Goal: Information Seeking & Learning: Understand process/instructions

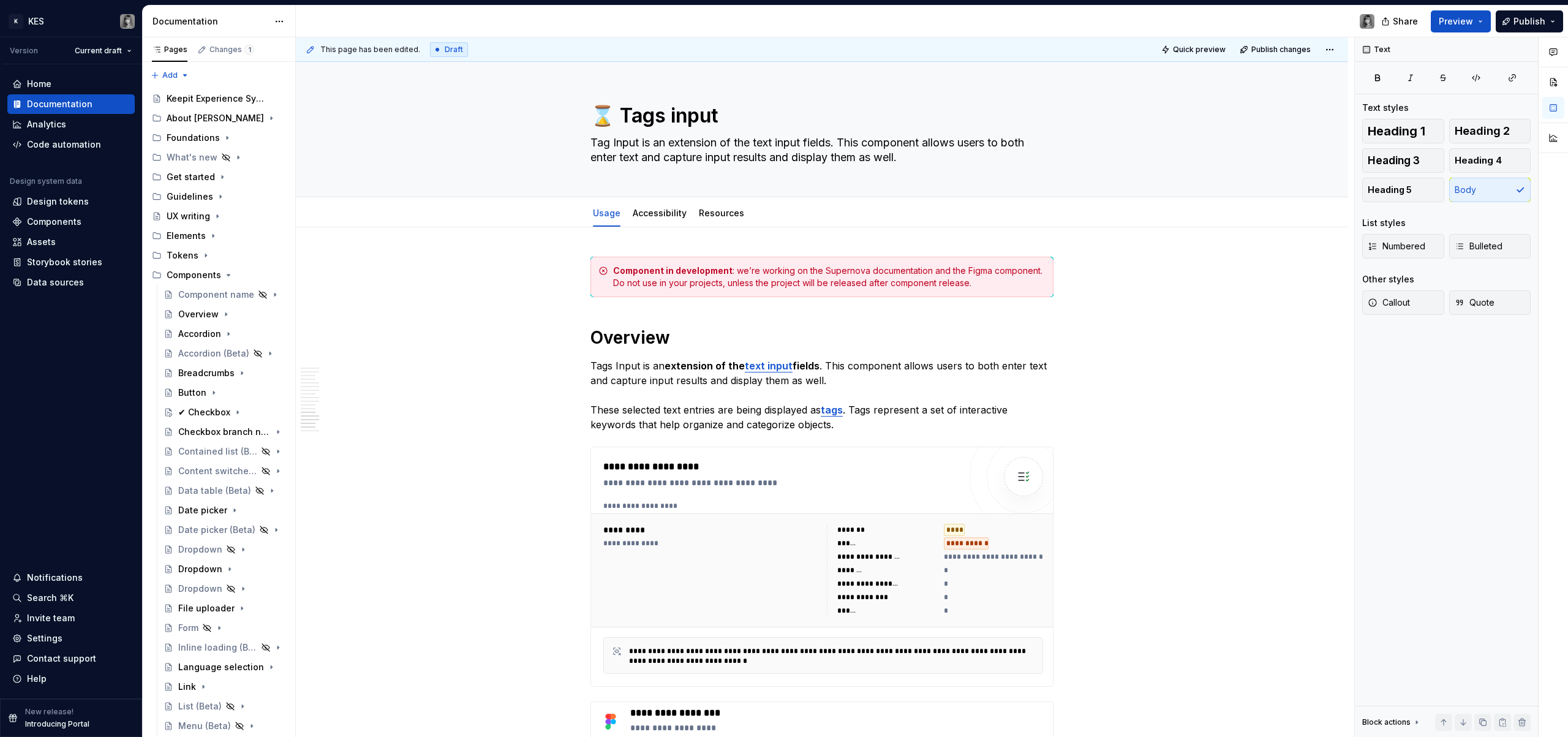
scroll to position [3479, 0]
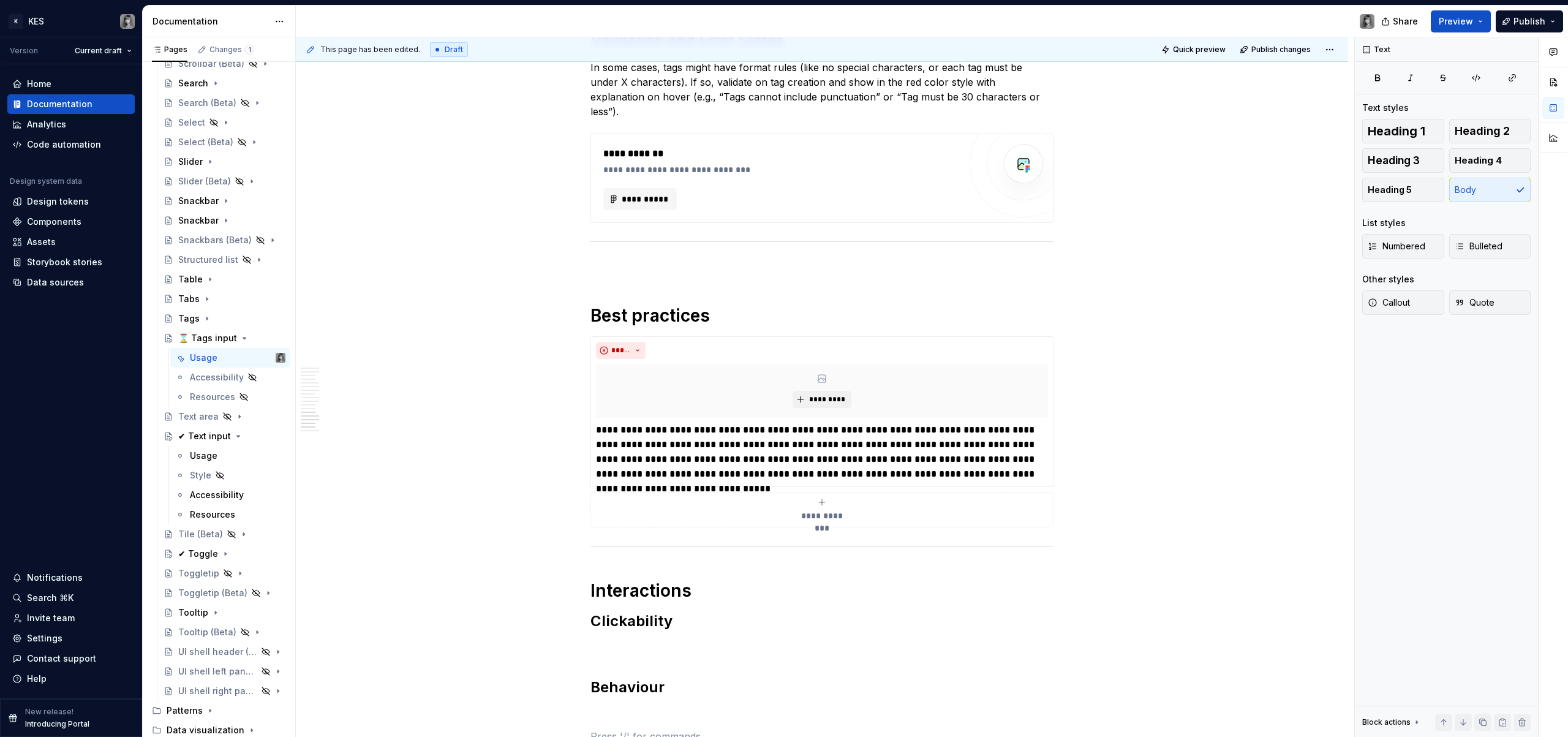
type textarea "*"
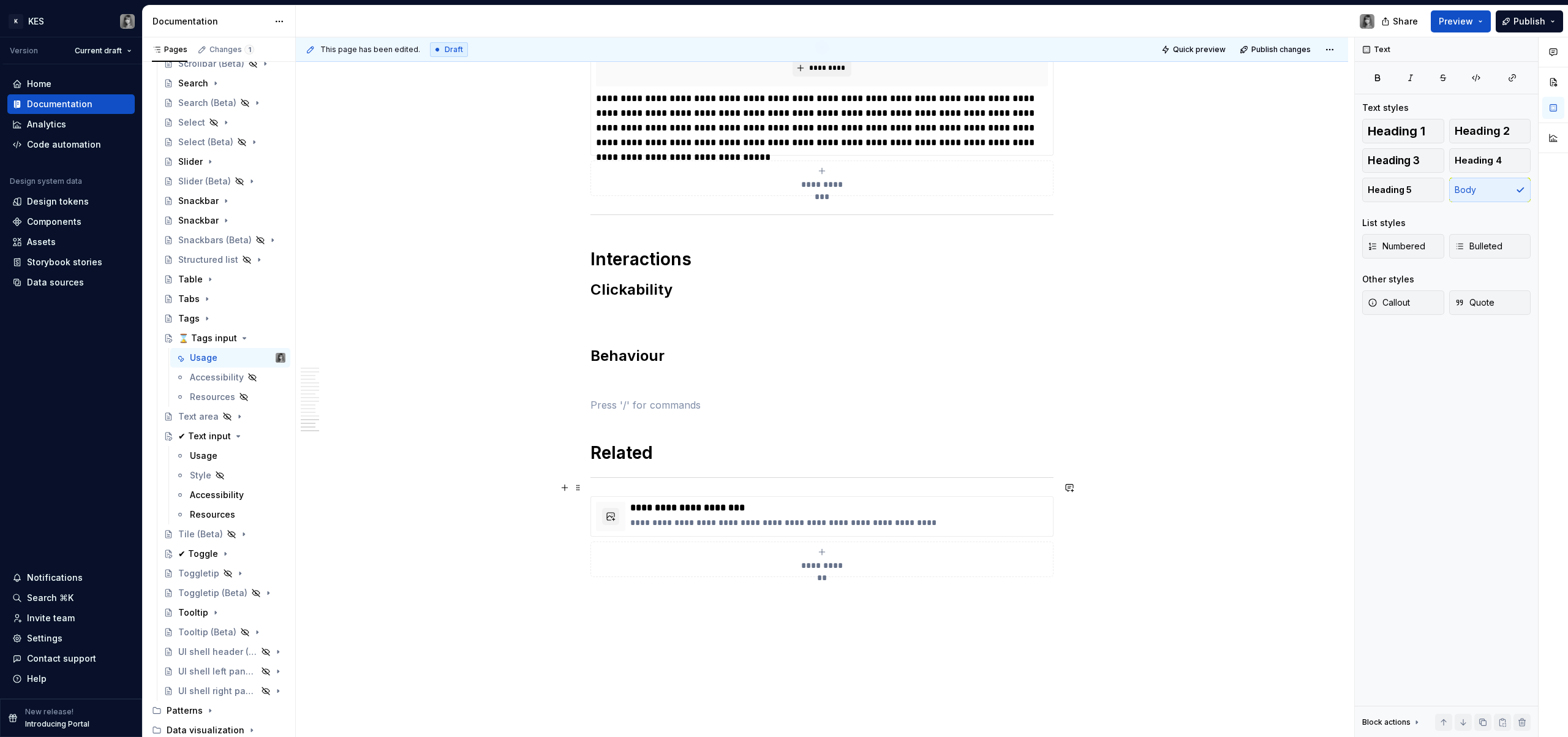
scroll to position [3817, 0]
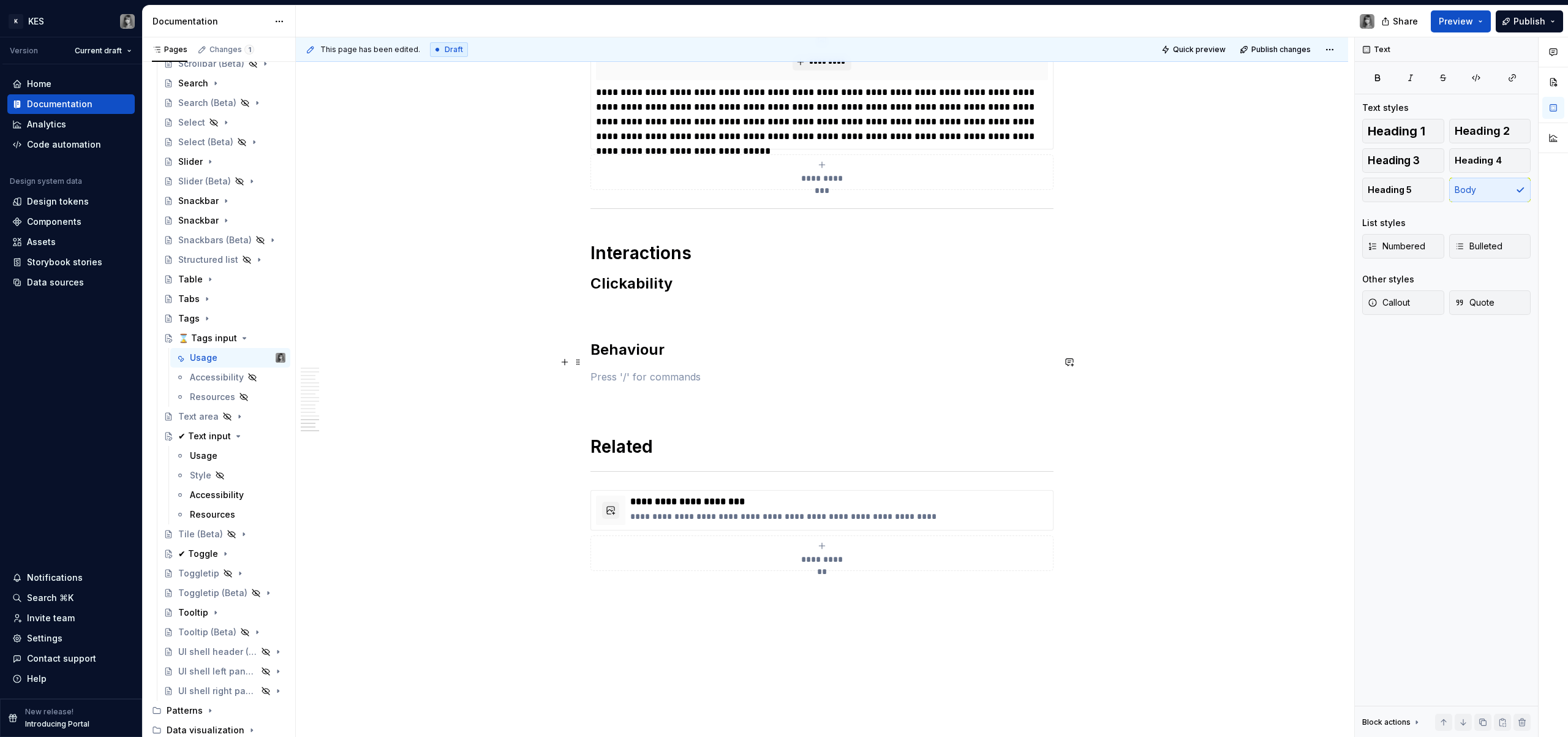
click at [657, 369] on p at bounding box center [822, 377] width 463 height 15
click at [643, 369] on p "Overflow Handling" at bounding box center [822, 377] width 463 height 15
click at [688, 339] on button "button" at bounding box center [687, 339] width 17 height 17
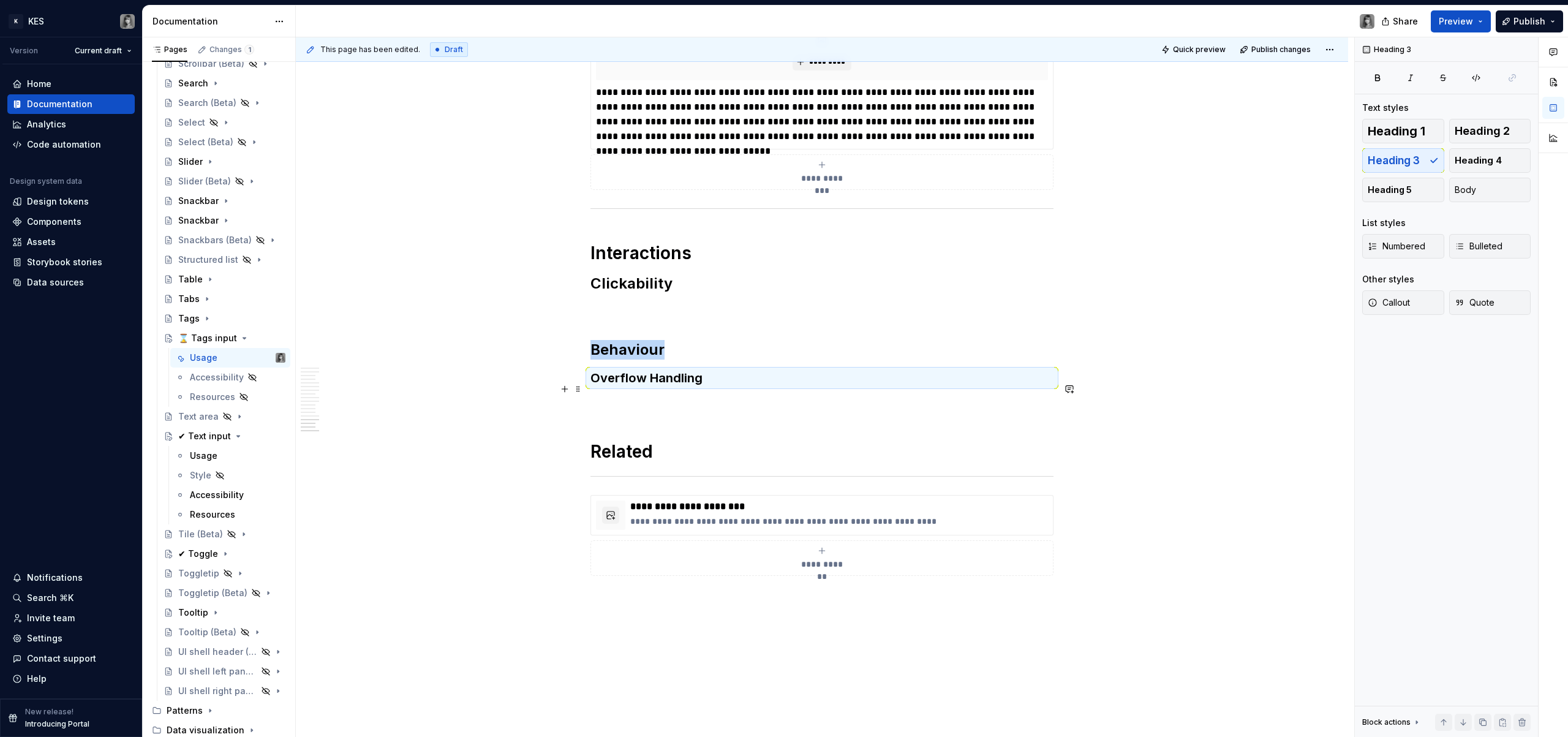
click at [649, 396] on p at bounding box center [822, 404] width 463 height 15
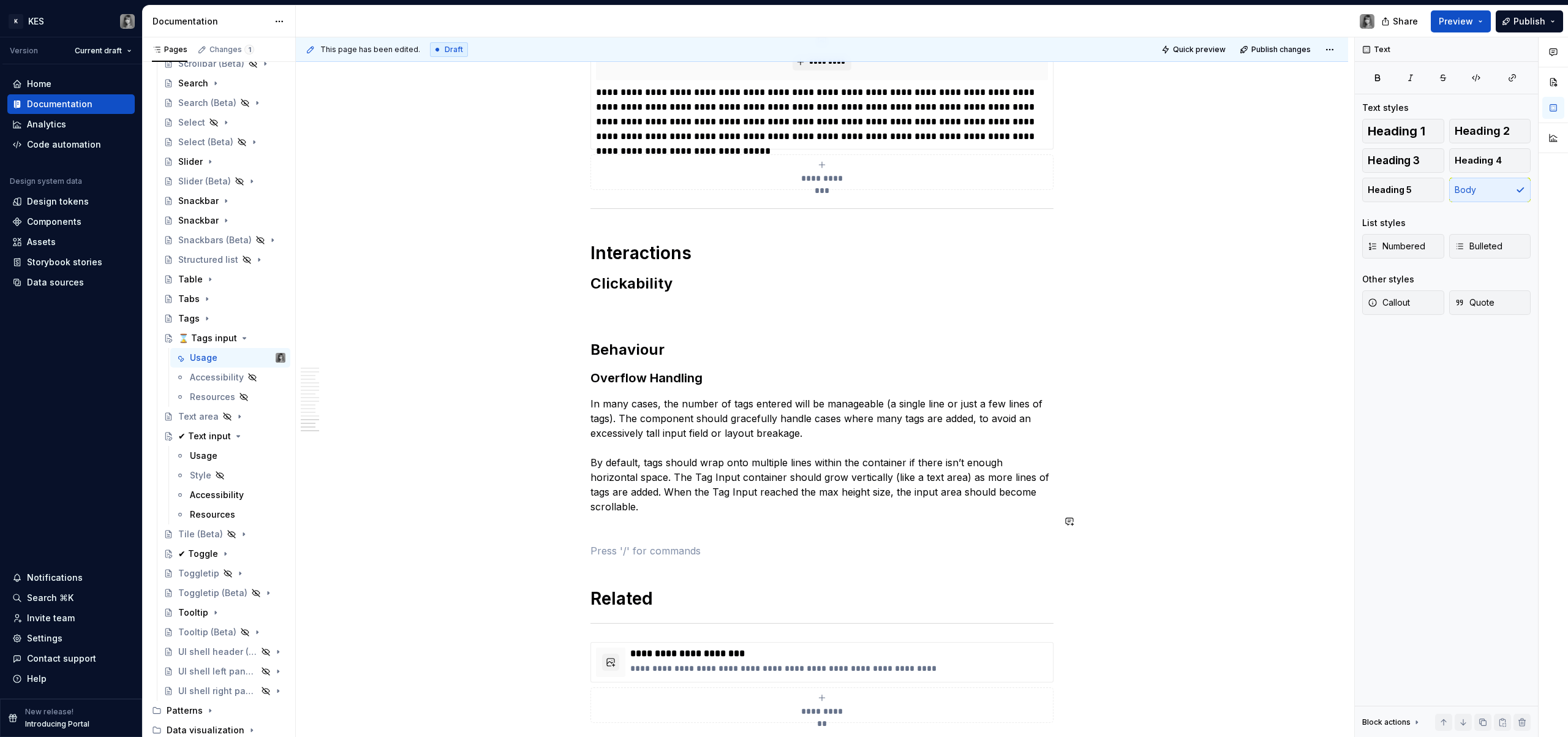
click at [650, 521] on p at bounding box center [822, 529] width 463 height 15
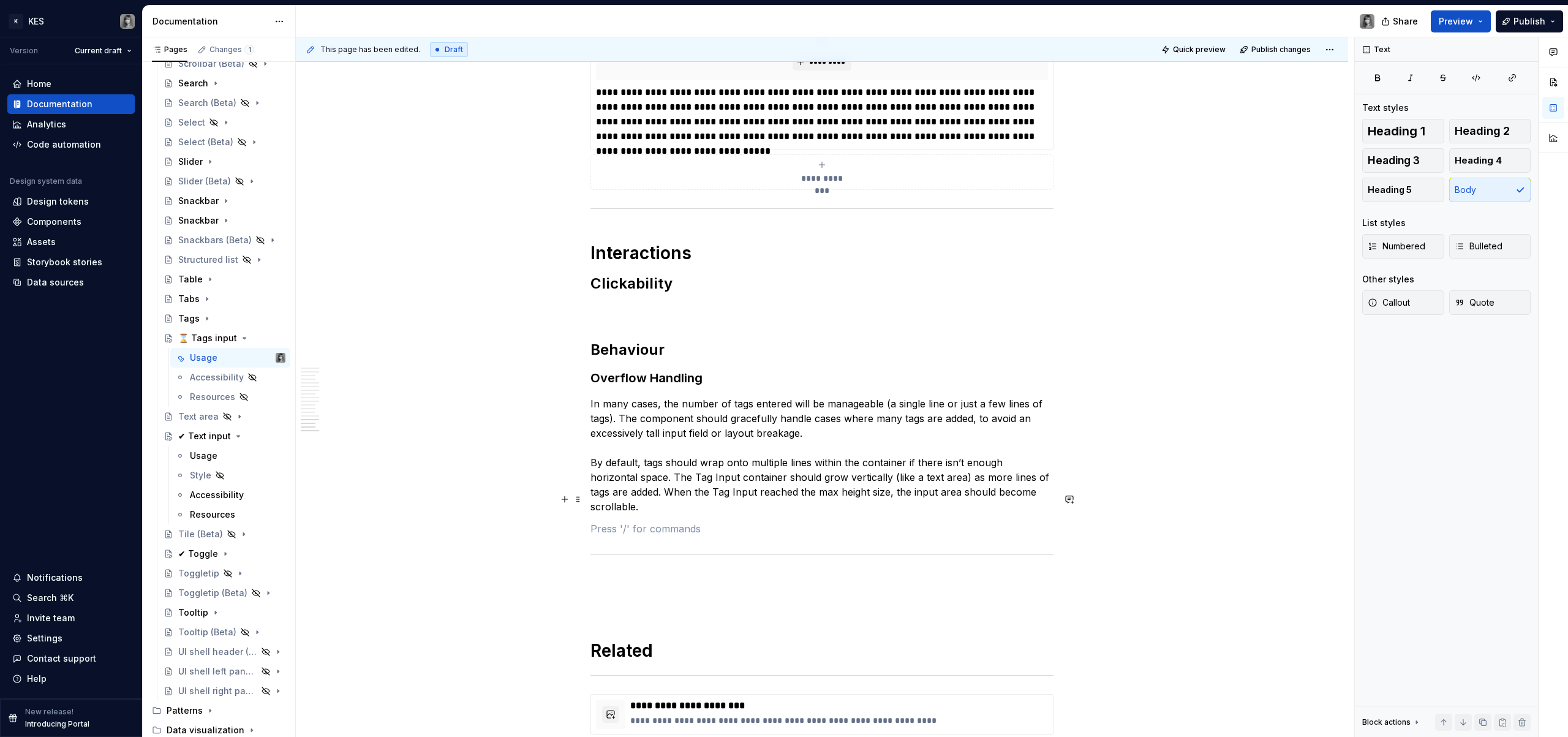
click at [634, 521] on p at bounding box center [822, 529] width 463 height 15
click at [631, 340] on h2 "Behaviour" at bounding box center [822, 350] width 463 height 20
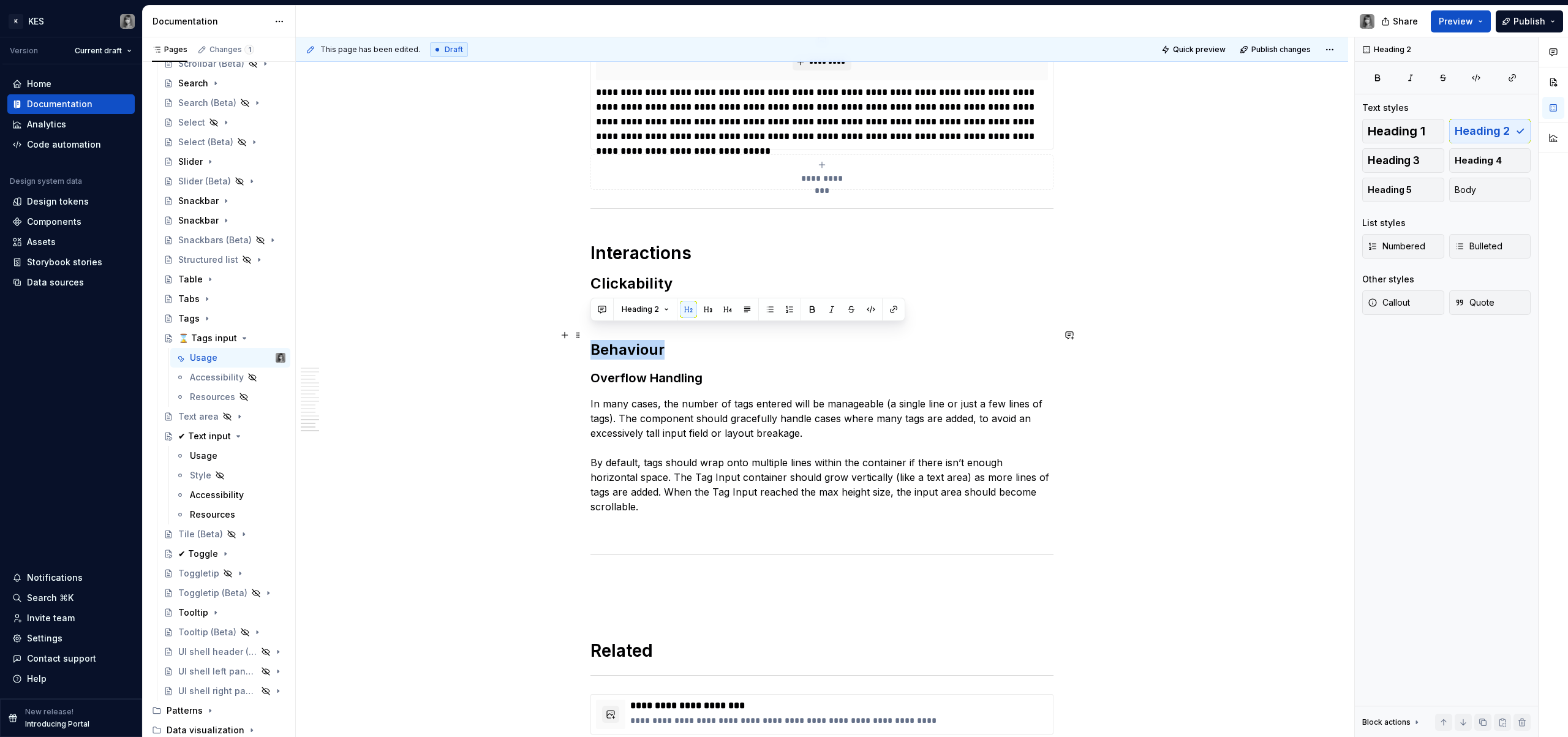
click at [631, 340] on h2 "Behaviour" at bounding box center [822, 350] width 463 height 20
copy h2 "Behaviour"
click at [653, 369] on h3 "Overflow Handling" at bounding box center [822, 378] width 463 height 17
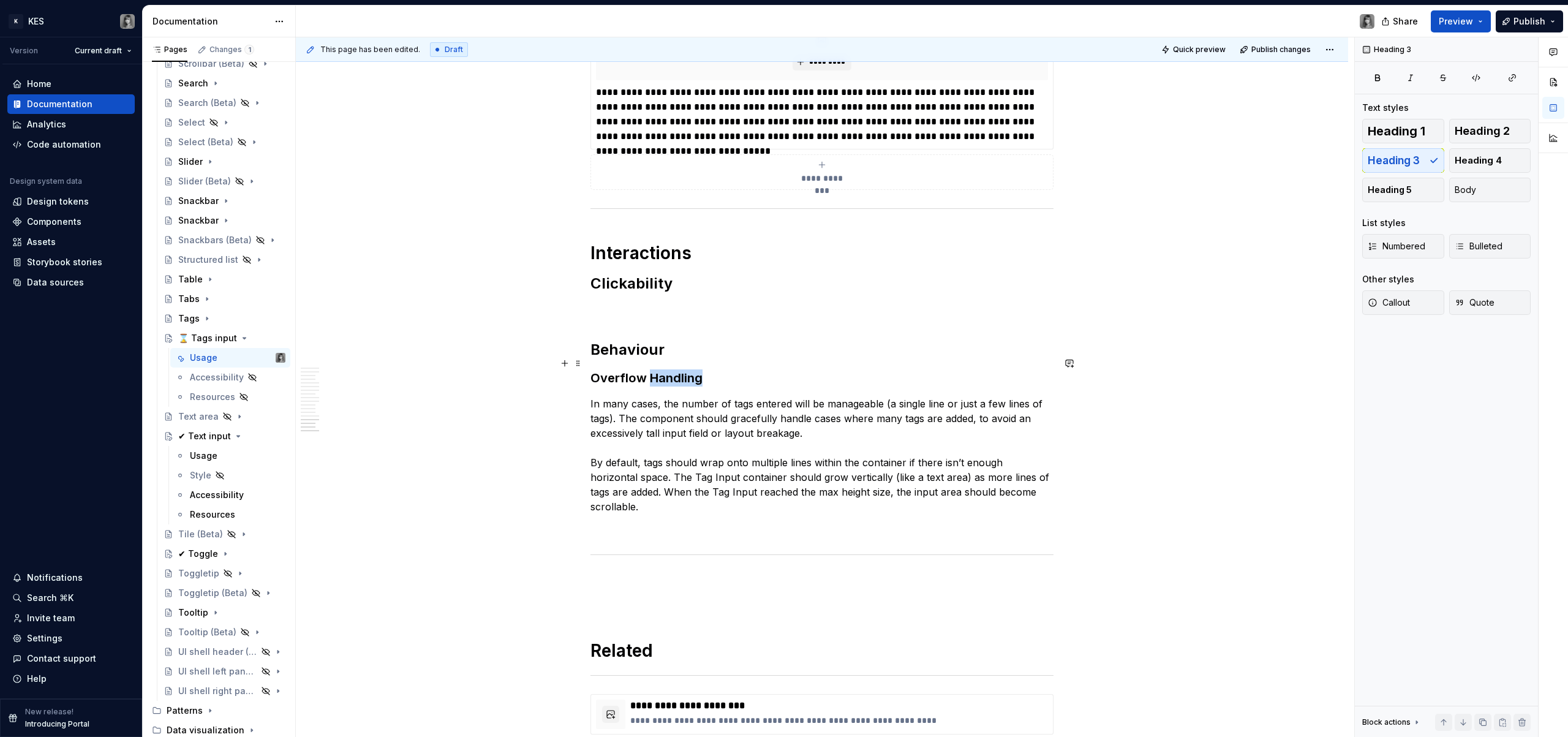
click at [653, 369] on h3 "Overflow Handling" at bounding box center [822, 378] width 463 height 17
copy h3 "Overflow Handling"
click at [691, 521] on p at bounding box center [822, 529] width 463 height 15
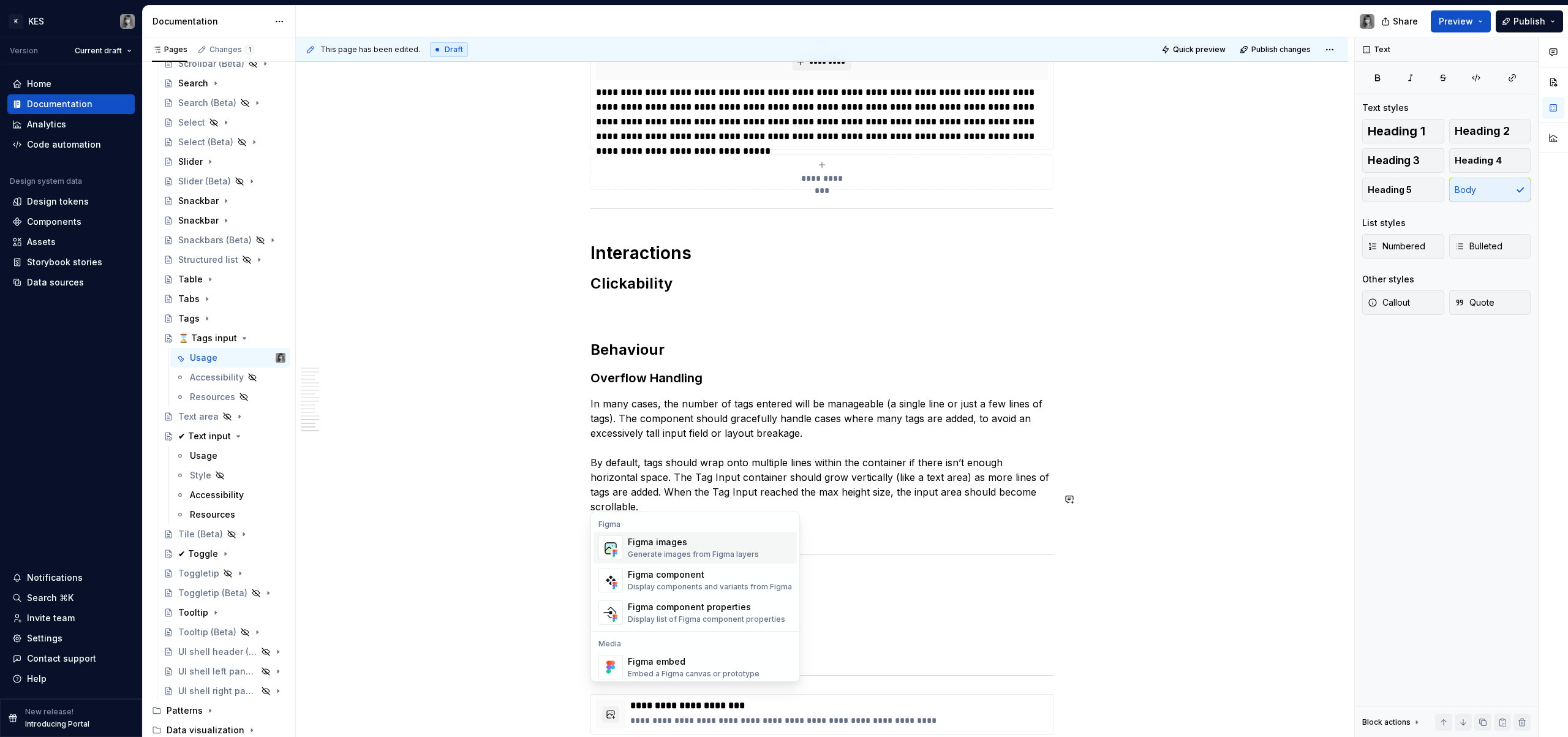
click at [674, 549] on div "Figma images Generate images from Figma layers" at bounding box center [693, 547] width 131 height 23
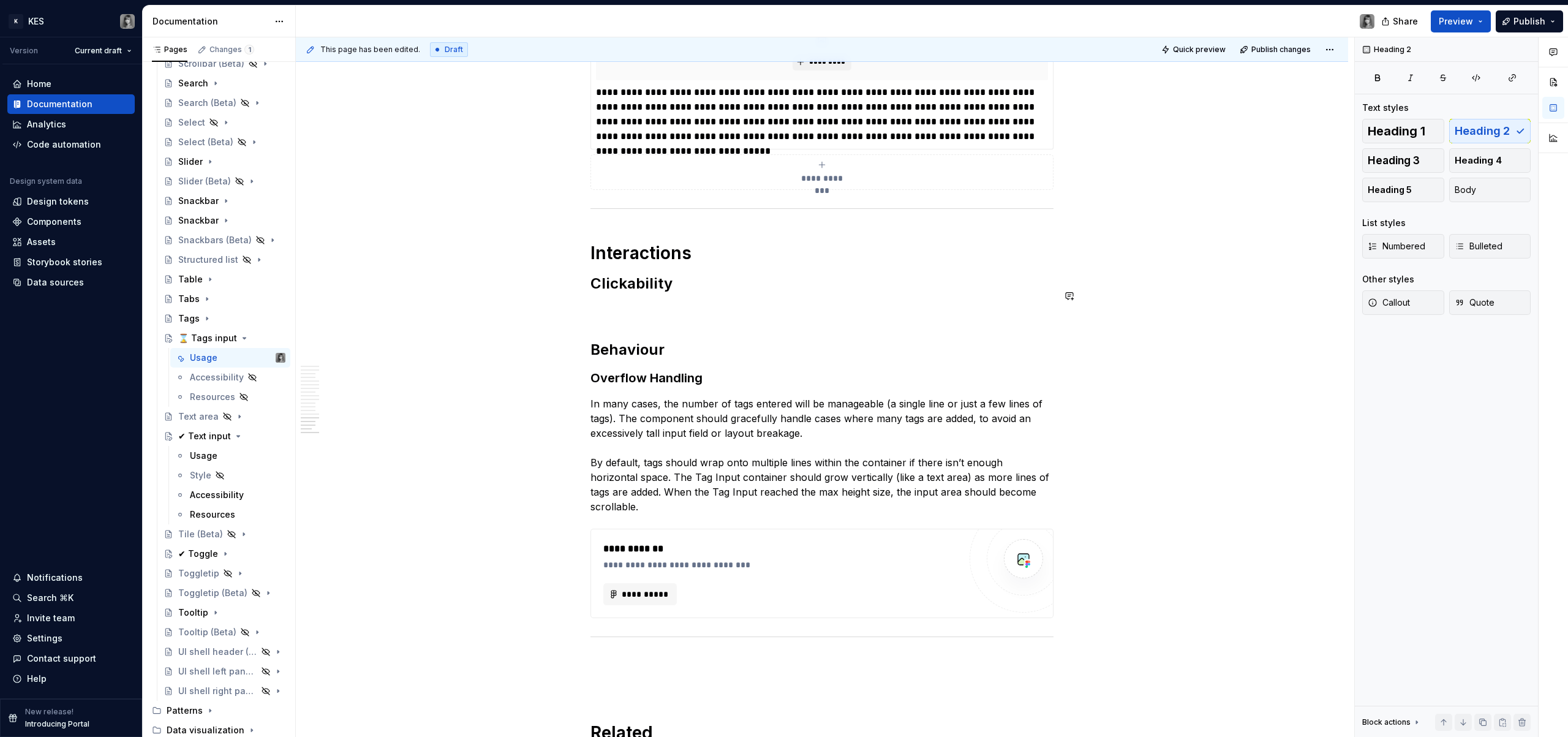
click at [740, 303] on p at bounding box center [822, 310] width 463 height 15
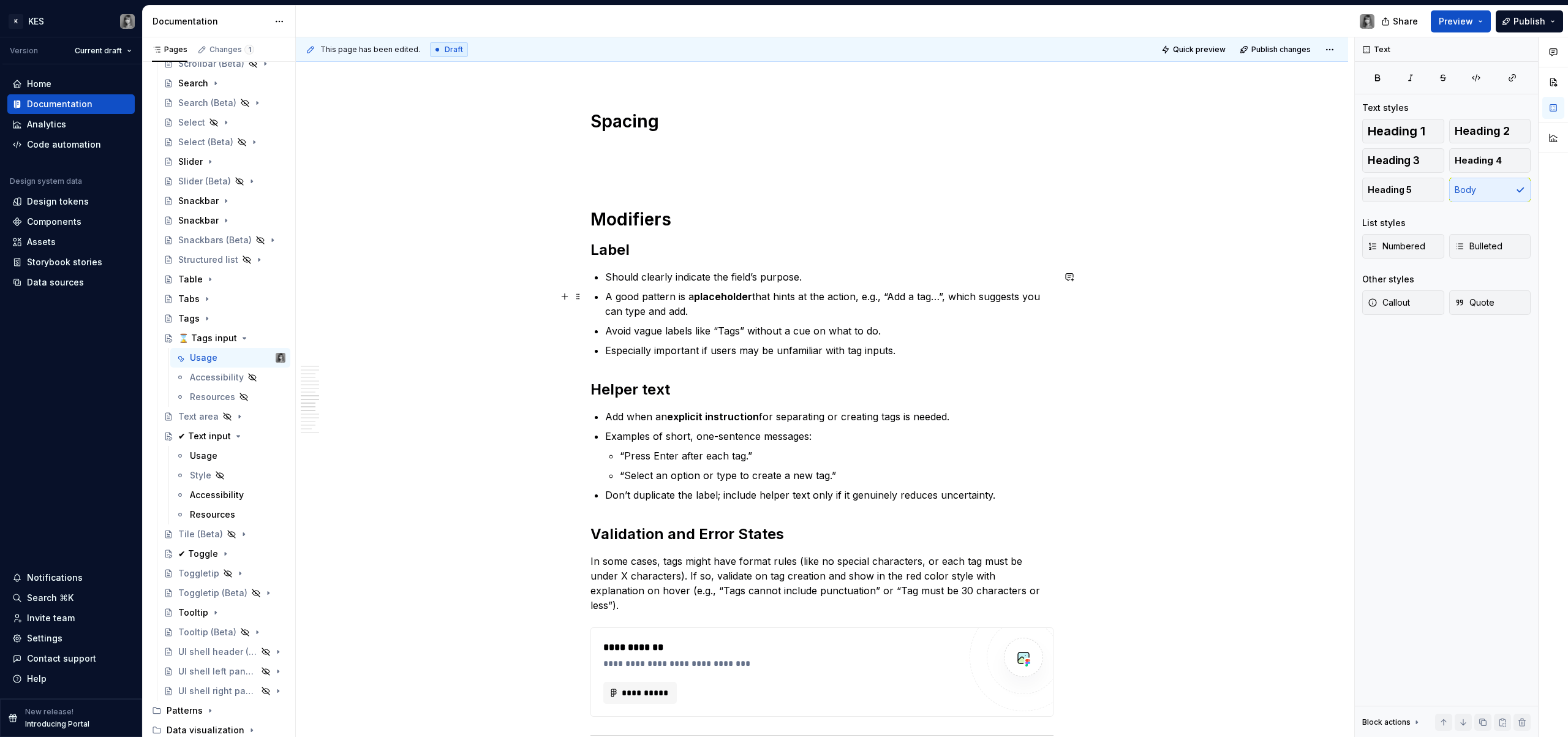
scroll to position [2965, 0]
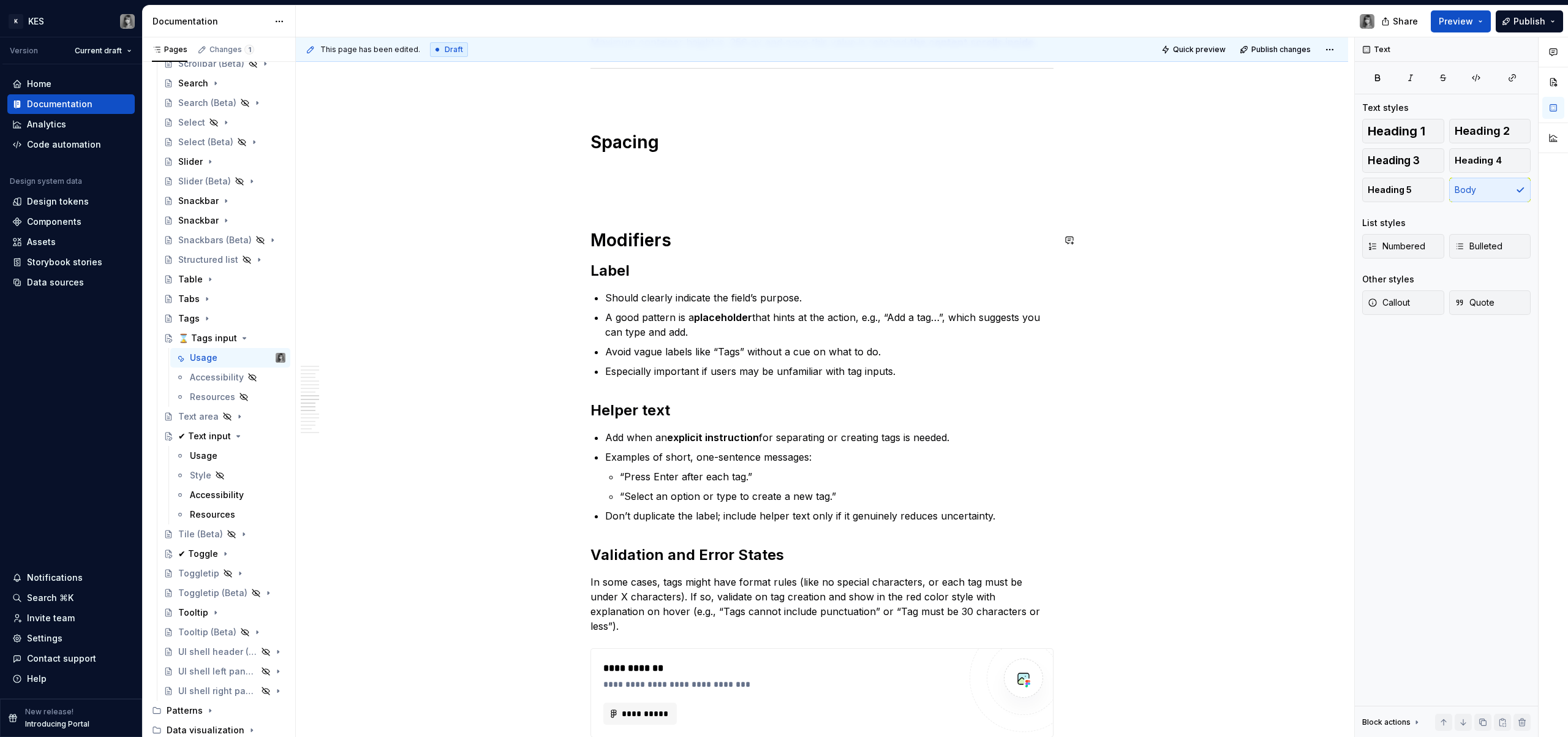
click at [657, 170] on p at bounding box center [822, 170] width 463 height 15
click at [616, 176] on p at bounding box center [822, 170] width 463 height 15
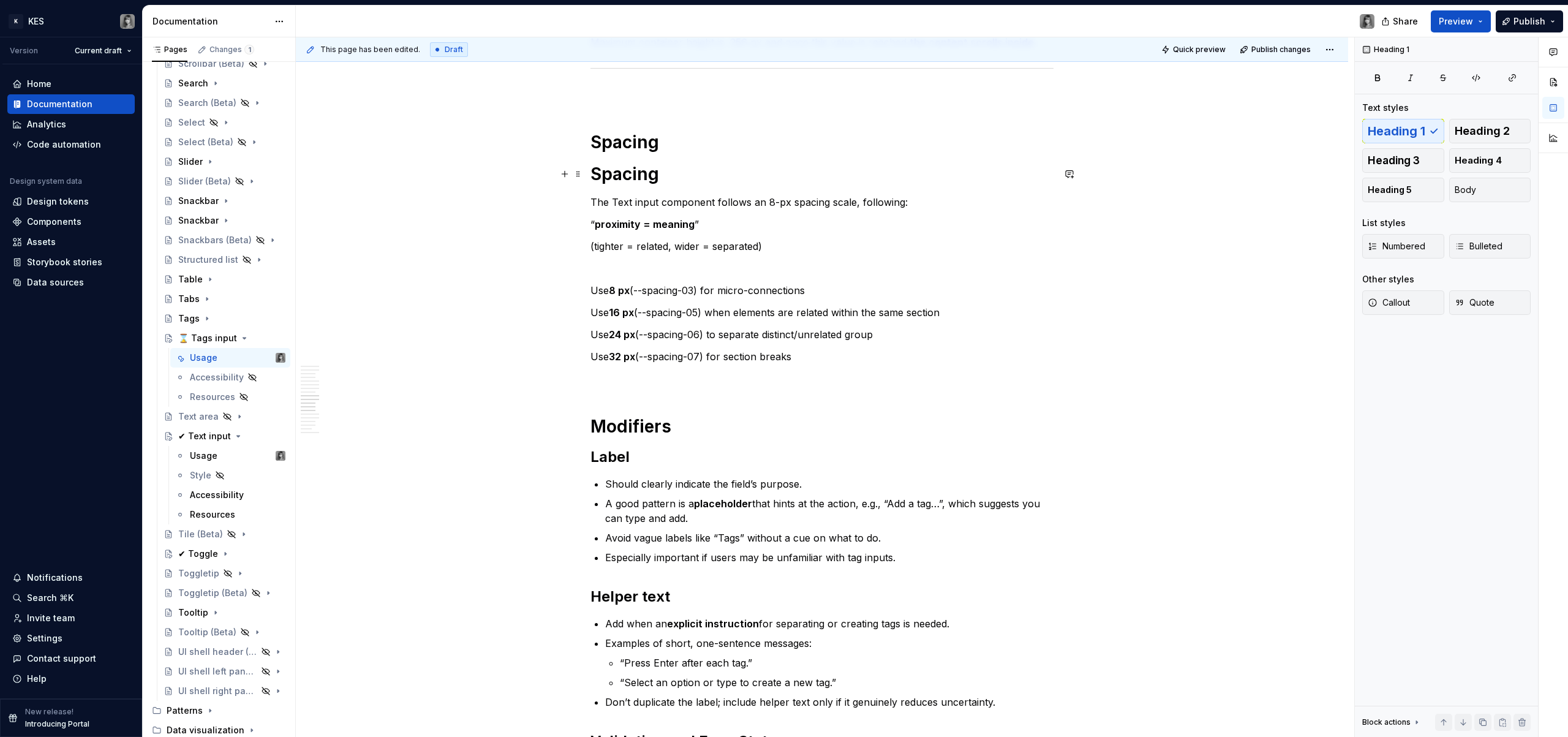
click at [649, 176] on h1 "Spacing" at bounding box center [822, 173] width 463 height 22
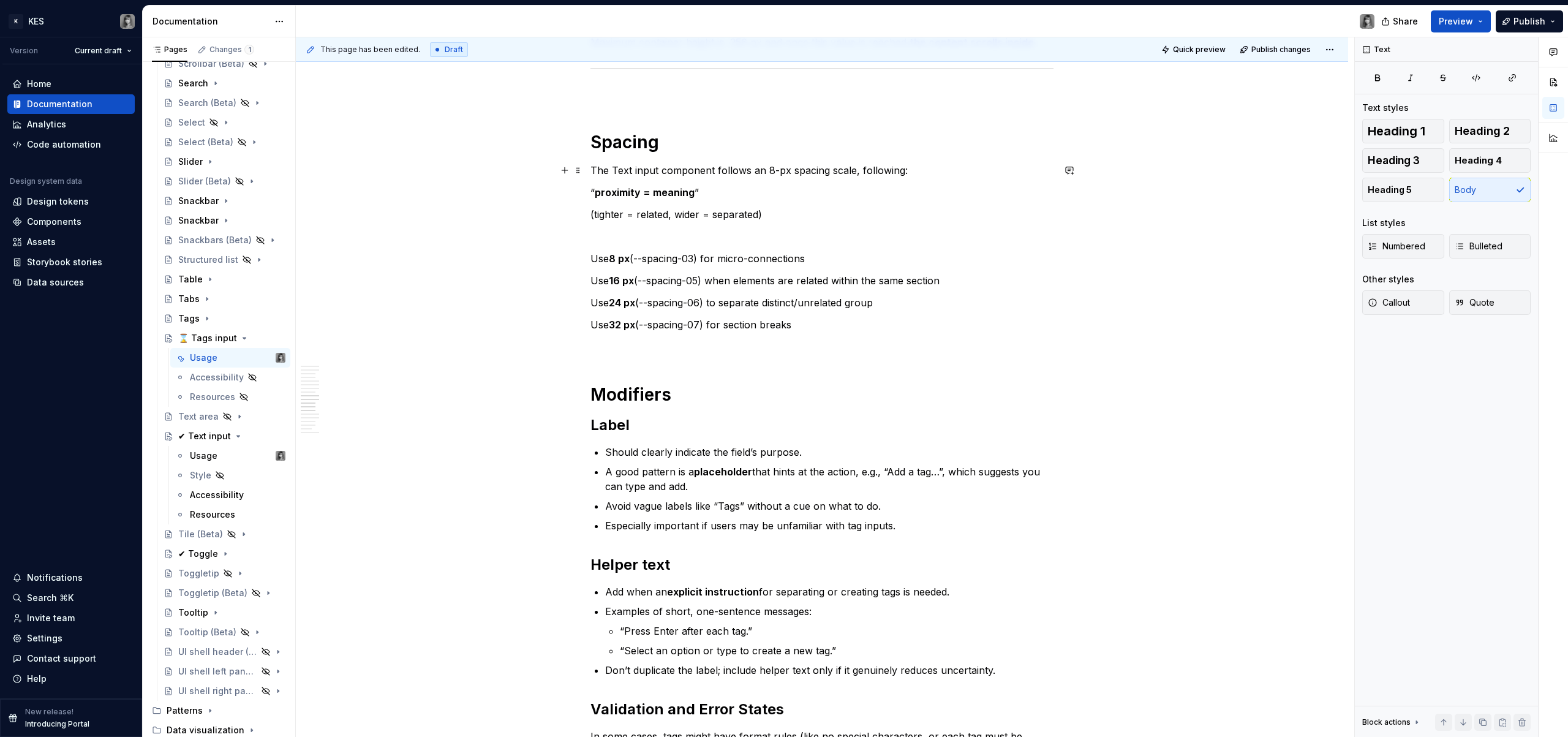
click at [625, 174] on p "The Text input component follows an 8-px spacing scale, following:" at bounding box center [822, 170] width 463 height 15
click at [792, 303] on p "Use 24 px (--spacing-06) to separate distinct/unrelated group" at bounding box center [822, 303] width 463 height 15
click at [851, 325] on p "Use 32 px (--spacing-07) for section breaks" at bounding box center [822, 325] width 463 height 15
drag, startPoint x: 697, startPoint y: 256, endPoint x: 844, endPoint y: 332, distance: 165.5
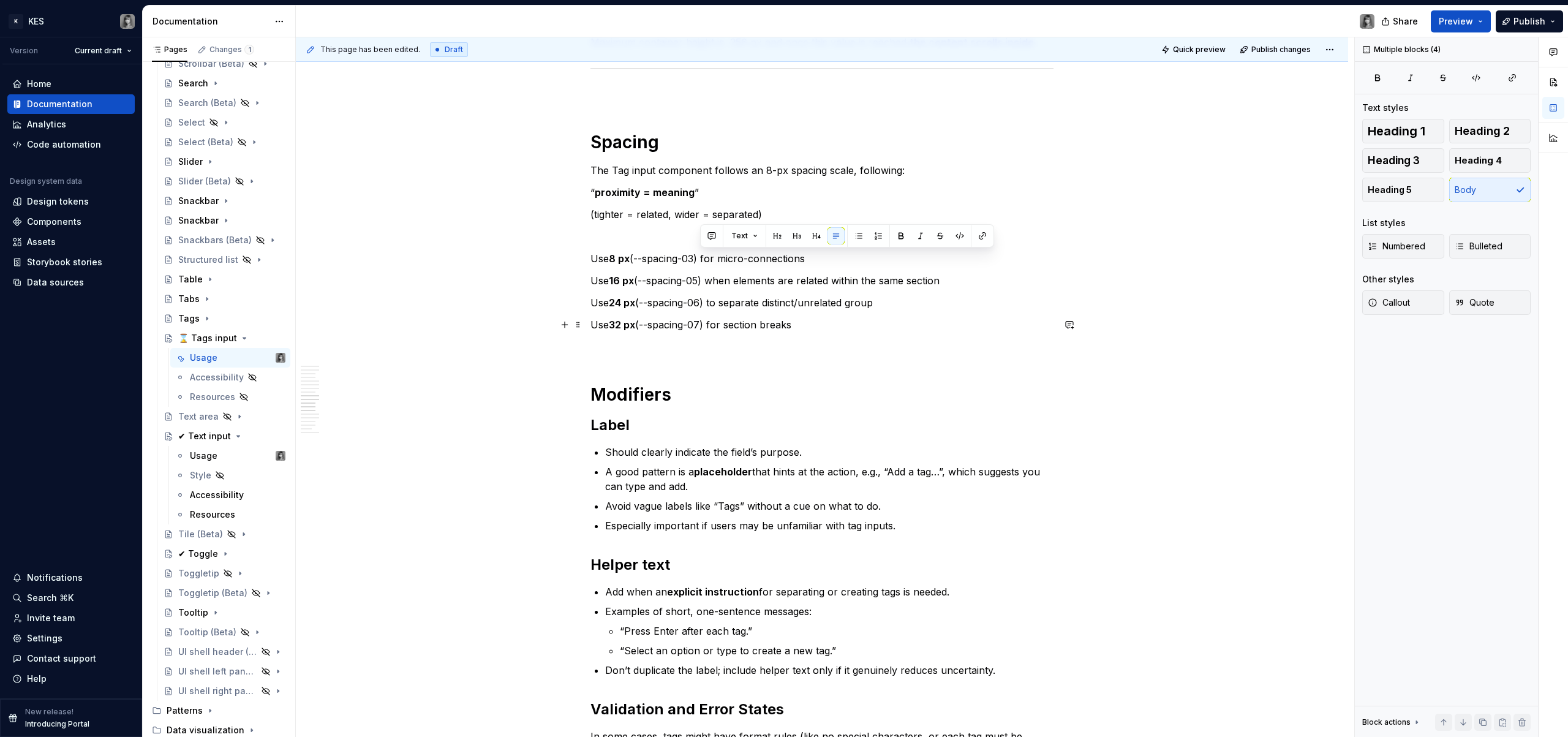
click at [844, 332] on p "Use 32 px (--spacing-07) for section breaks" at bounding box center [822, 325] width 463 height 15
drag, startPoint x: 790, startPoint y: 276, endPoint x: 908, endPoint y: 304, distance: 121.3
click at [908, 304] on p "Use 24 px (--spacing-06) to separate distinct/unrelated group" at bounding box center [822, 303] width 463 height 15
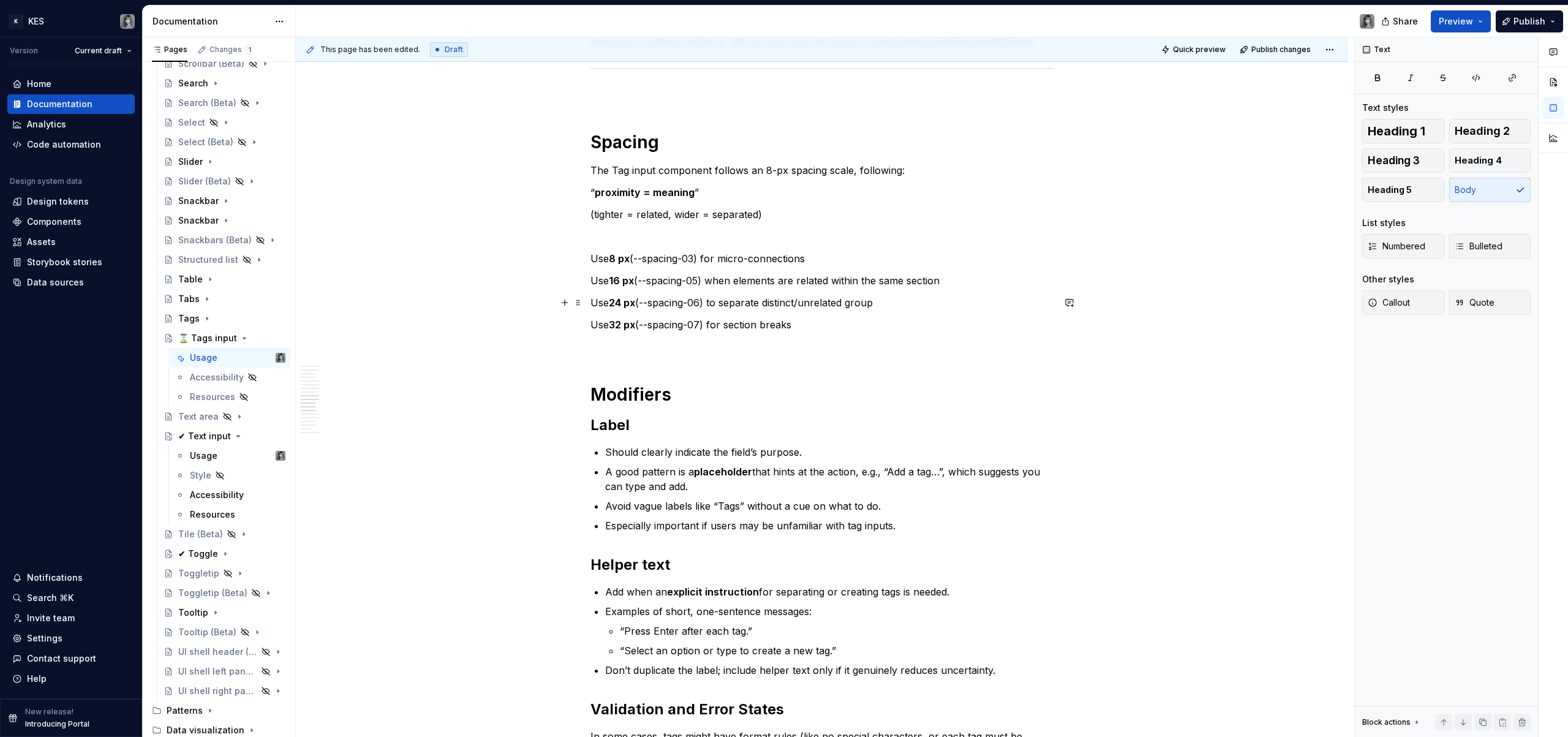
drag, startPoint x: 926, startPoint y: 303, endPoint x: 713, endPoint y: 266, distance: 216.2
drag, startPoint x: 744, startPoint y: 277, endPoint x: 825, endPoint y: 321, distance: 92.2
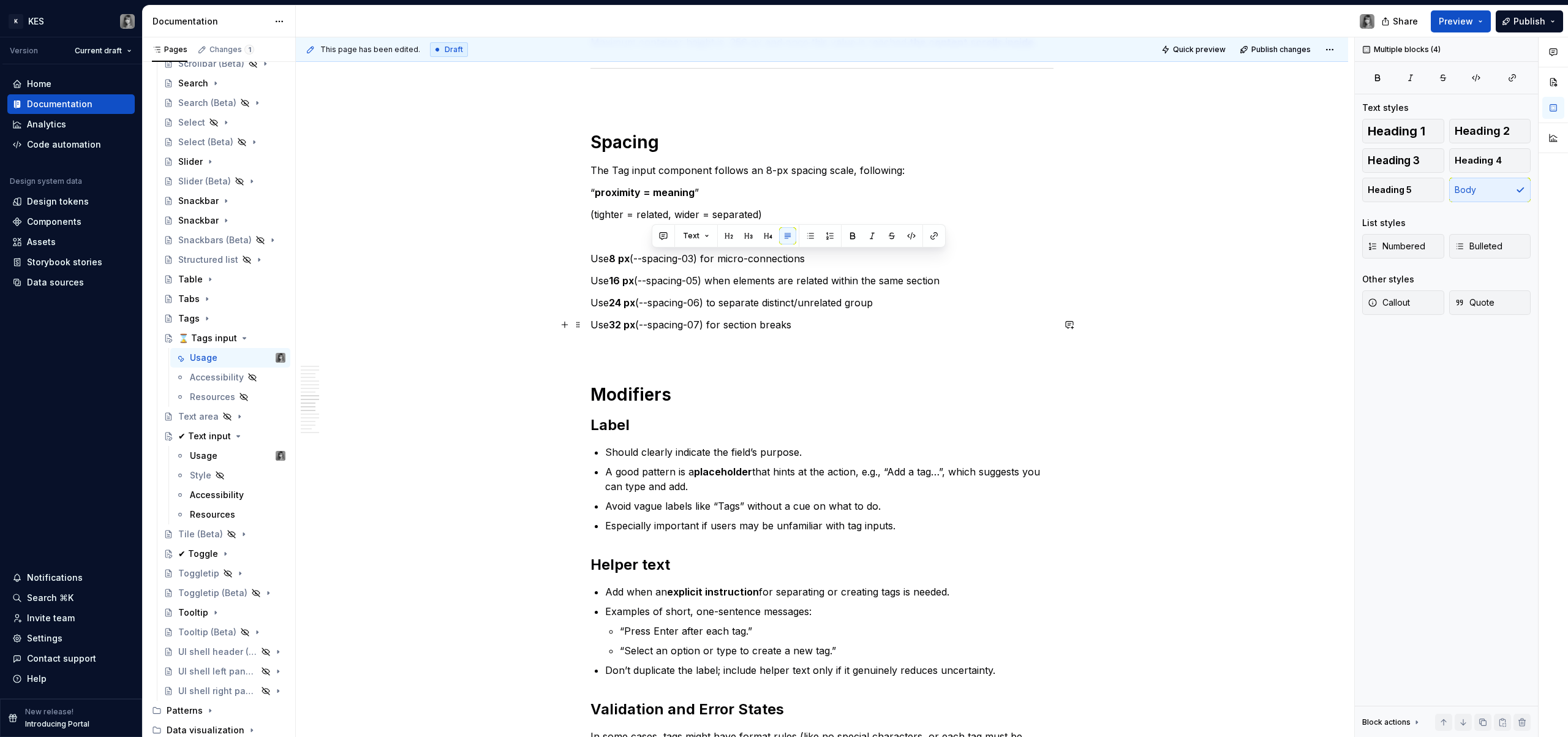
click at [825, 321] on p "Use 32 px (--spacing-07) for section breaks" at bounding box center [822, 325] width 463 height 15
click at [742, 353] on p at bounding box center [822, 347] width 463 height 15
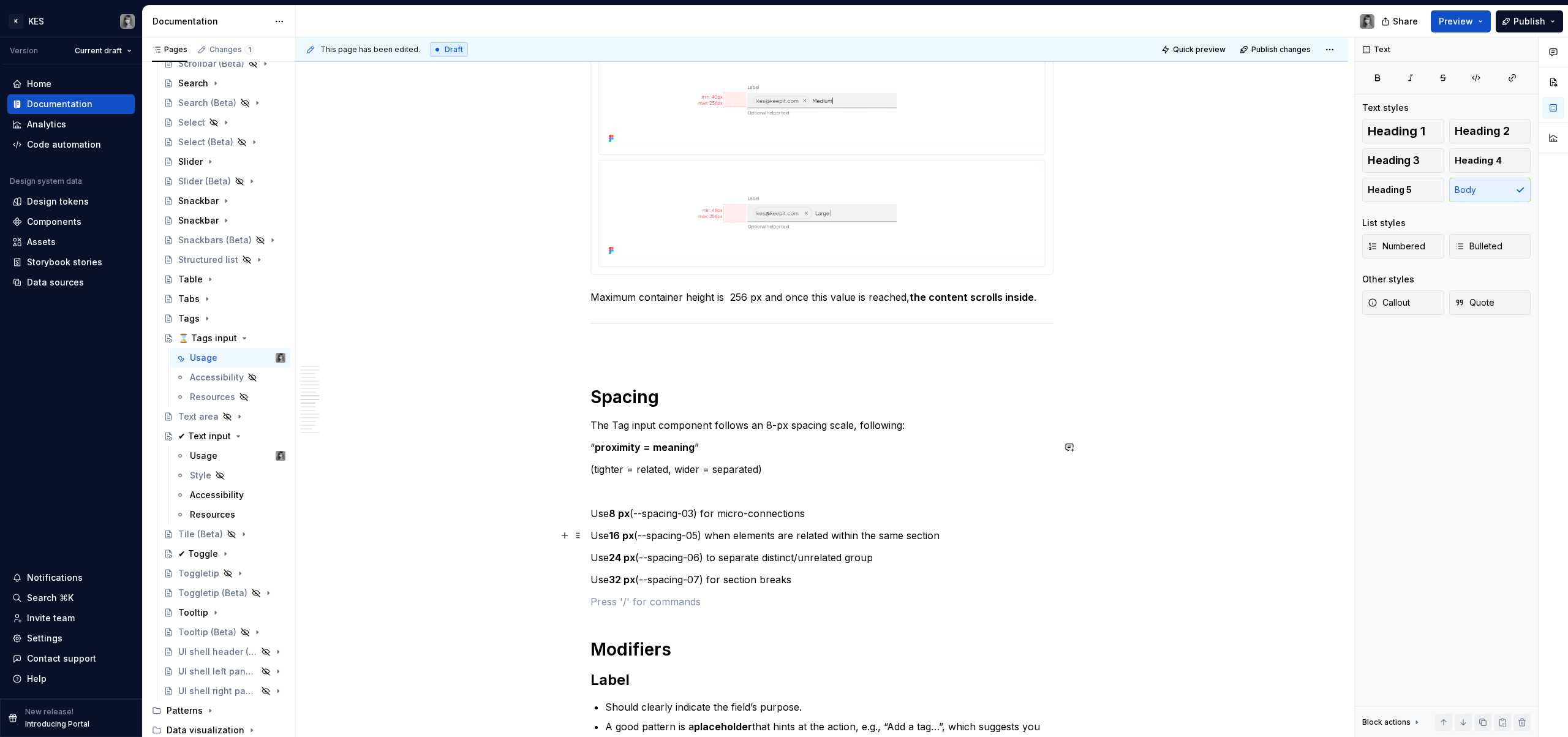
scroll to position [2713, 0]
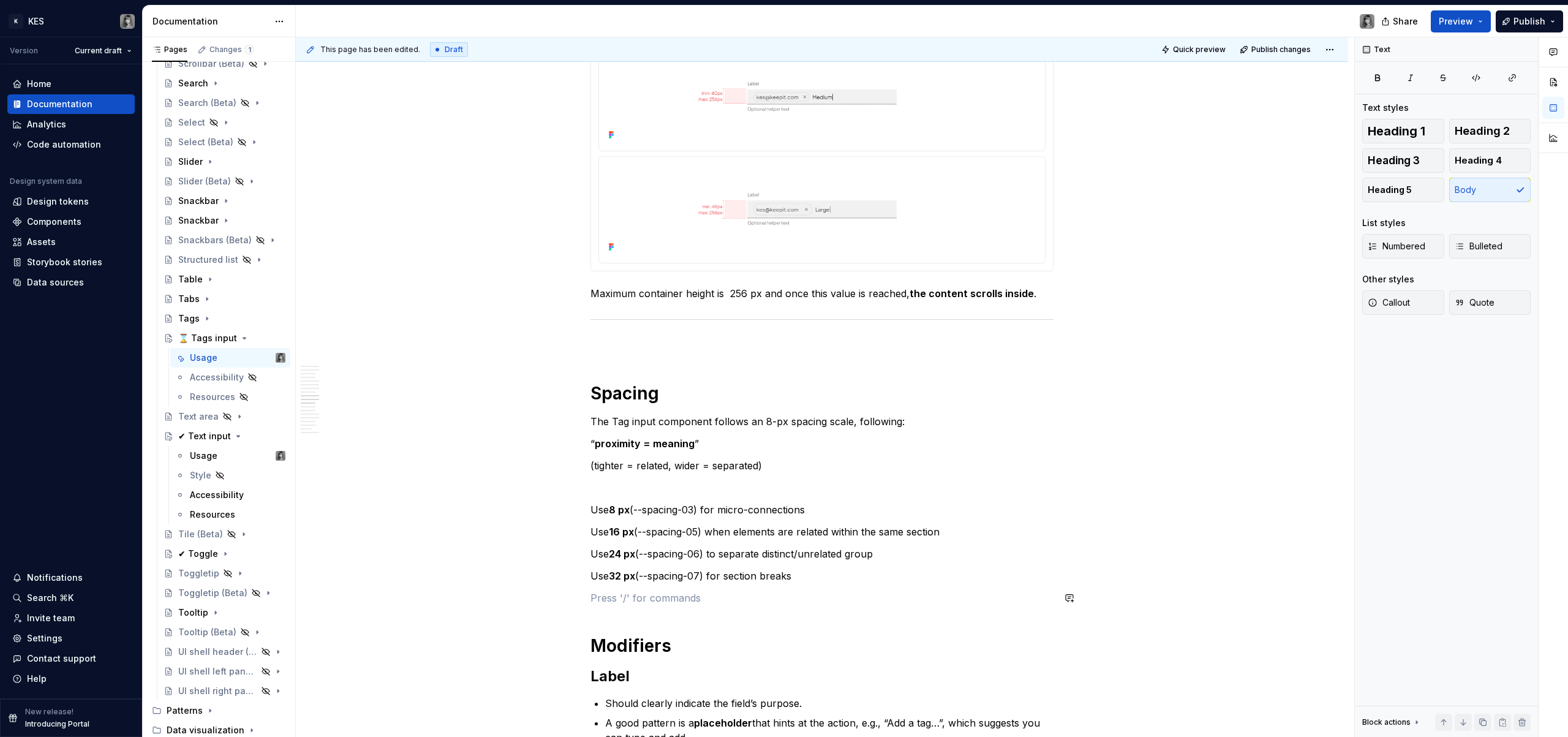
click at [622, 602] on p at bounding box center [822, 598] width 463 height 15
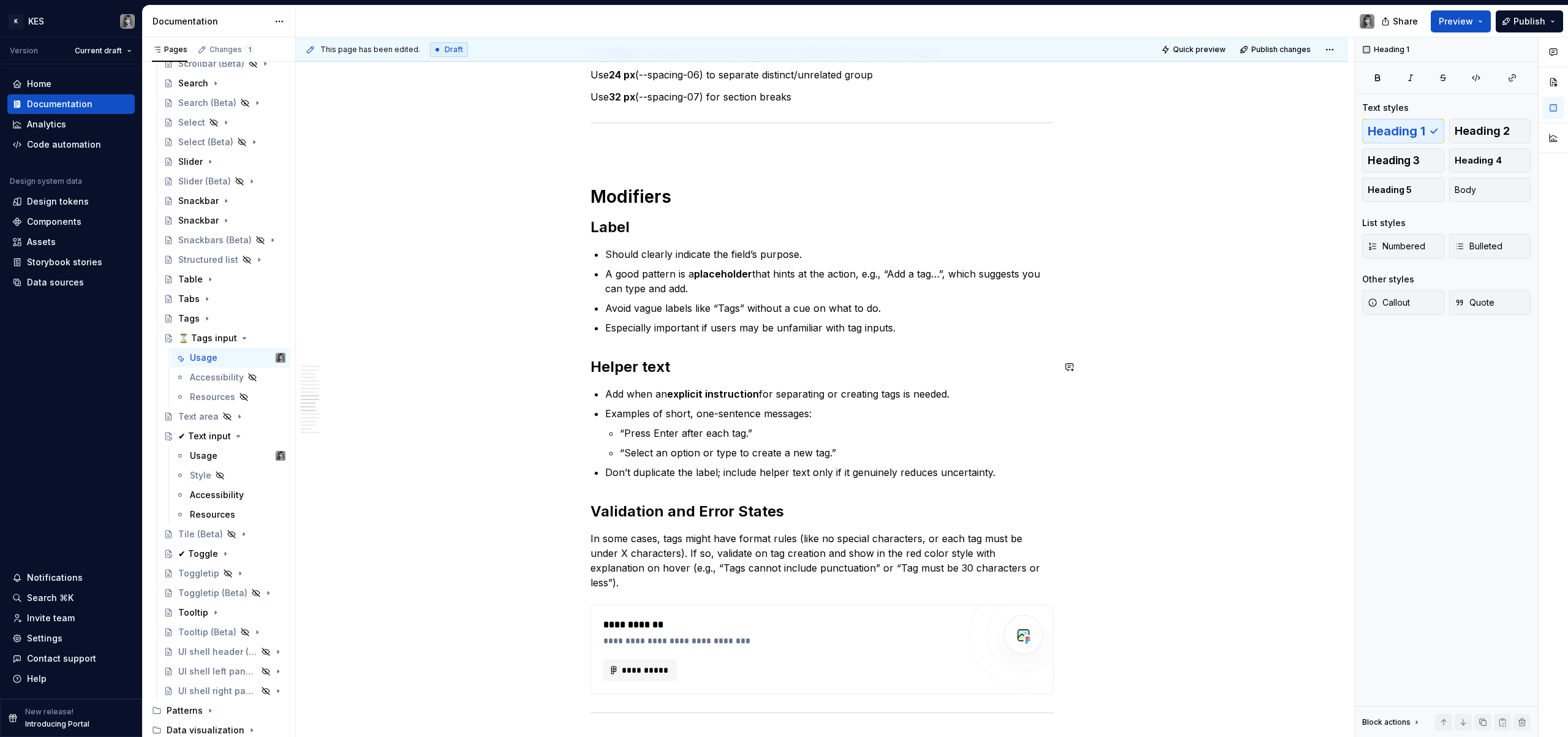
scroll to position [3269, 0]
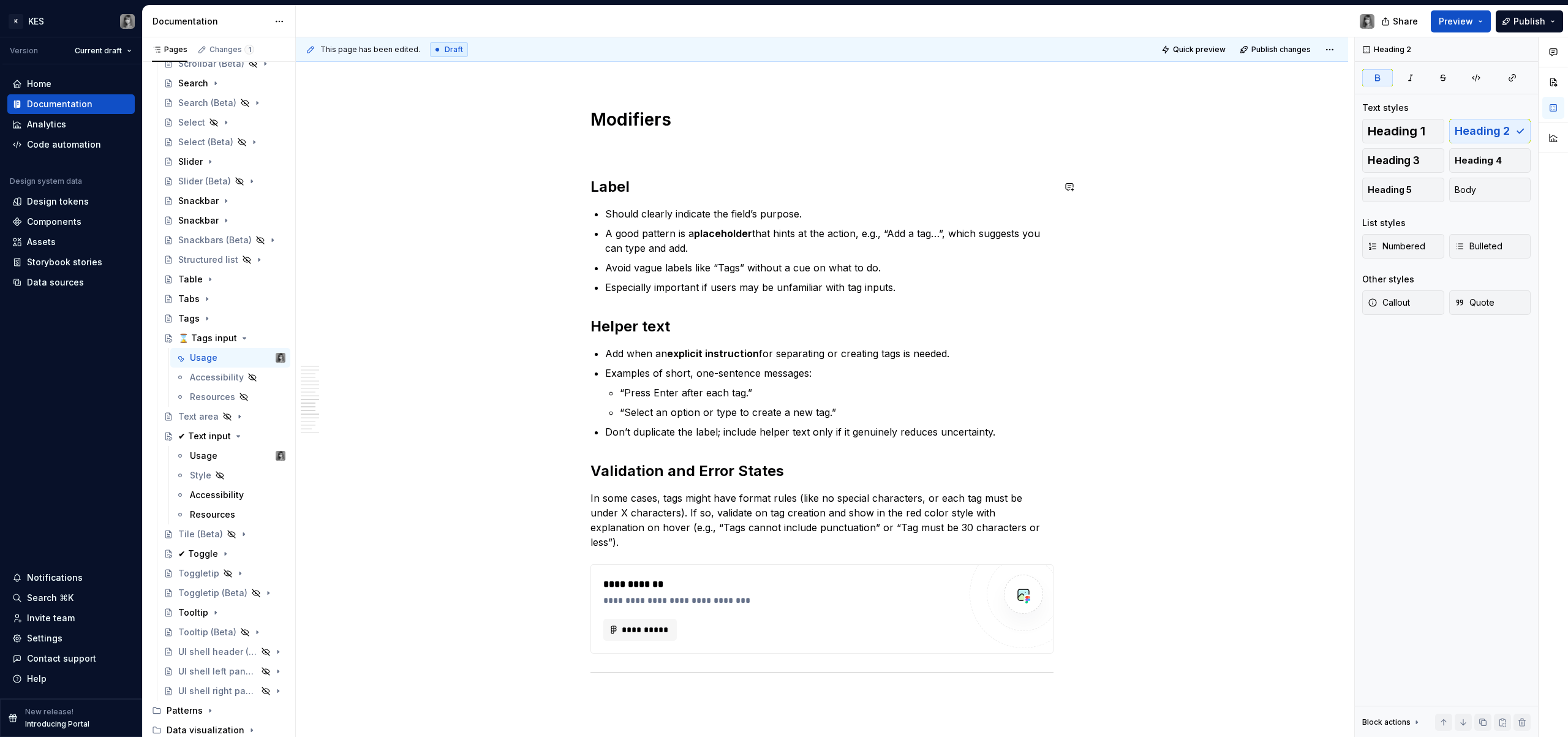
click at [628, 152] on p at bounding box center [822, 148] width 463 height 15
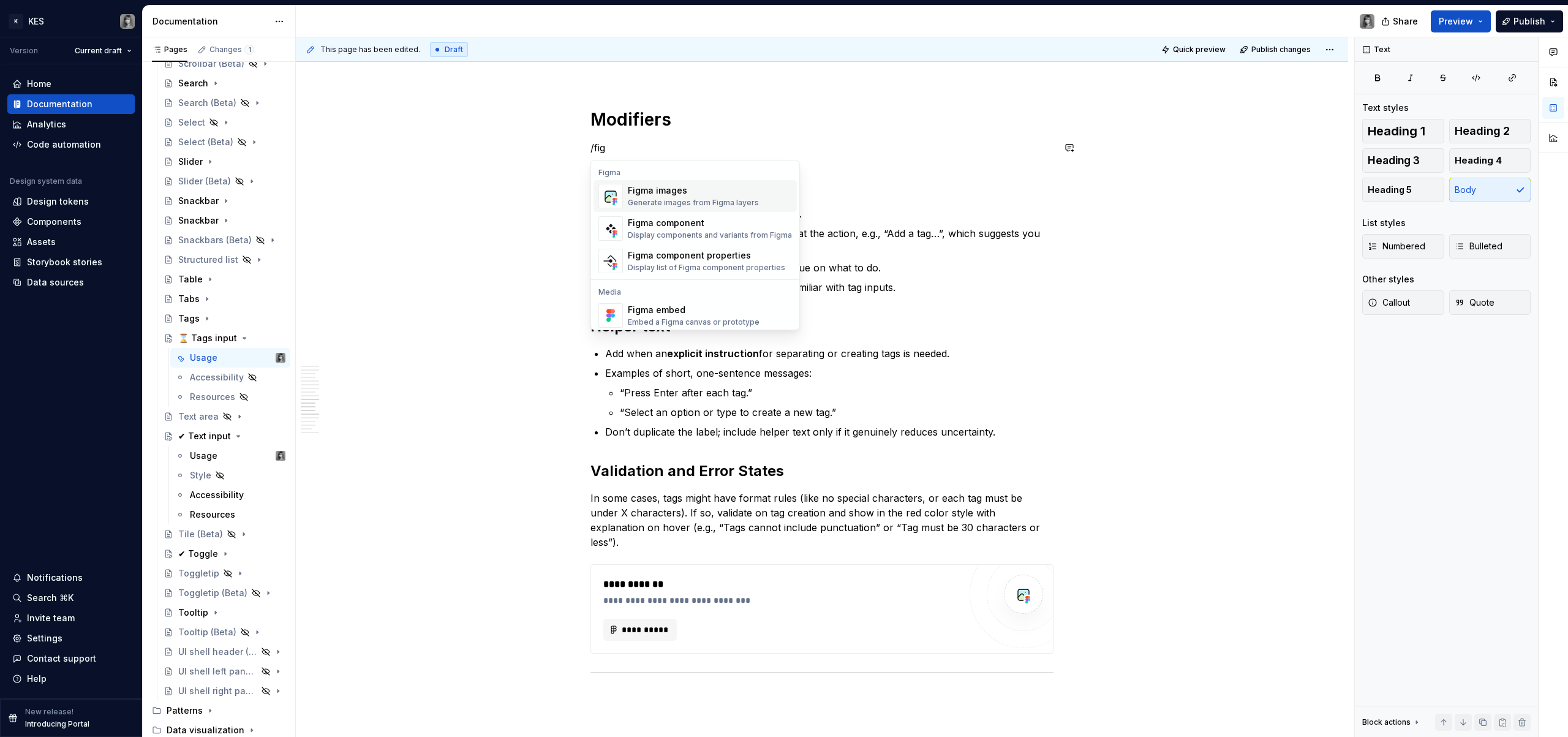
click at [686, 188] on div "Figma images" at bounding box center [693, 191] width 131 height 12
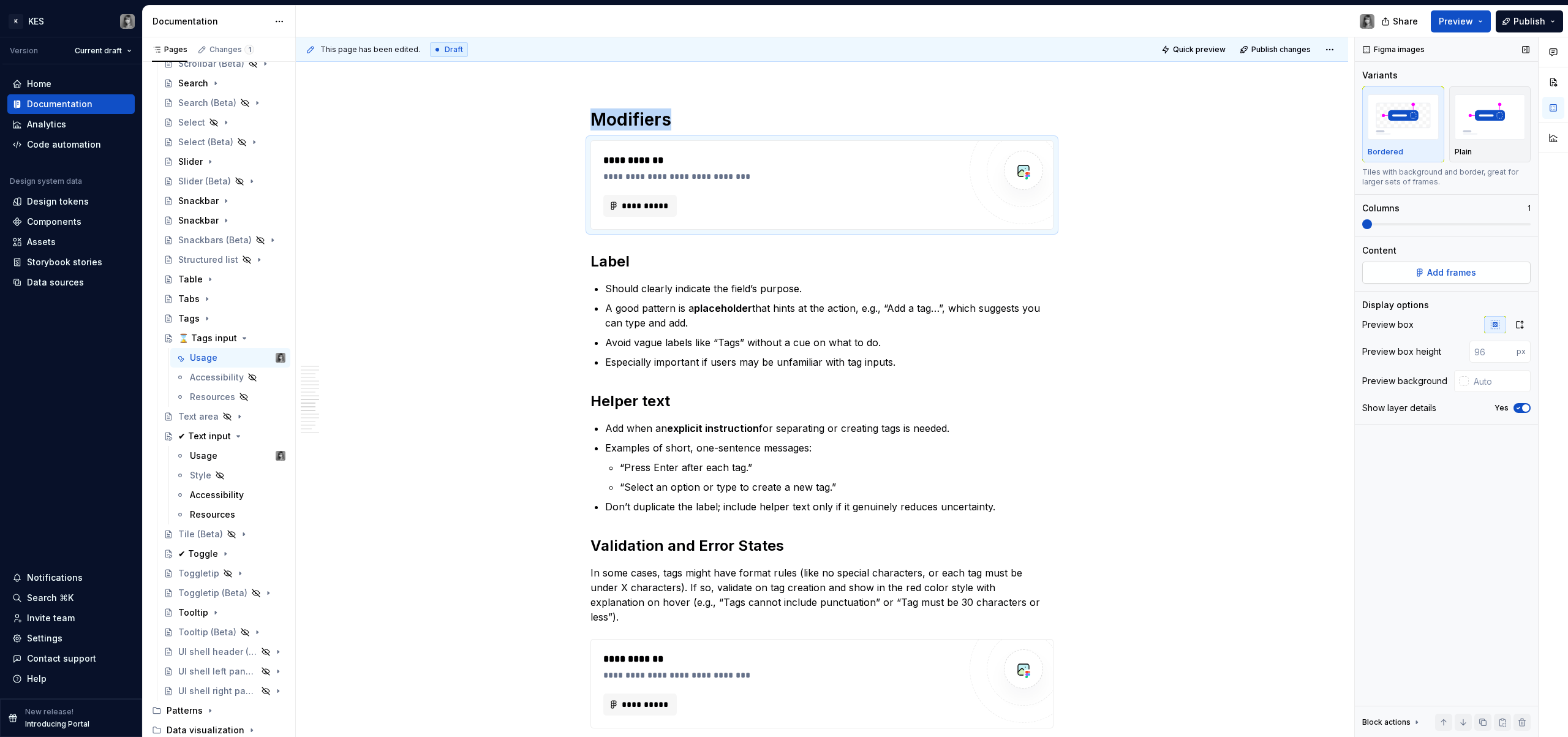
click at [1415, 274] on button "Add frames" at bounding box center [1447, 272] width 169 height 22
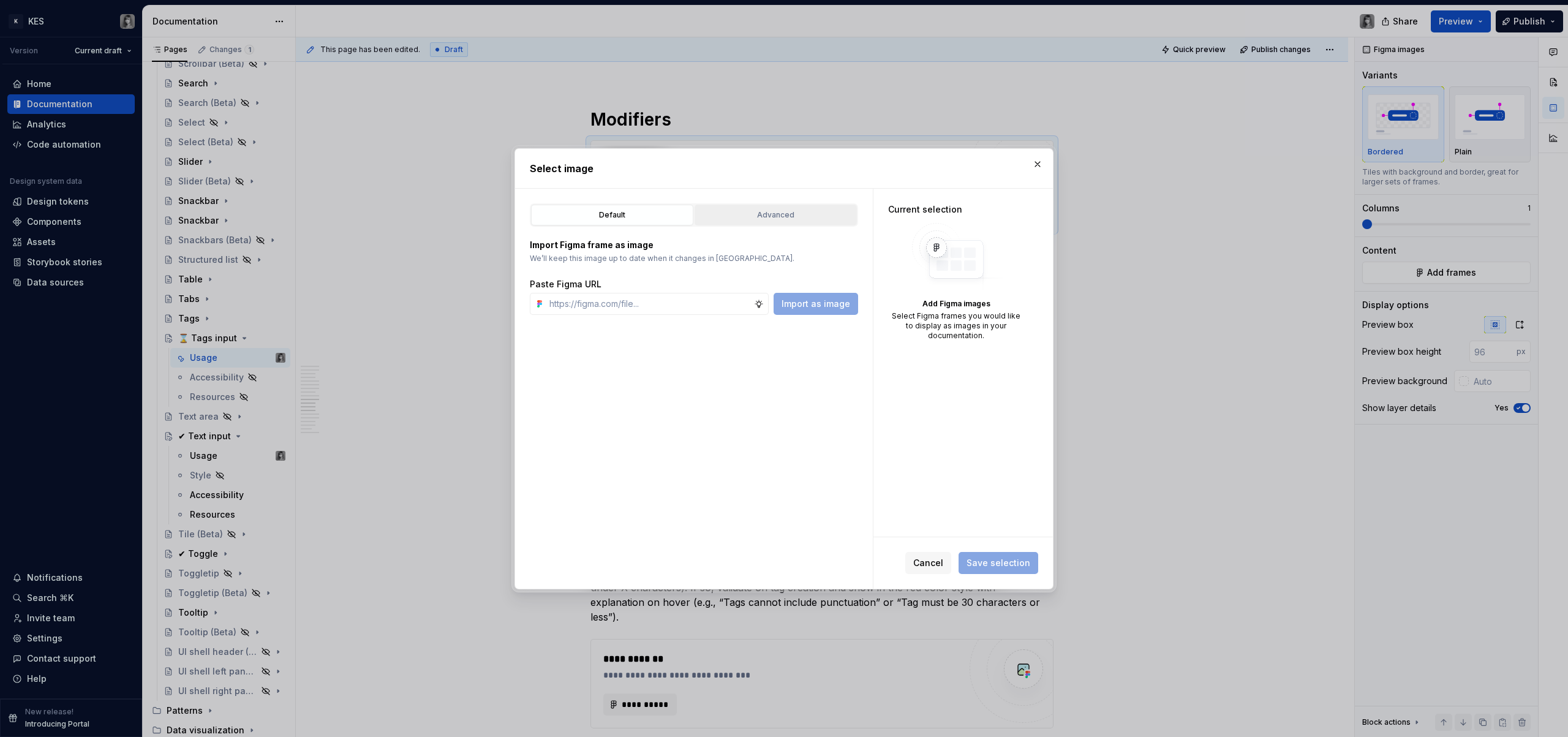
click at [799, 218] on div "Advanced" at bounding box center [776, 215] width 154 height 12
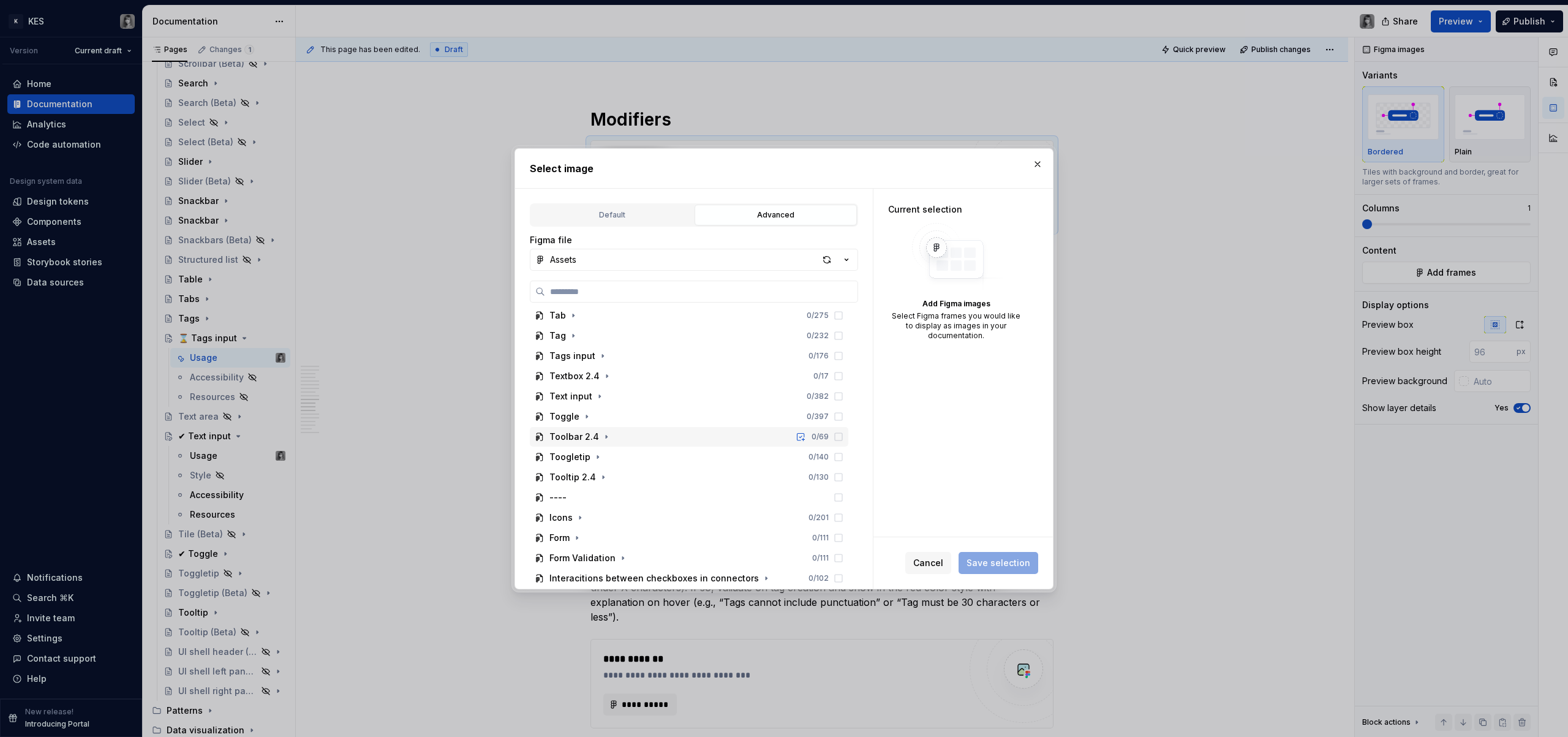
scroll to position [589, 0]
click at [602, 378] on icon "button" at bounding box center [603, 378] width 2 height 3
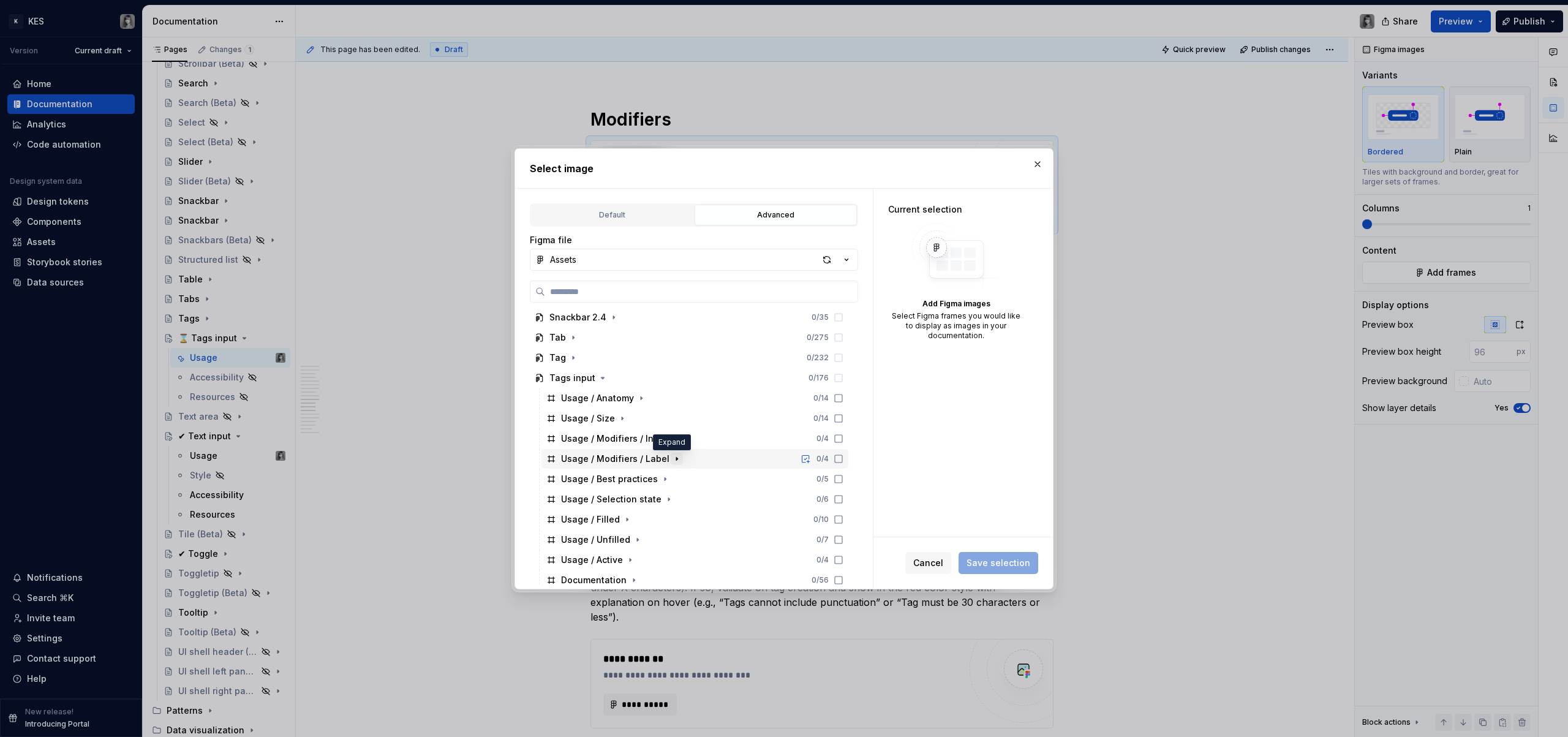
click at [673, 460] on icon "button" at bounding box center [677, 458] width 10 height 10
click at [572, 479] on div "Row" at bounding box center [582, 479] width 47 height 12
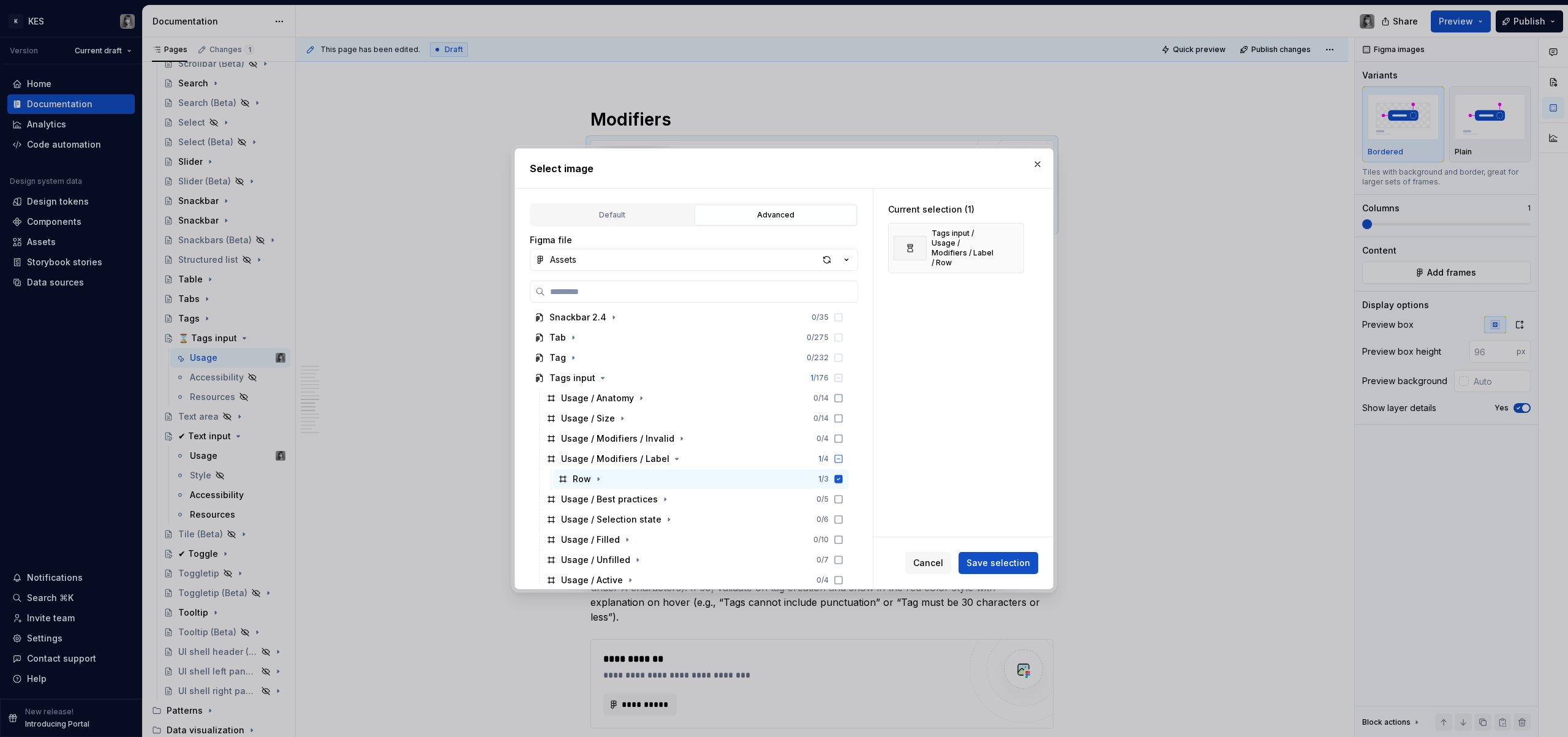
click at [989, 564] on span "Save selection" at bounding box center [998, 563] width 64 height 12
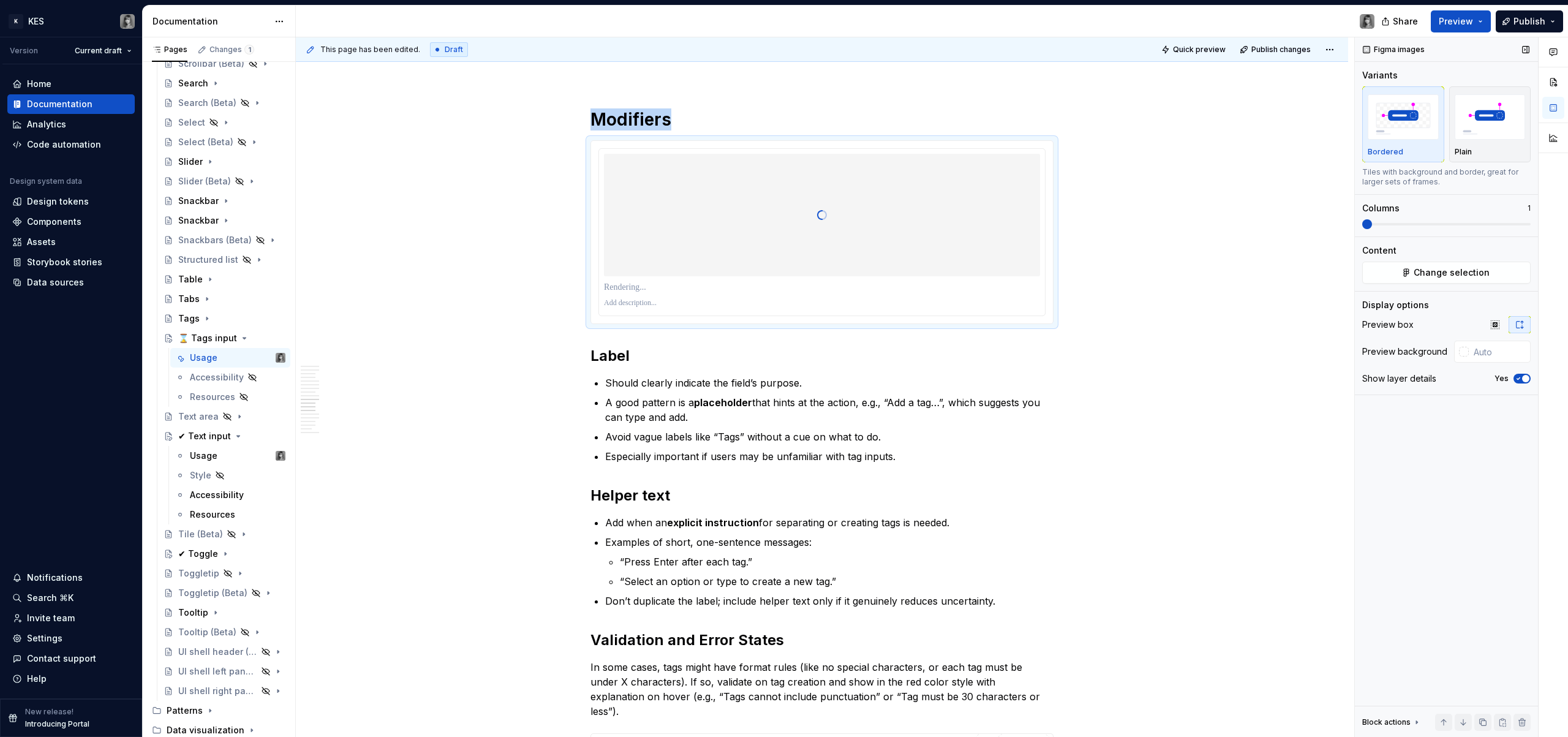
click at [1527, 382] on button "Yes" at bounding box center [1522, 378] width 17 height 10
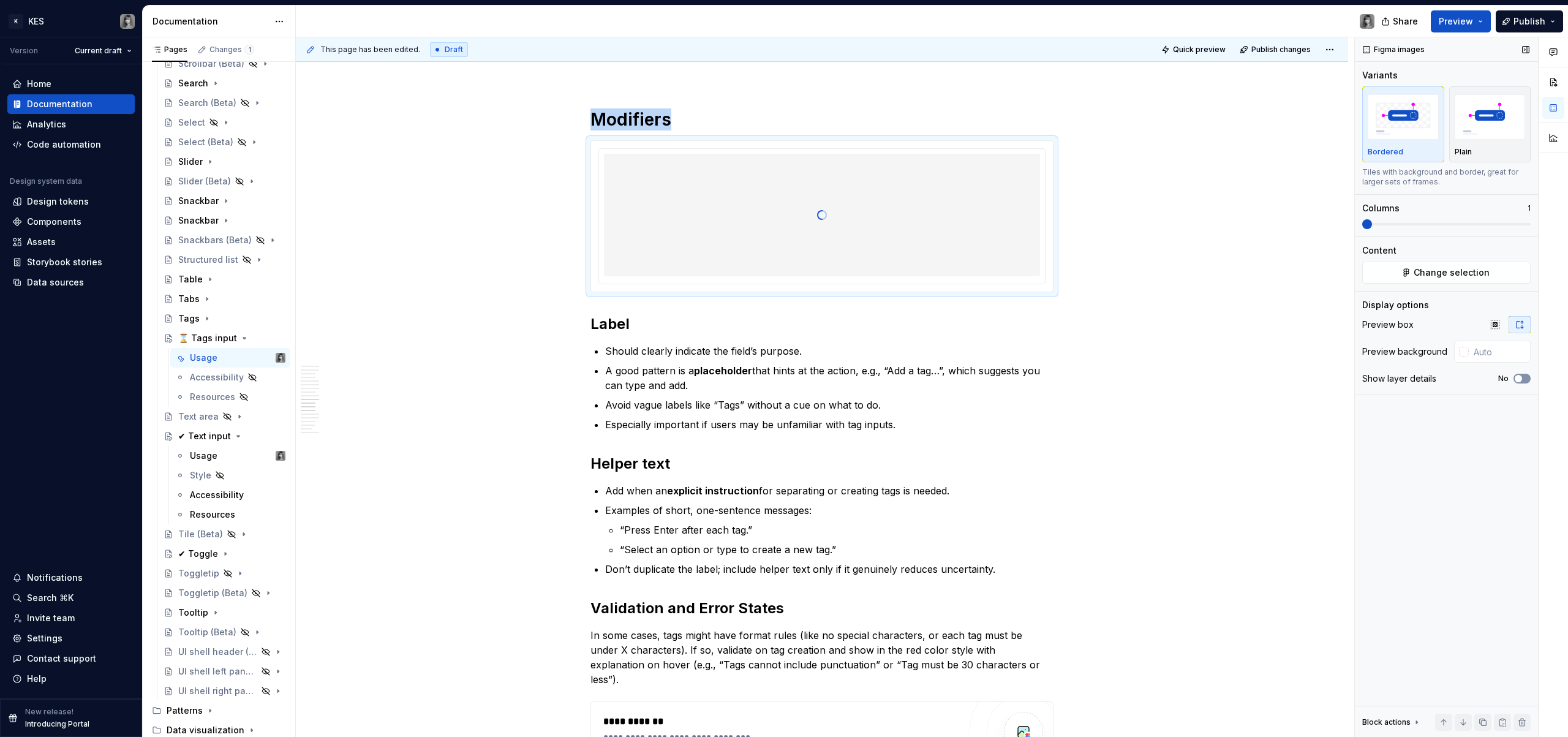
click at [1525, 381] on button "No" at bounding box center [1522, 378] width 17 height 10
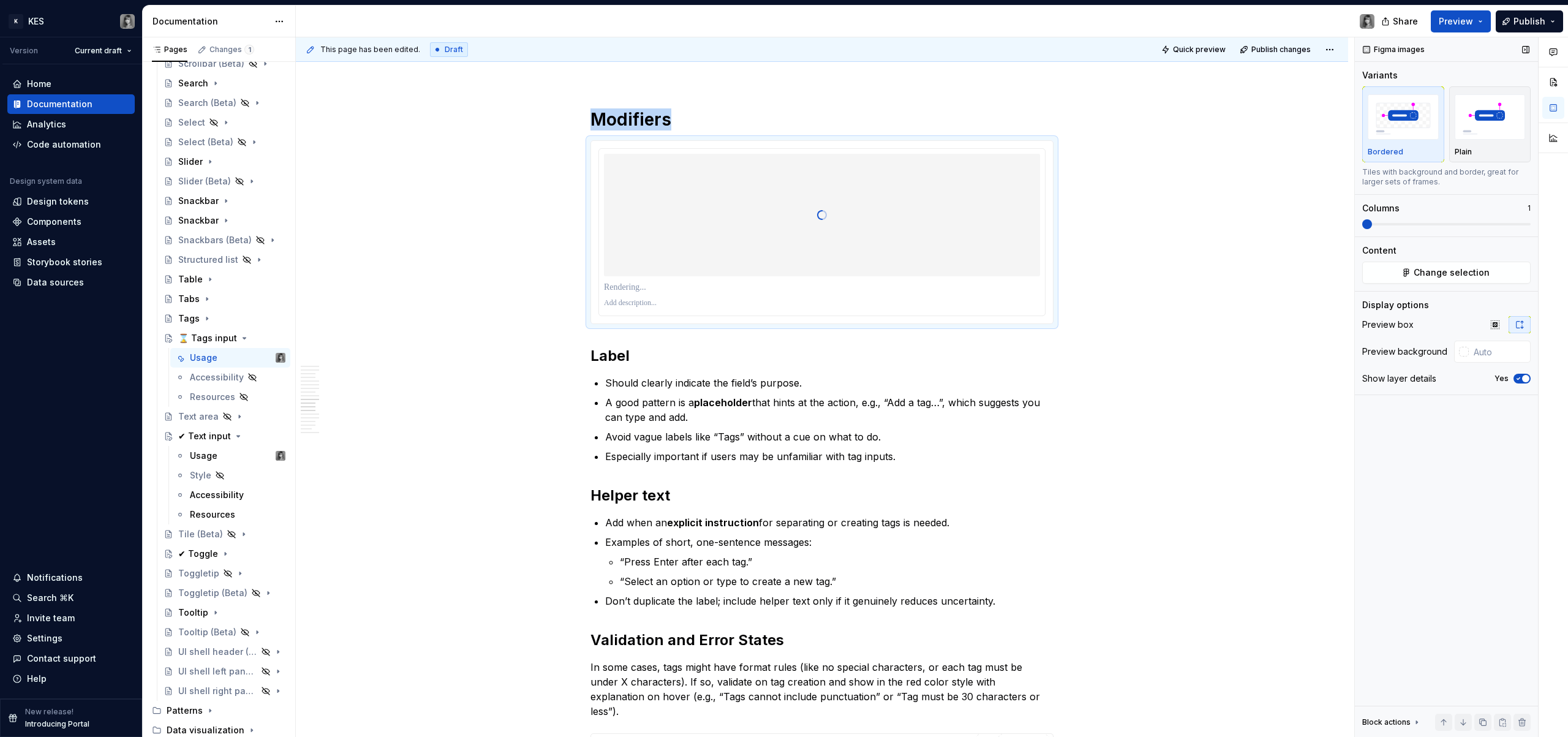
click at [1525, 381] on span "button" at bounding box center [1526, 379] width 8 height 8
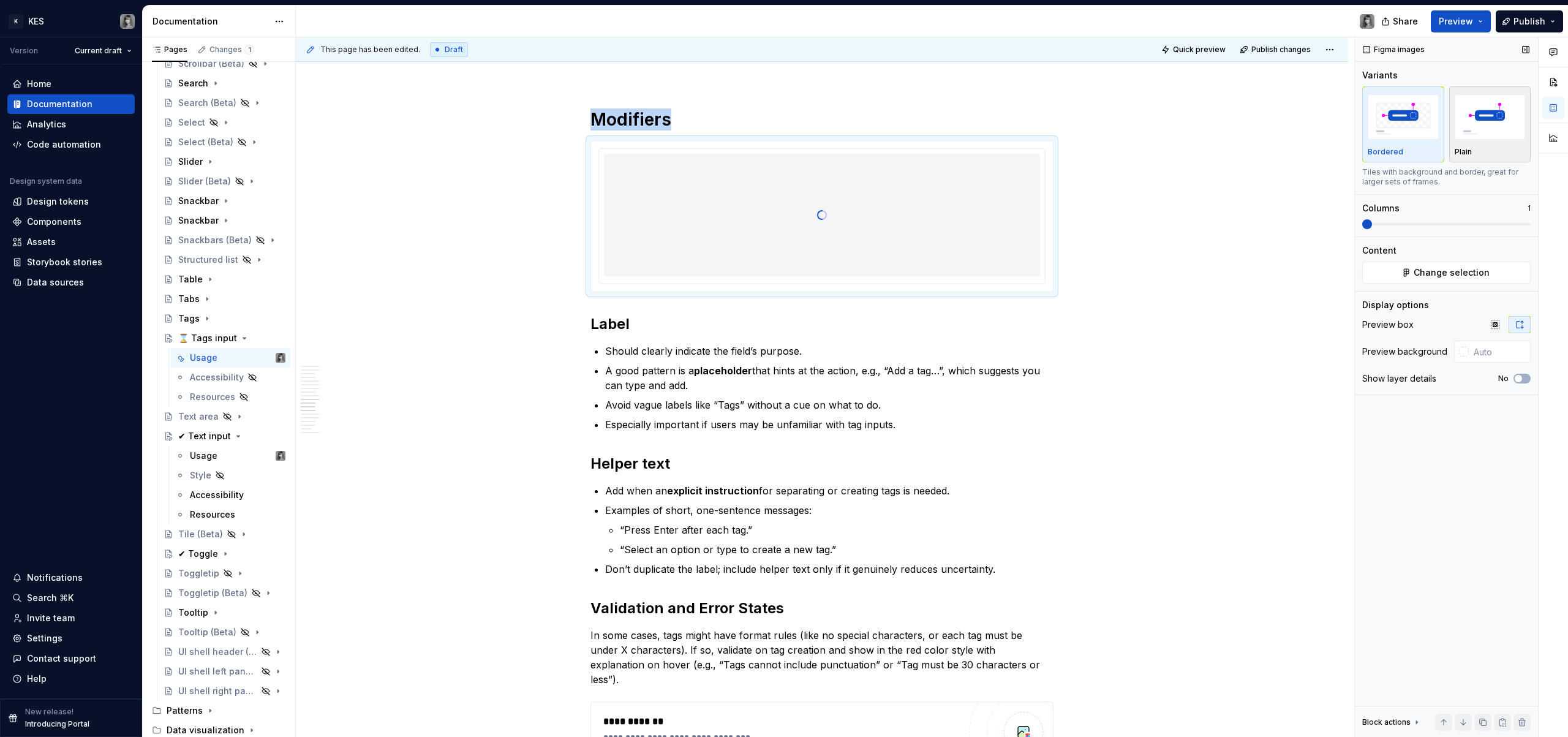
click at [1503, 142] on div "Plain" at bounding box center [1490, 124] width 71 height 65
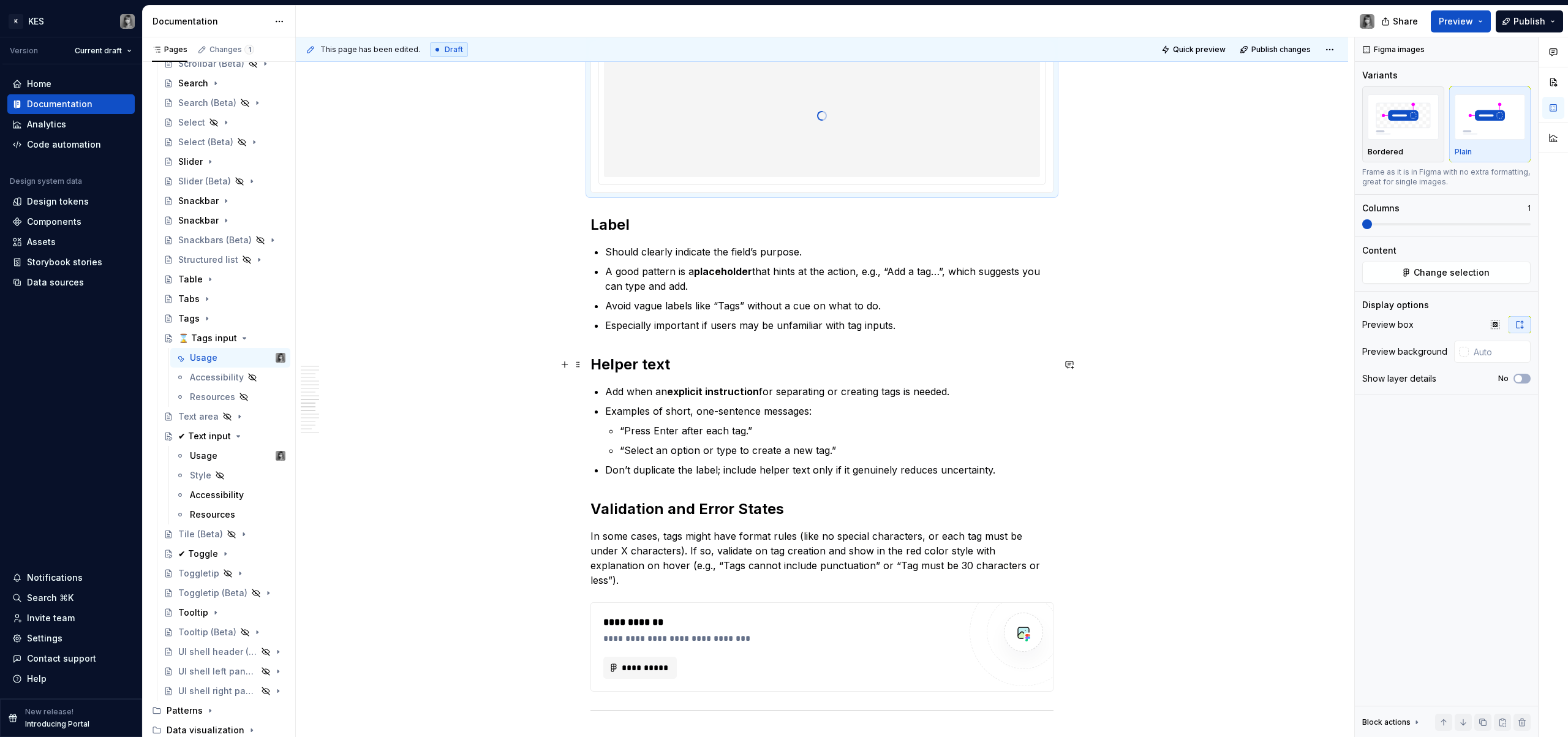
scroll to position [3460, 0]
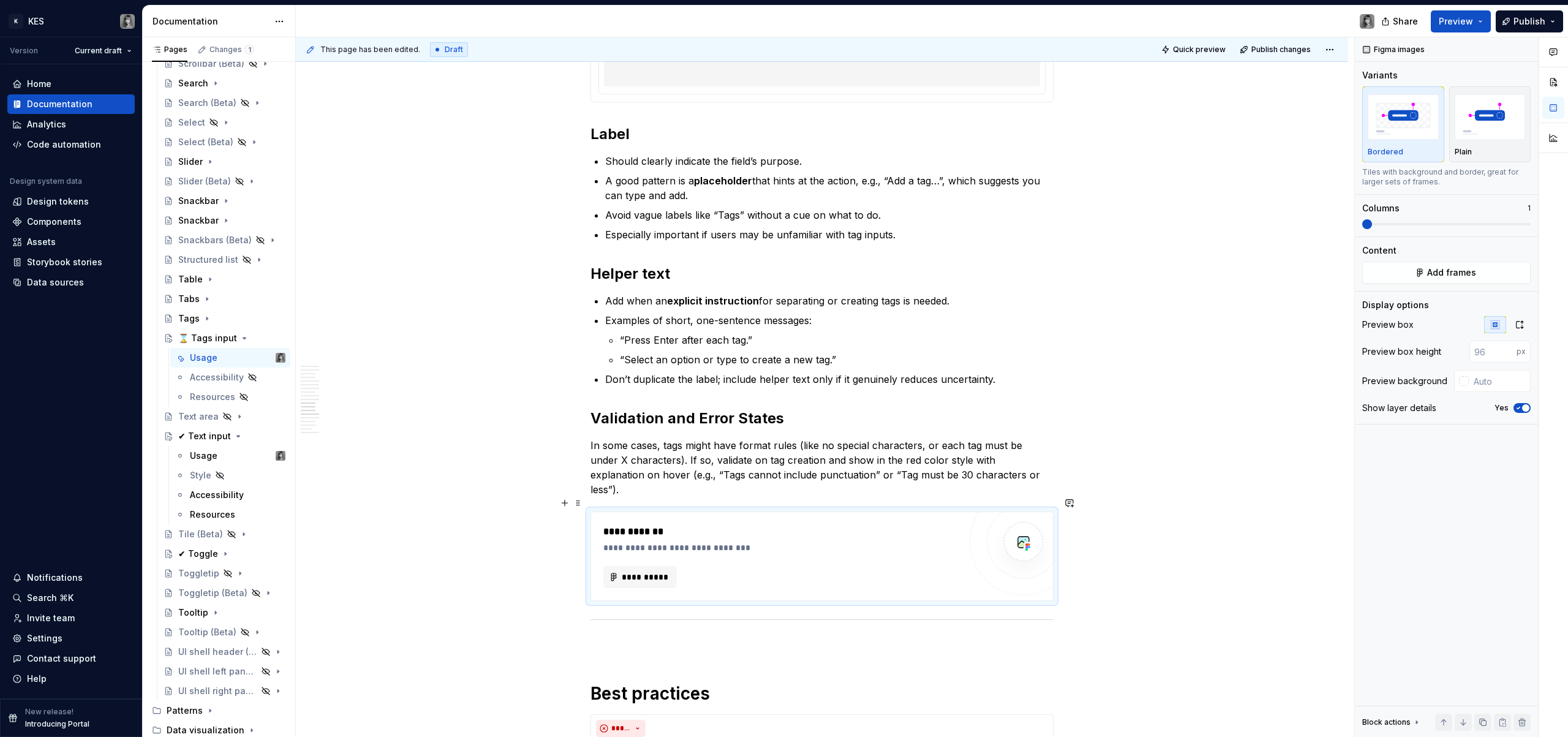
click at [861, 524] on div "**********" at bounding box center [781, 532] width 356 height 15
click at [1486, 127] on img "button" at bounding box center [1490, 116] width 71 height 44
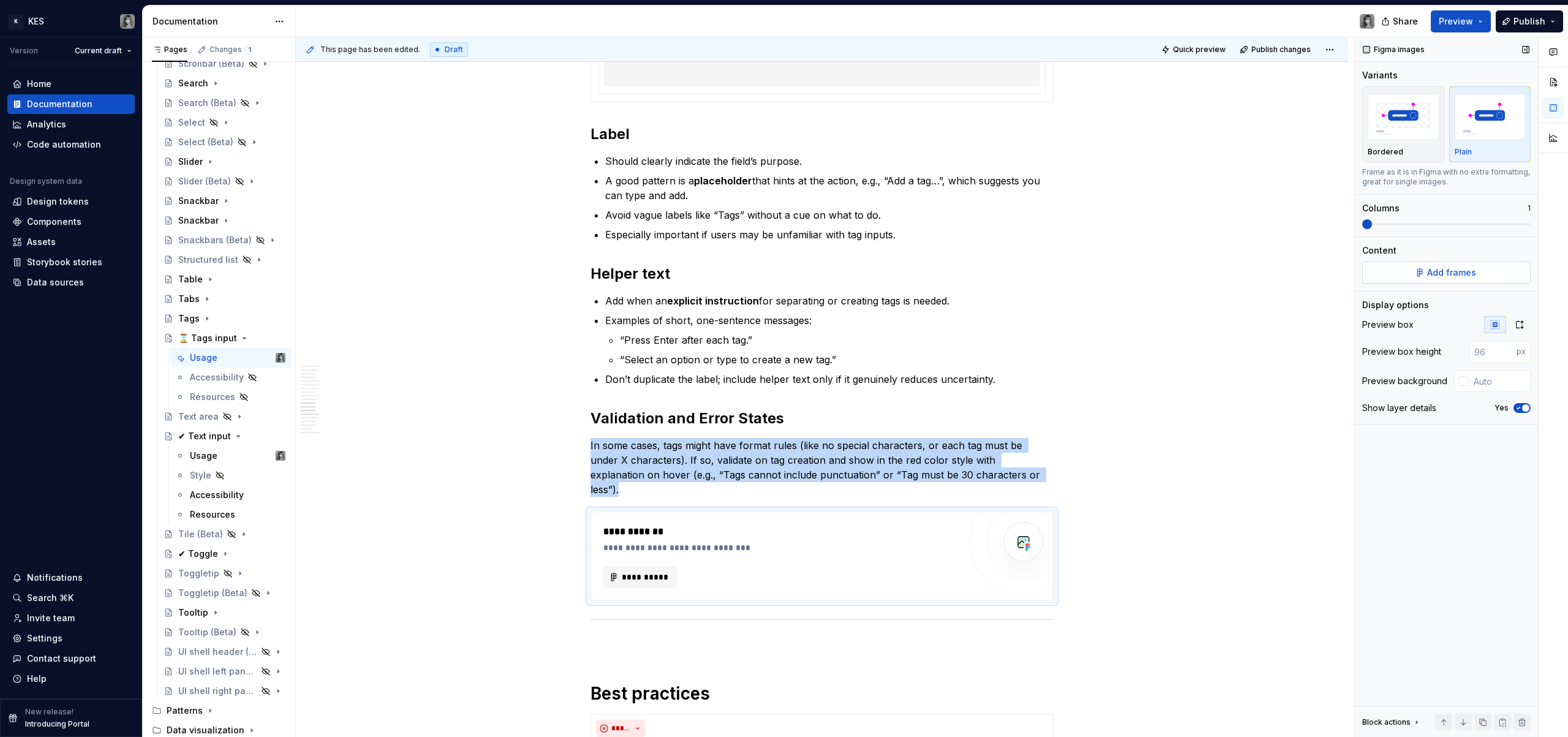
click at [1486, 280] on button "Add frames" at bounding box center [1447, 272] width 169 height 22
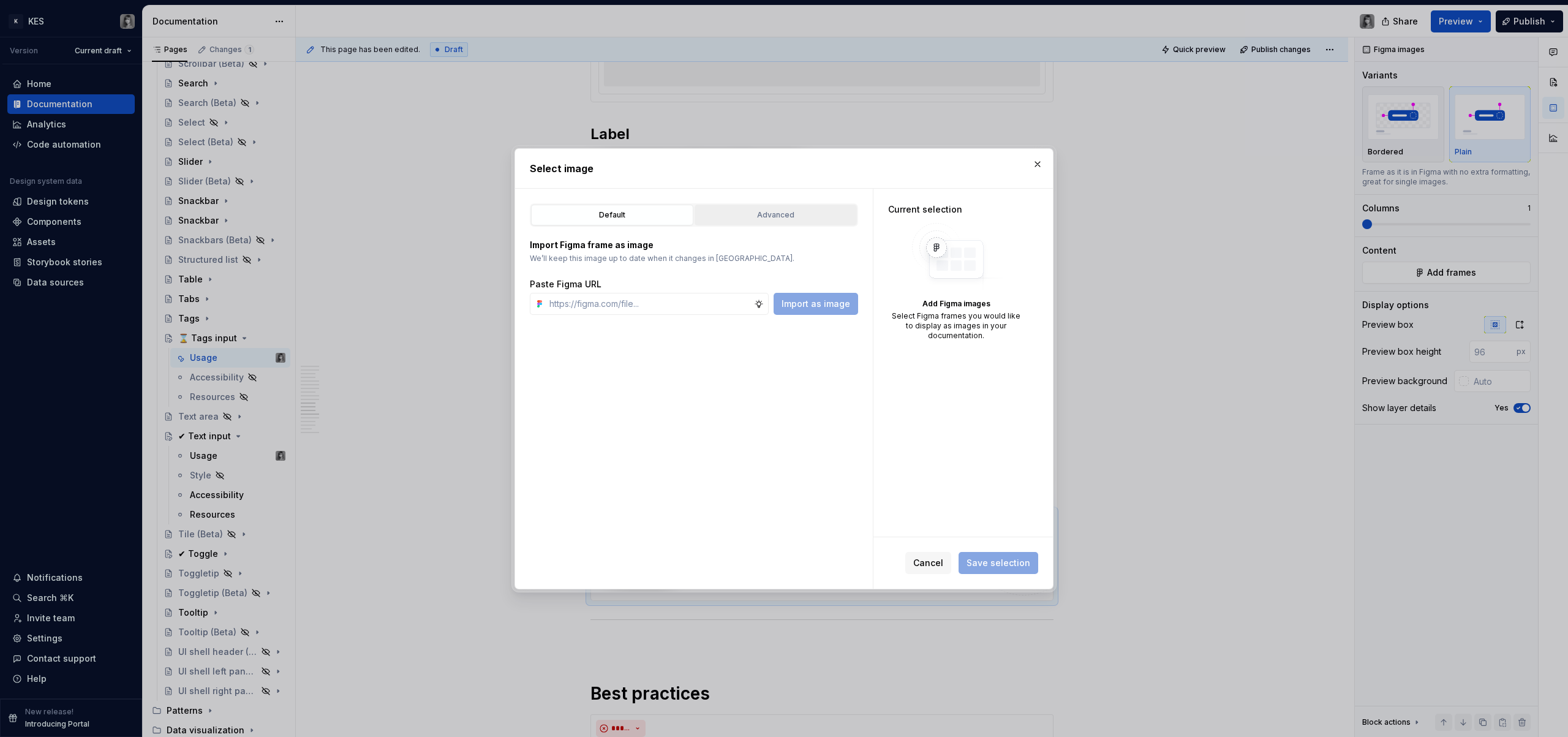
click at [781, 225] on button "Advanced" at bounding box center [775, 216] width 162 height 21
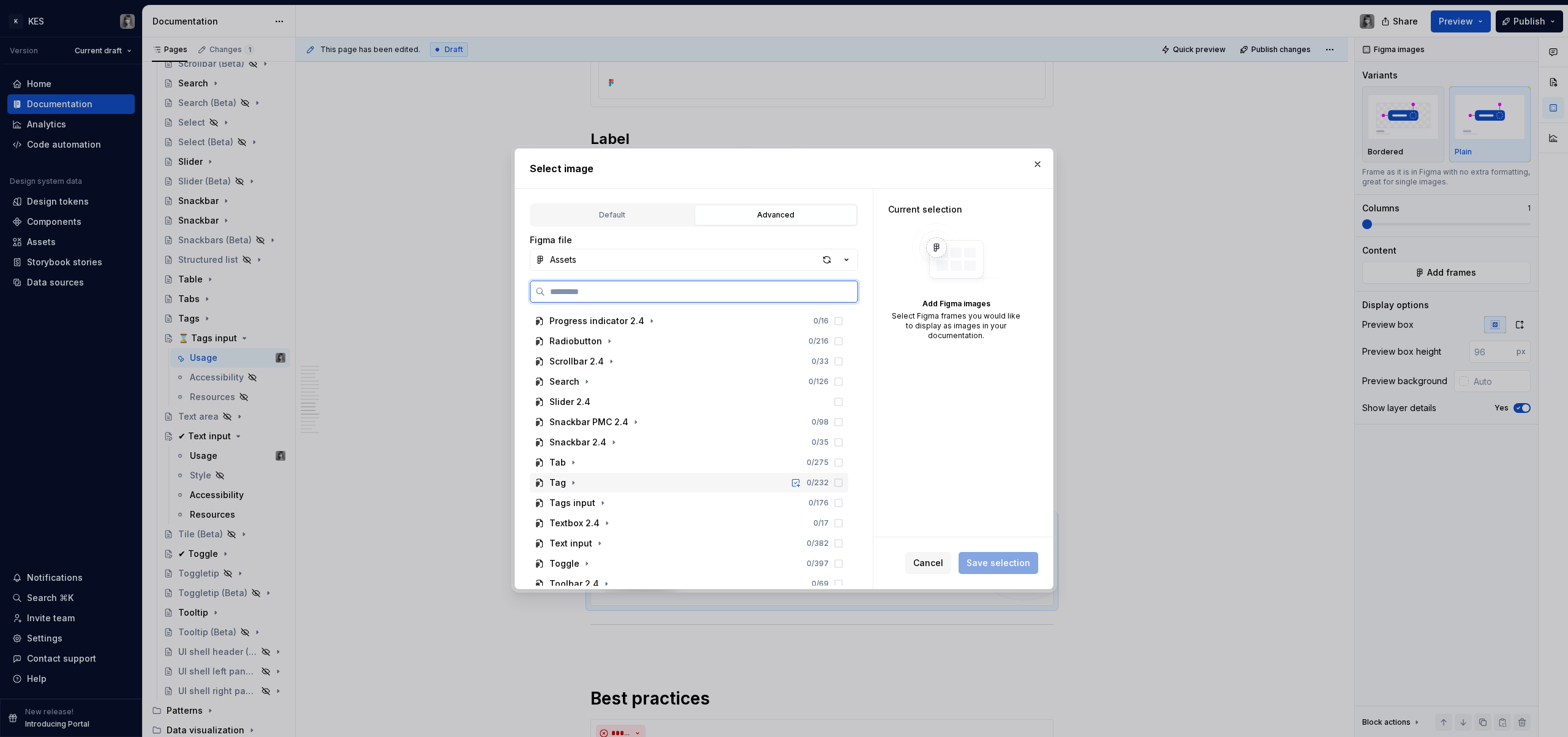
scroll to position [485, 0]
drag, startPoint x: 602, startPoint y: 485, endPoint x: 610, endPoint y: 487, distance: 8.2
click at [602, 485] on icon "button" at bounding box center [603, 482] width 10 height 10
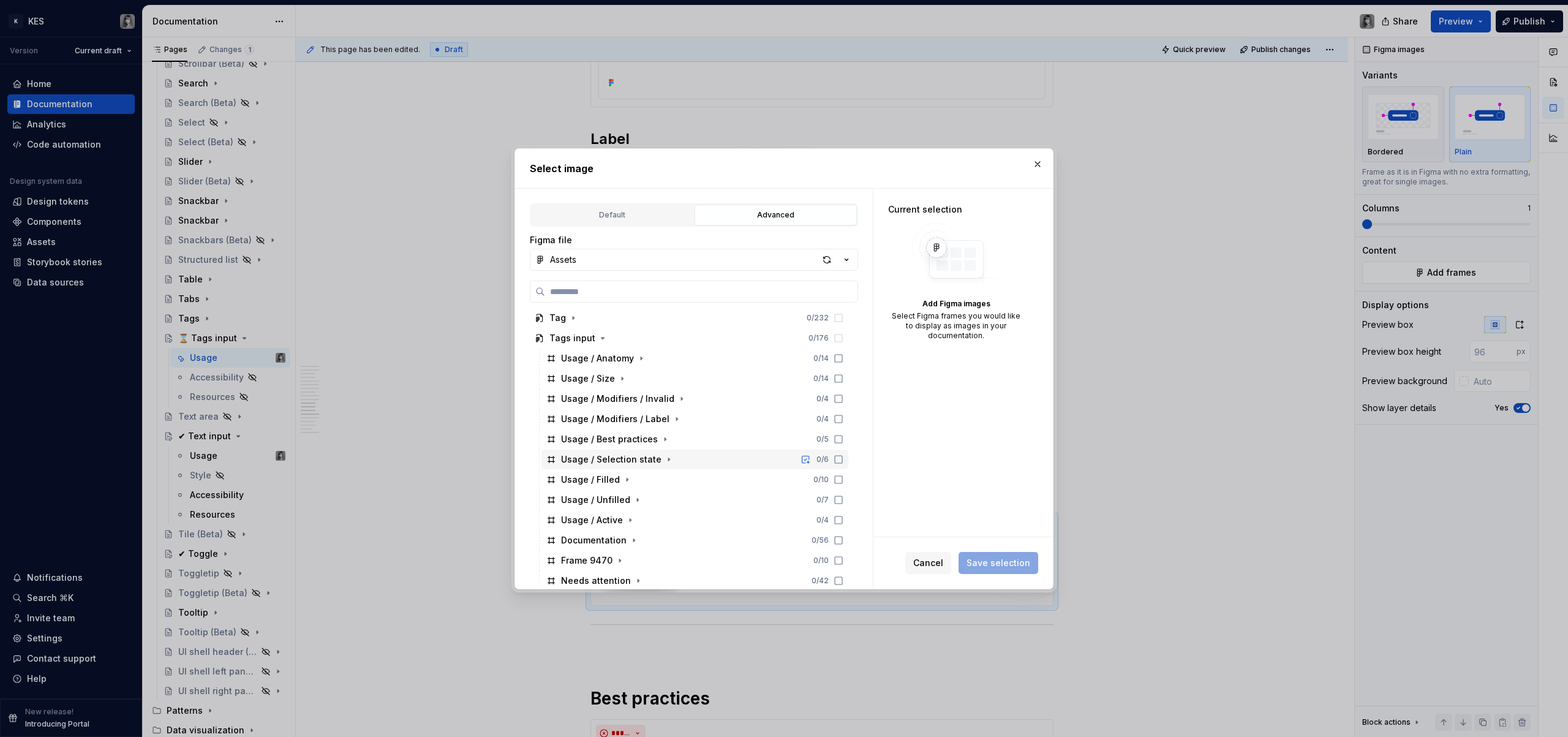
scroll to position [650, 0]
click at [681, 378] on icon "button" at bounding box center [682, 378] width 2 height 3
click at [579, 399] on div "Row" at bounding box center [582, 398] width 18 height 12
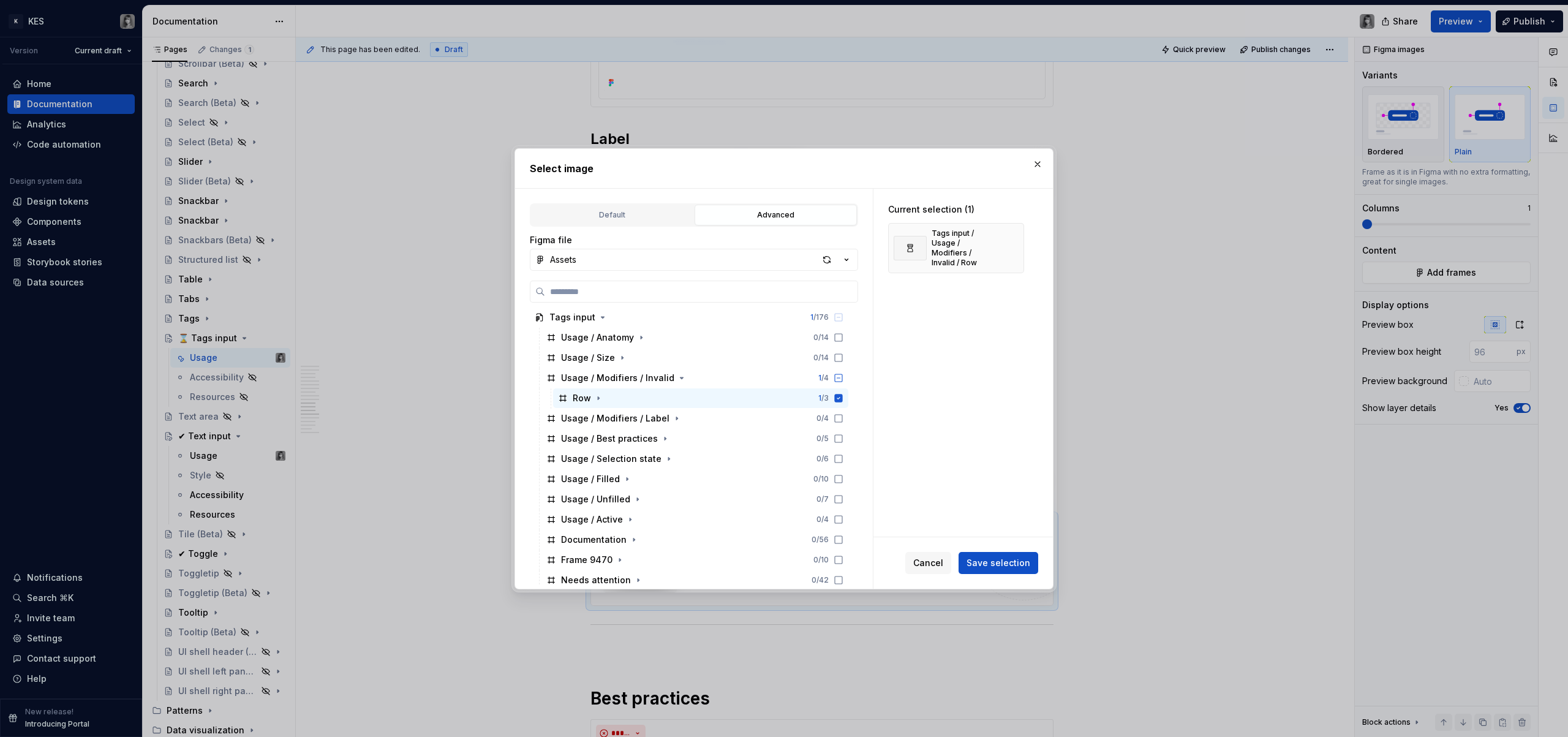
click at [961, 558] on div "Cancel Save selection" at bounding box center [972, 563] width 133 height 22
click at [967, 559] on button "Save selection" at bounding box center [998, 563] width 80 height 22
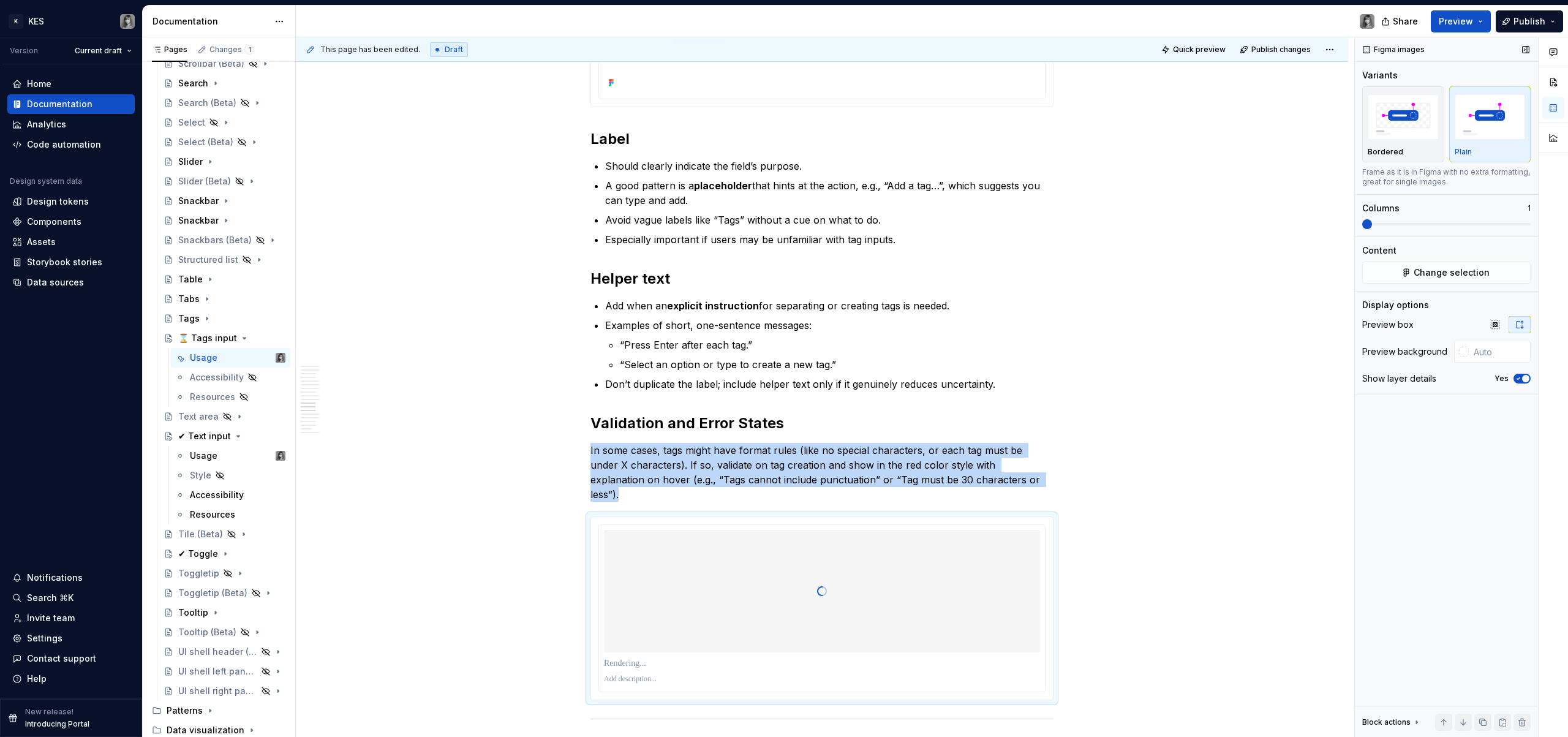
click at [1519, 378] on icon "button" at bounding box center [1518, 379] width 10 height 8
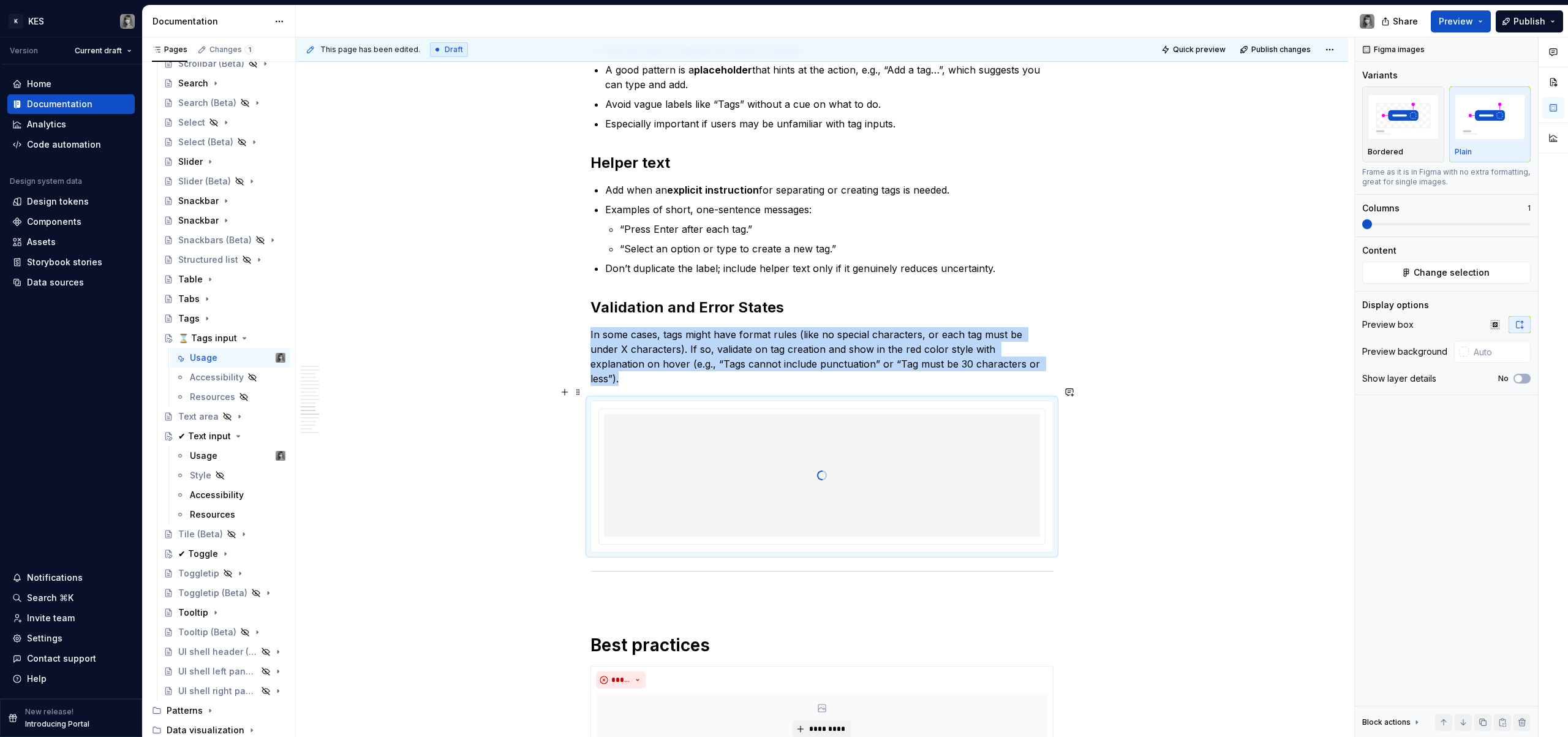
scroll to position [3587, 0]
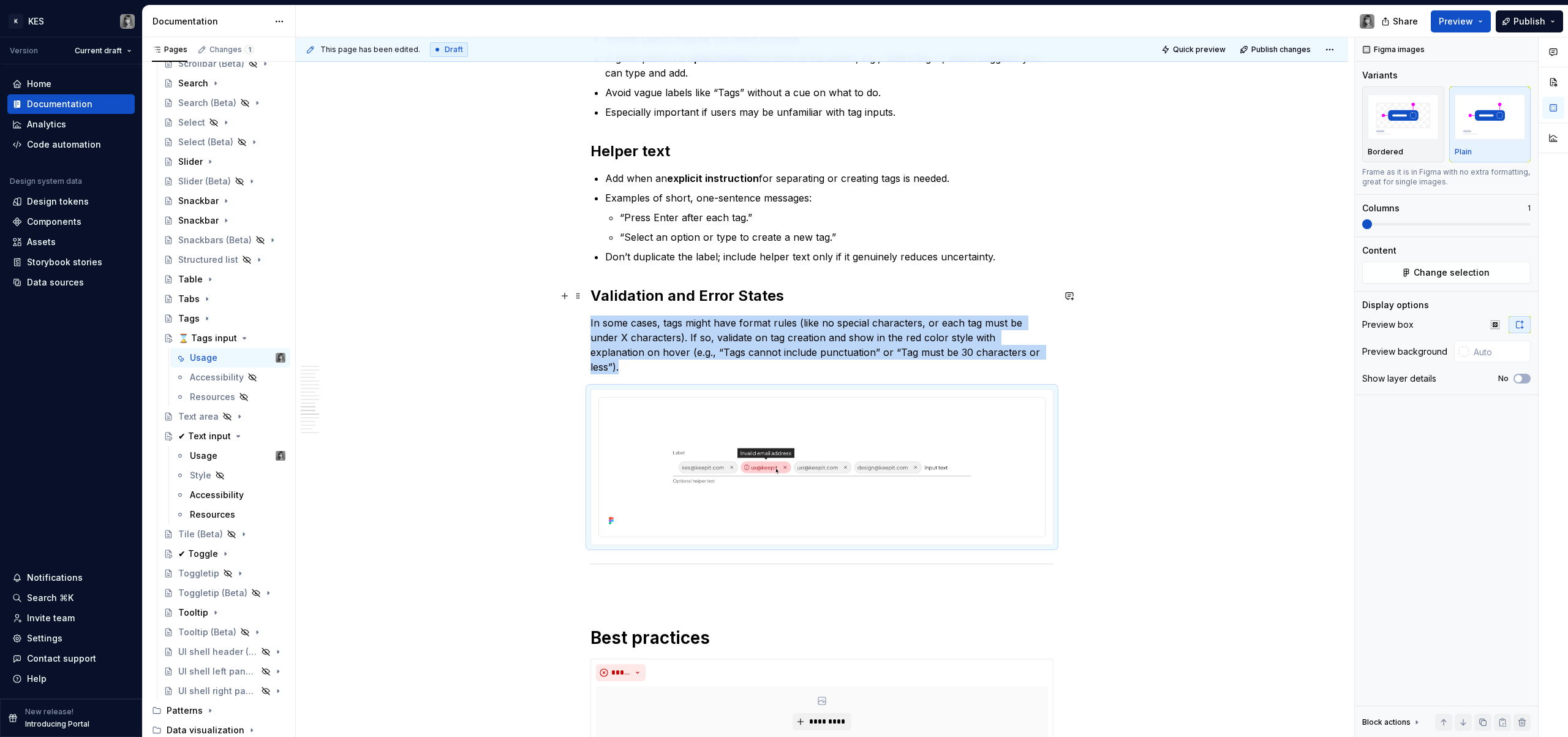
click at [1075, 300] on button "button" at bounding box center [1069, 295] width 17 height 17
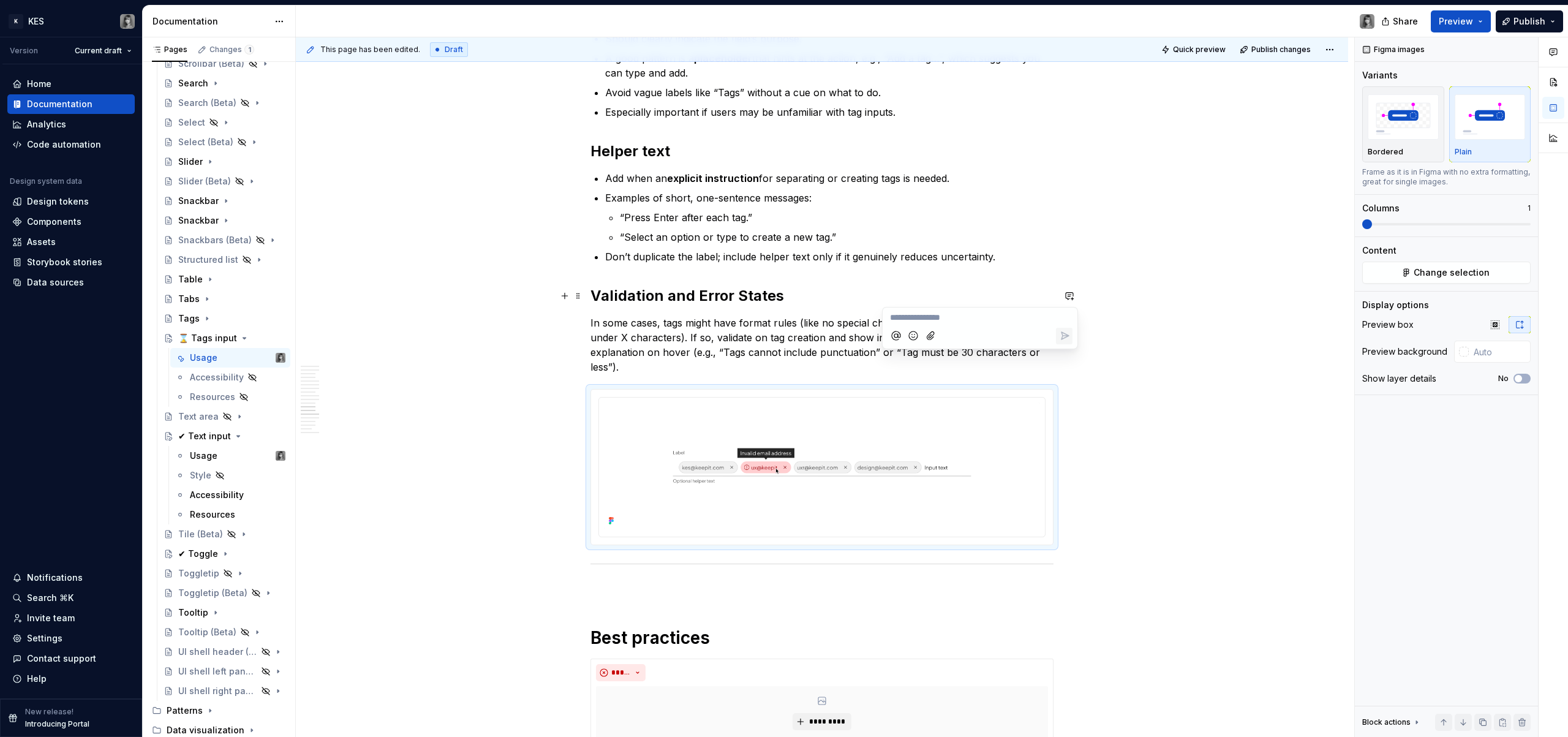
click at [1059, 239] on div "**********" at bounding box center [825, 387] width 1059 height 700
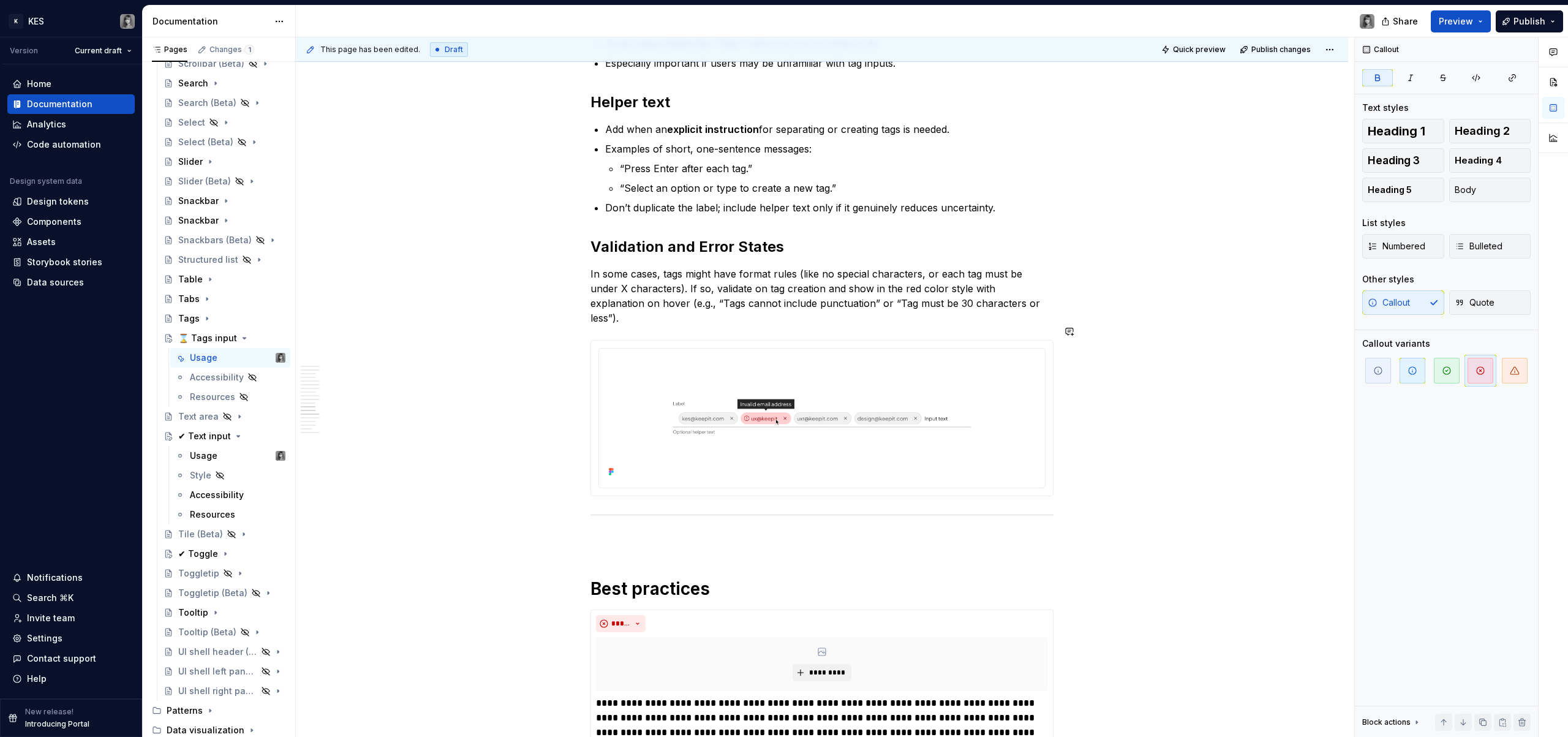
scroll to position [3639, 0]
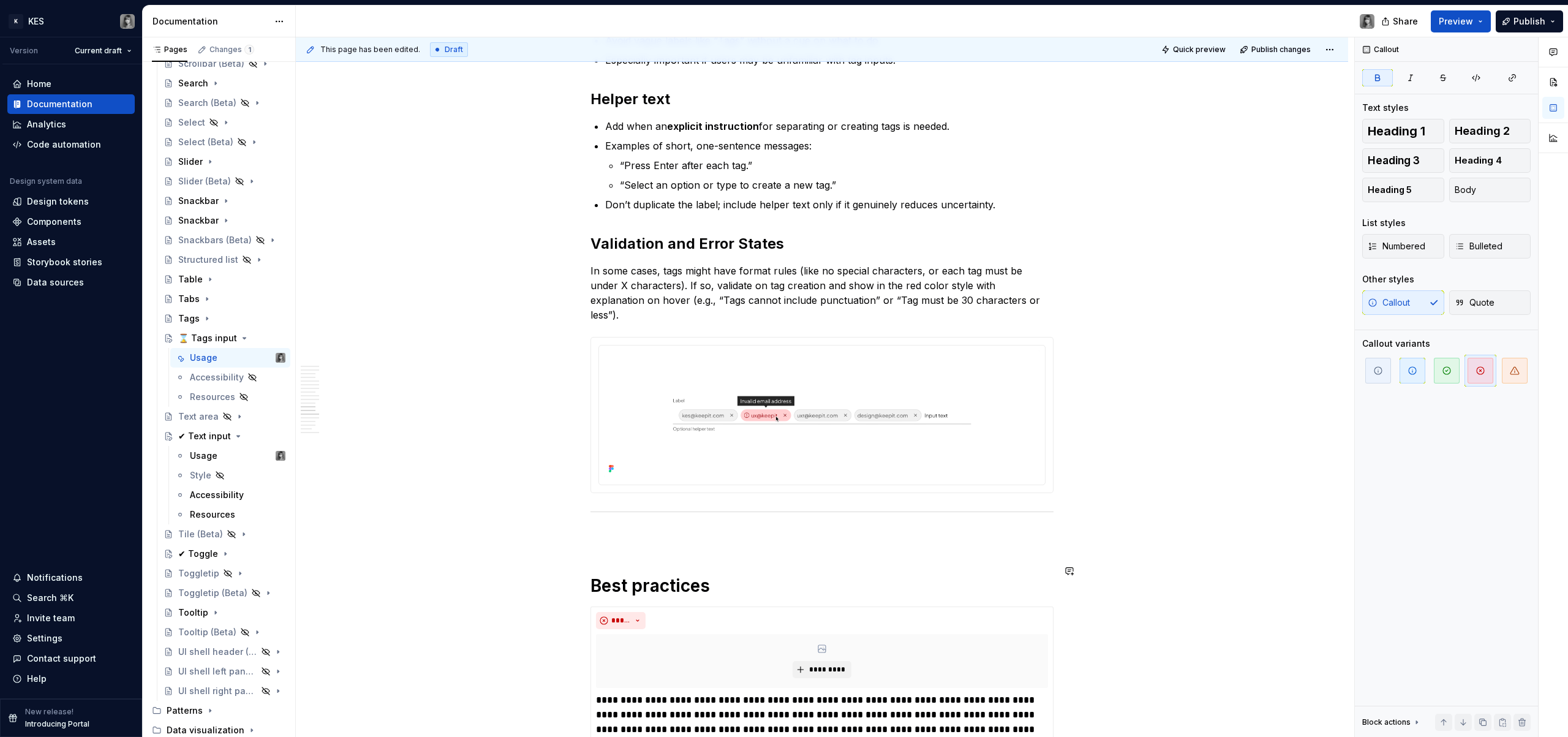
click at [627, 531] on p at bounding box center [822, 538] width 463 height 15
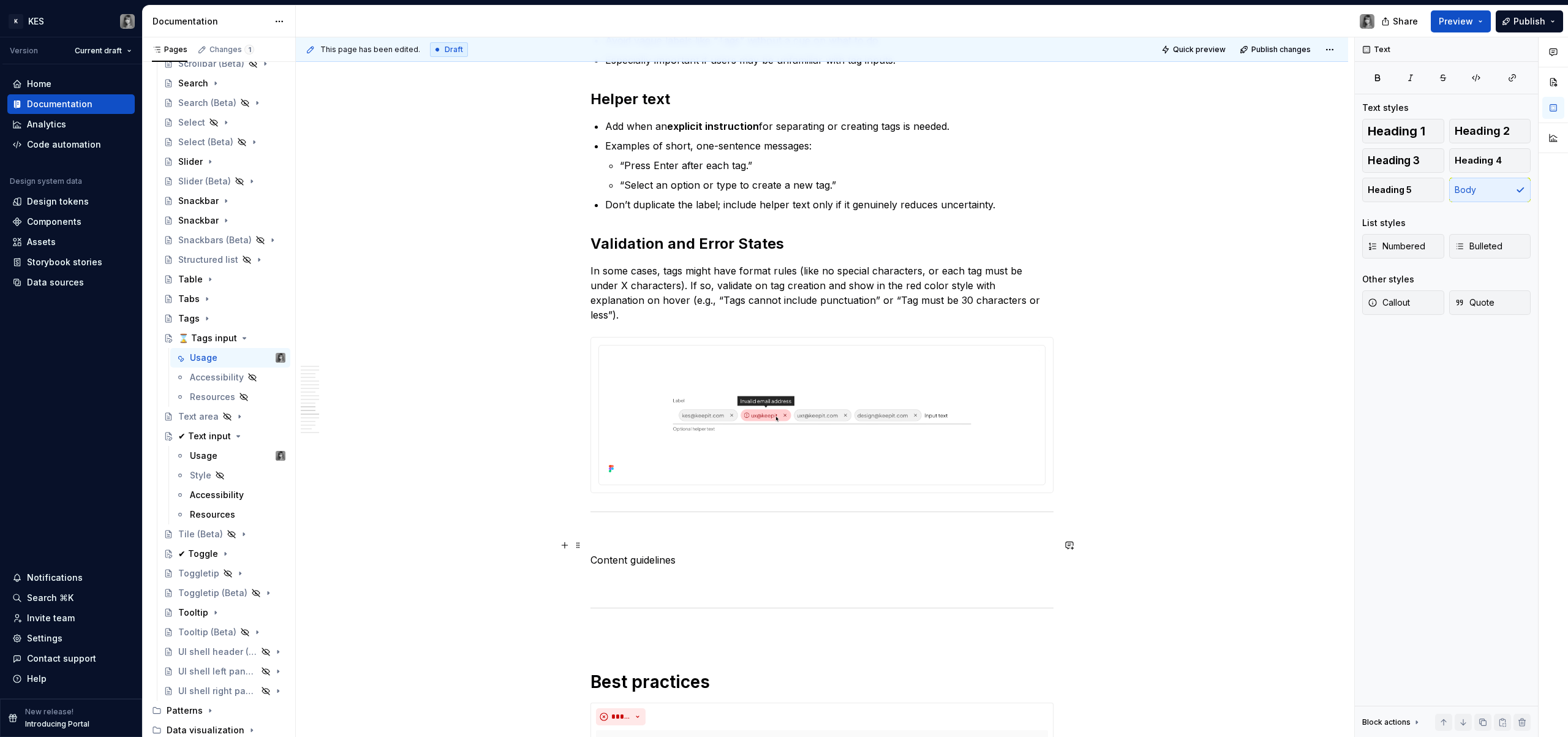
click at [637, 552] on p "Content guidelines" at bounding box center [822, 560] width 463 height 15
click at [1414, 130] on span "Heading 1" at bounding box center [1397, 131] width 57 height 12
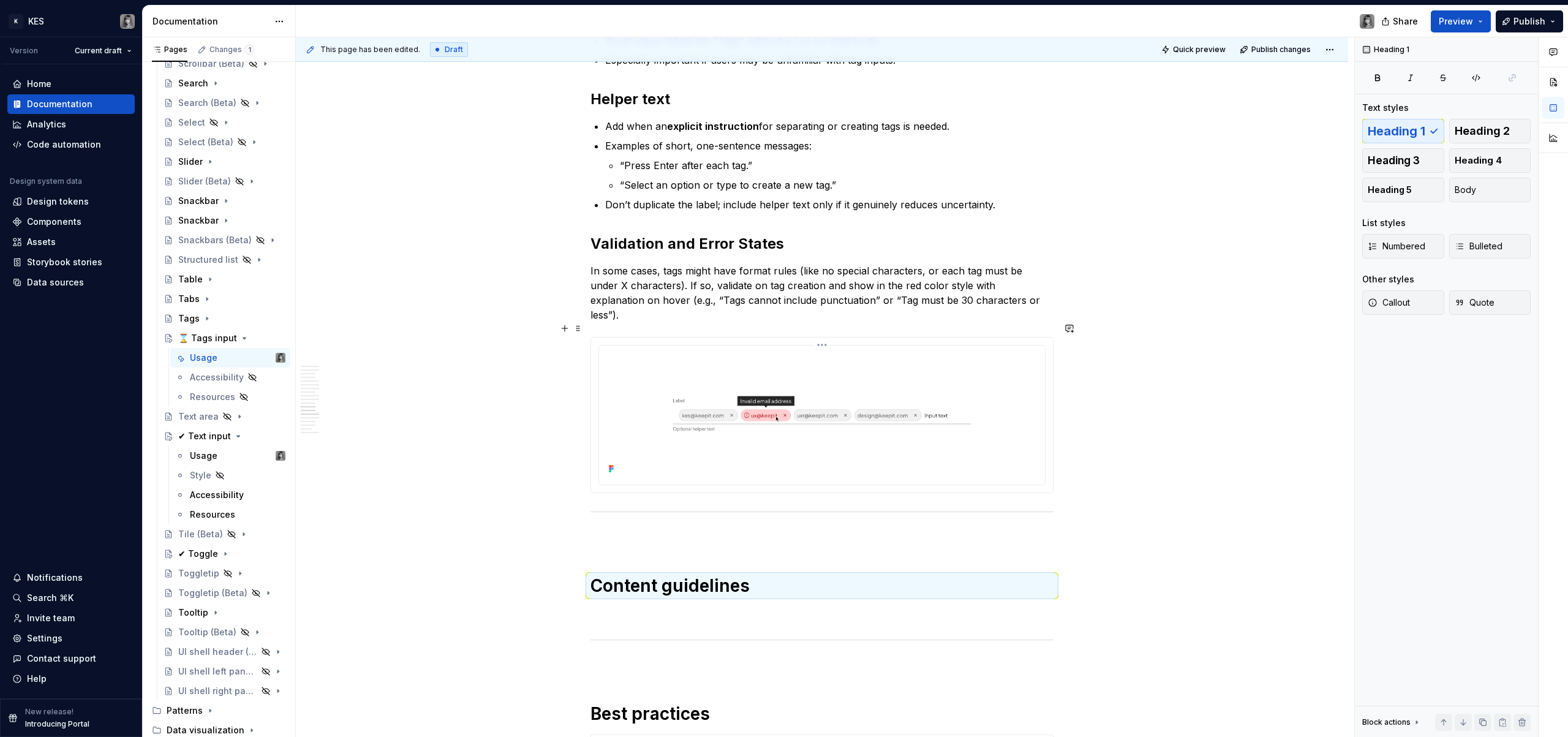
click at [756, 278] on p "In some cases, tags might have format rules (like no special characters, or eac…" at bounding box center [822, 293] width 463 height 59
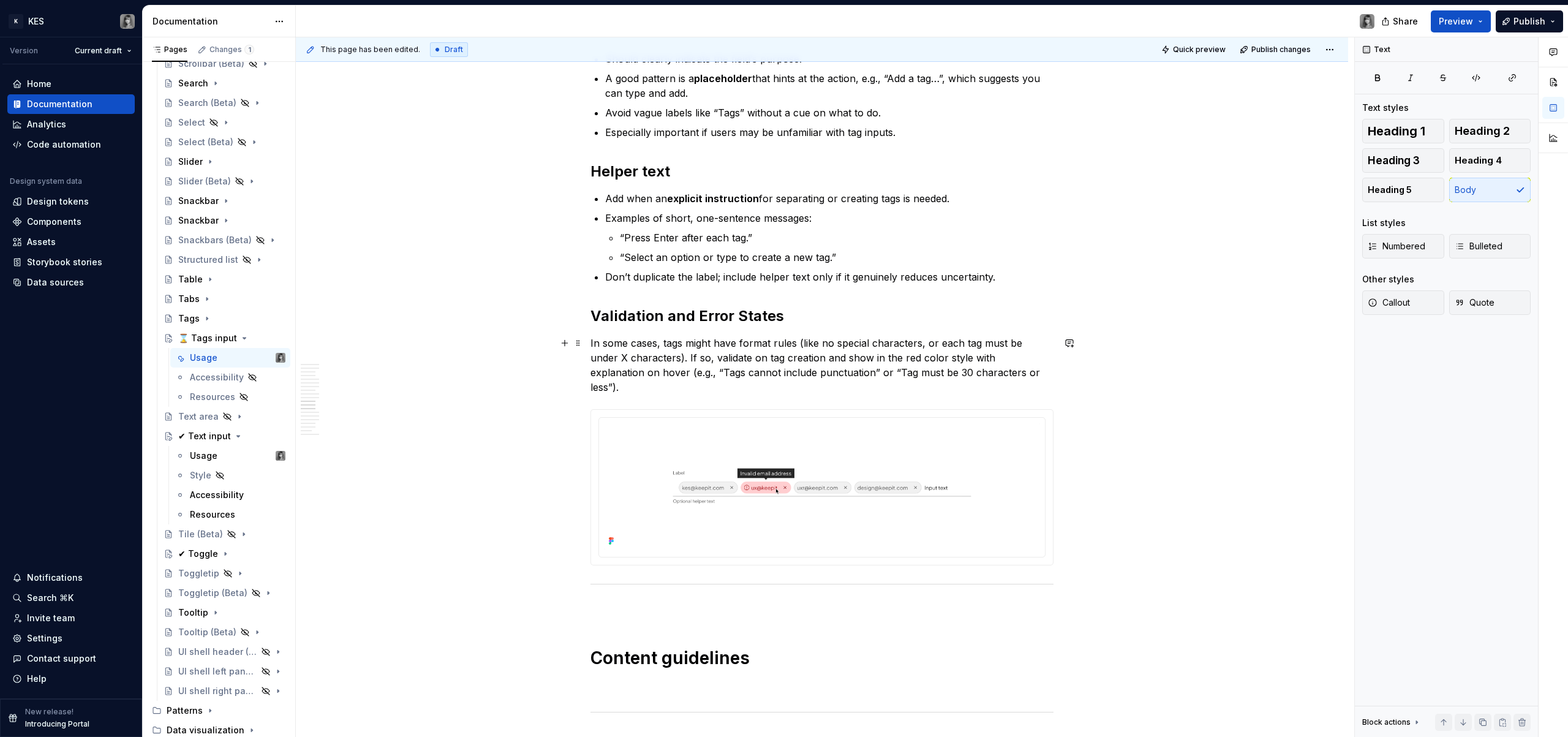
scroll to position [3433, 0]
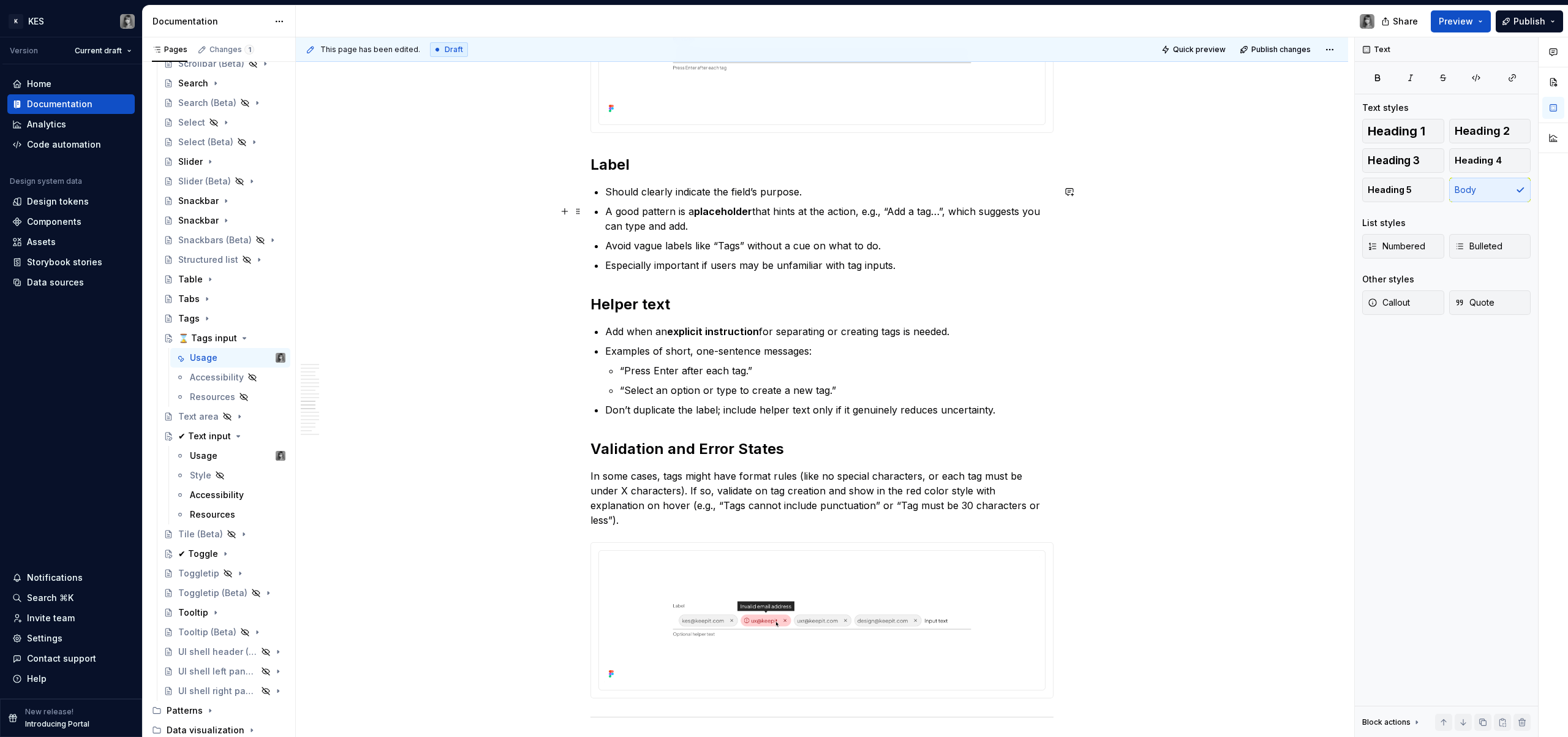
click at [643, 212] on p "A good pattern is a placeholder that hints at the action, e.g., “Add a tag…”, w…" at bounding box center [829, 219] width 448 height 29
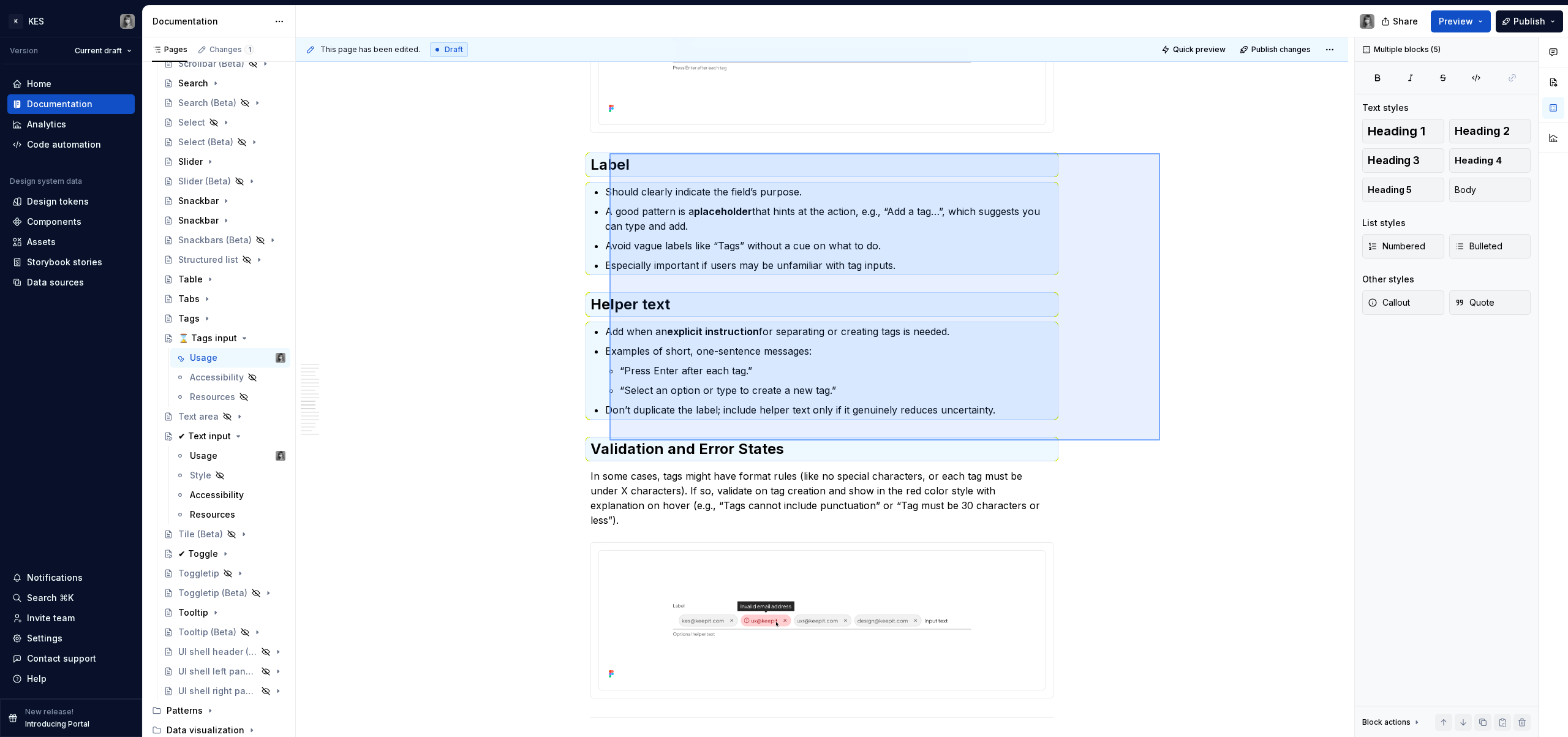
drag, startPoint x: 1158, startPoint y: 157, endPoint x: 886, endPoint y: 266, distance: 293.0
click at [610, 441] on div "This page has been edited. Draft Quick preview Publish changes ⌛ Tags input Tag…" at bounding box center [825, 387] width 1059 height 700
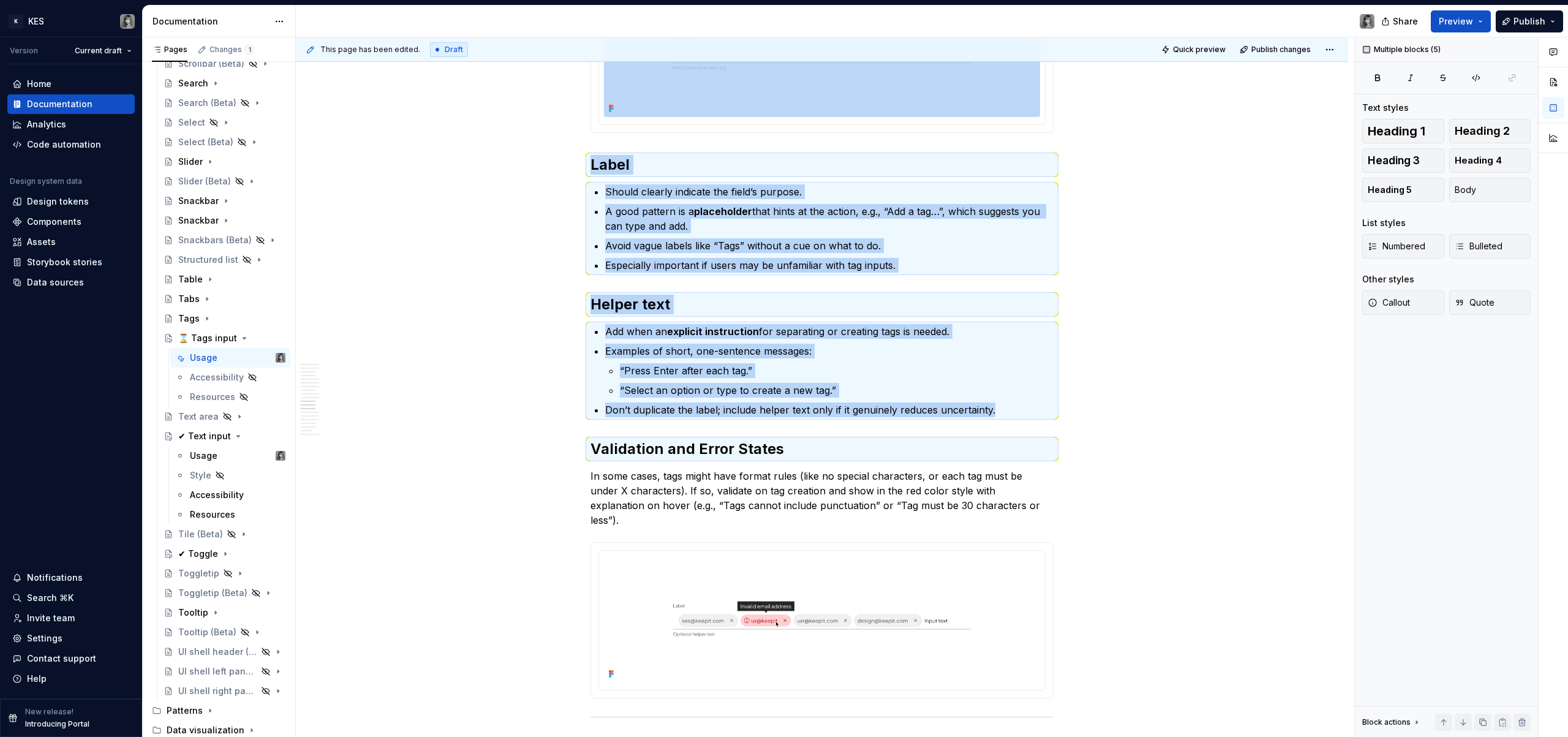
click at [1108, 100] on div "This page has been edited. Draft Quick preview Publish changes ⌛ Tags input Tag…" at bounding box center [825, 387] width 1059 height 700
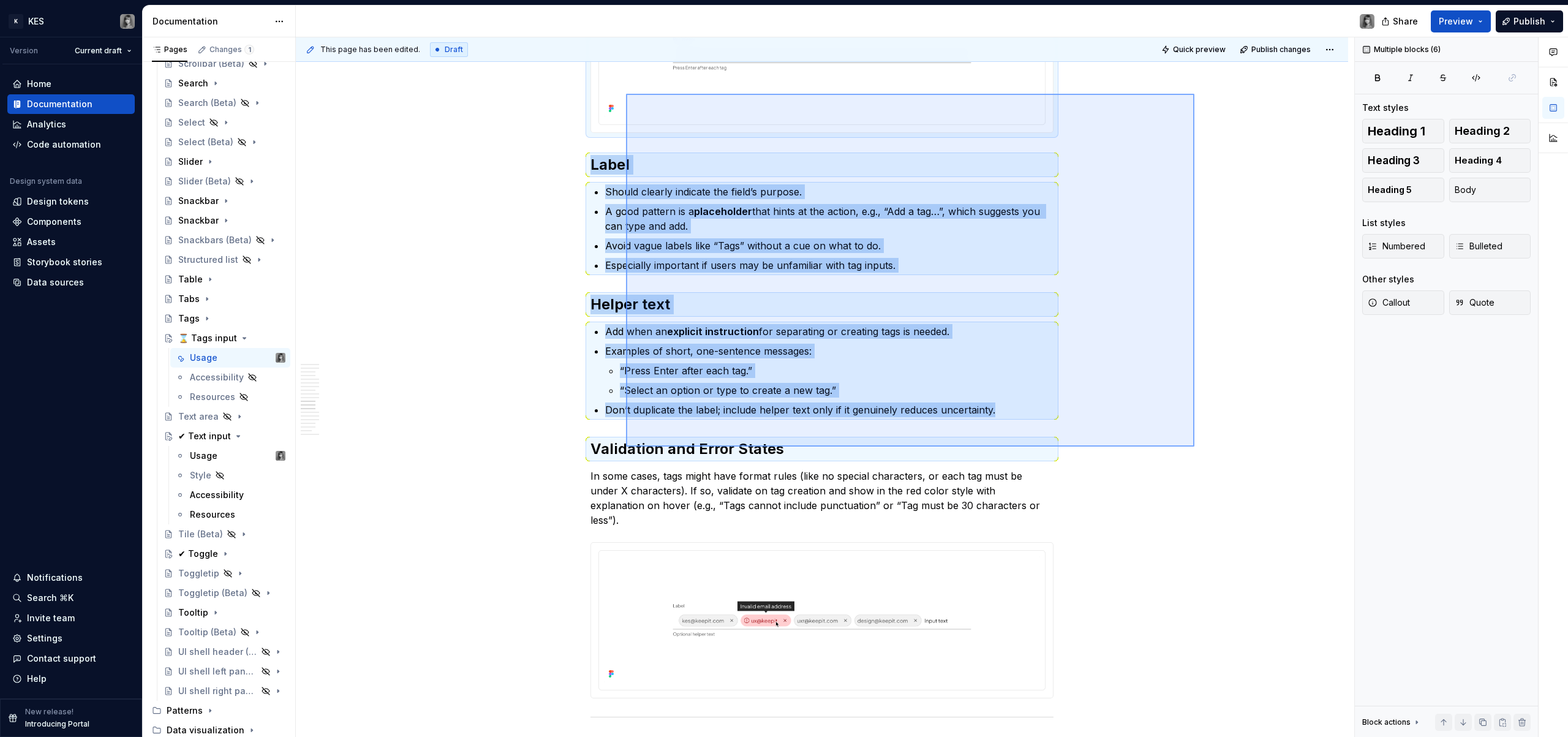
drag, startPoint x: 1093, startPoint y: 140, endPoint x: 618, endPoint y: 428, distance: 555.5
click at [610, 438] on div "This page has been edited. Draft Quick preview Publish changes ⌛ Tags input Tag…" at bounding box center [825, 387] width 1059 height 700
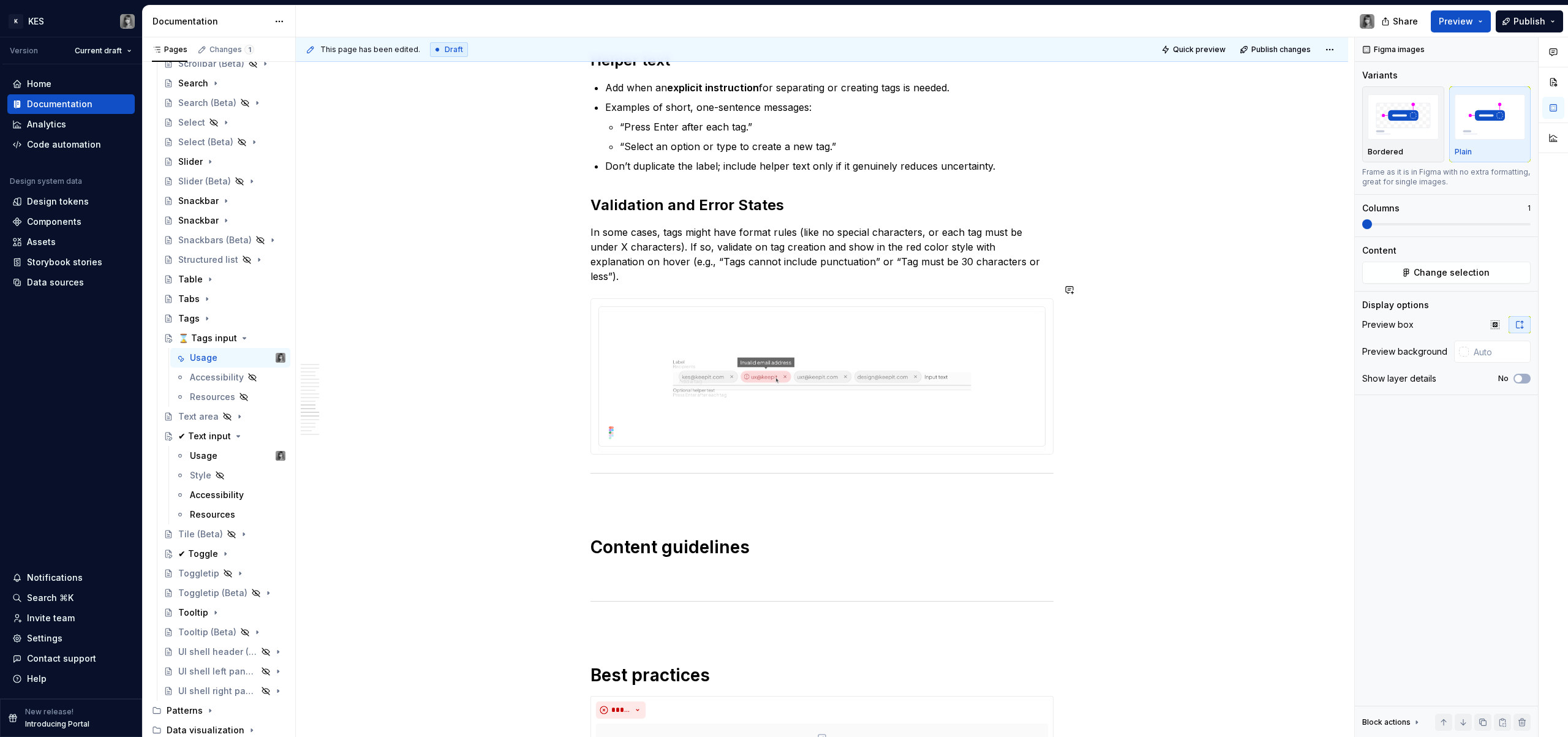
drag, startPoint x: 601, startPoint y: 106, endPoint x: 617, endPoint y: 555, distance: 449.3
click at [617, 555] on body "K KES Version Current draft Home Documentation Analytics Code automation Design…" at bounding box center [784, 368] width 1568 height 737
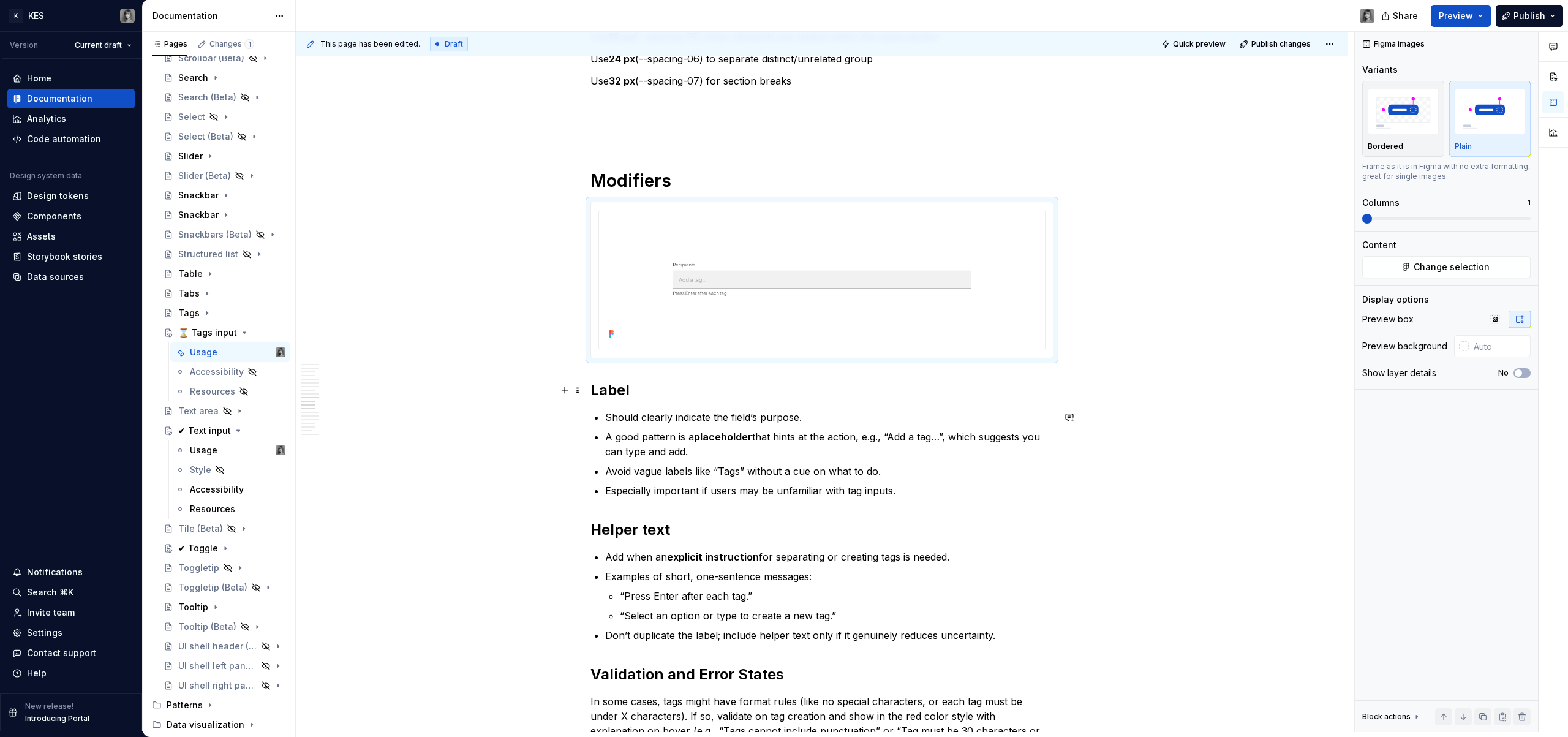
scroll to position [3341, 0]
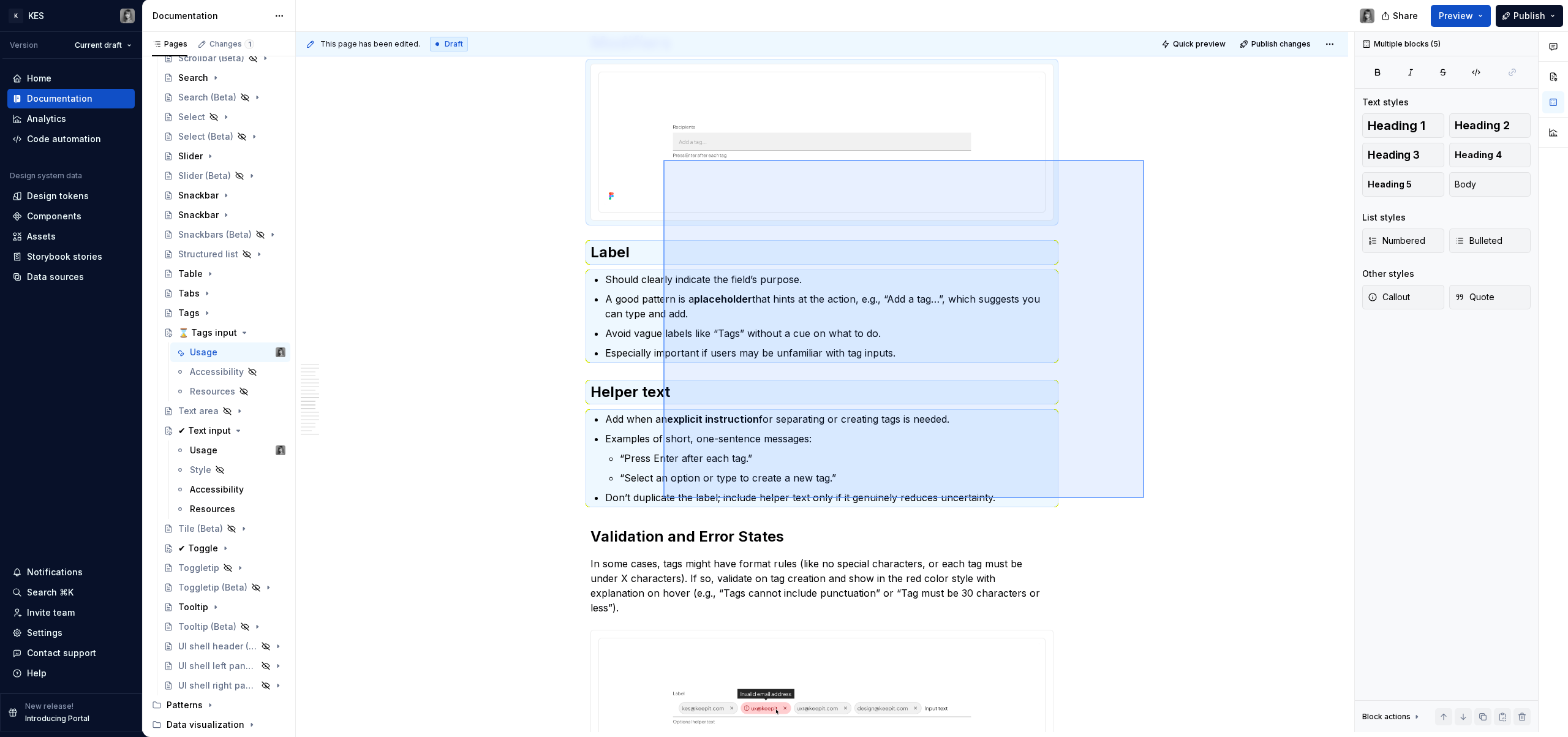
drag, startPoint x: 1116, startPoint y: 201, endPoint x: 664, endPoint y: 498, distance: 540.8
click at [664, 498] on div "This page has been edited. Draft Quick preview Publish changes ⌛ Tags input Tag…" at bounding box center [825, 381] width 1059 height 700
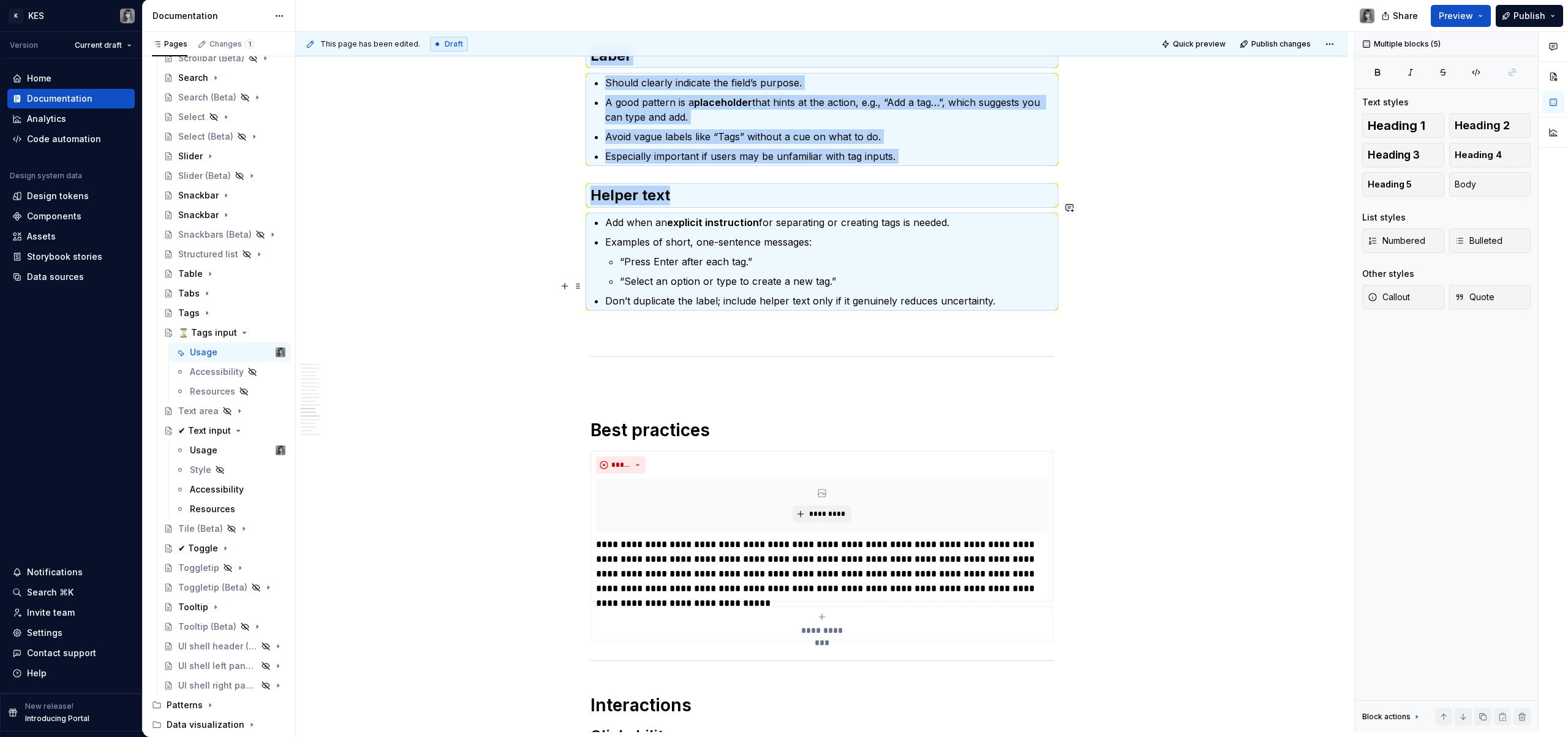
scroll to position [3805, 0]
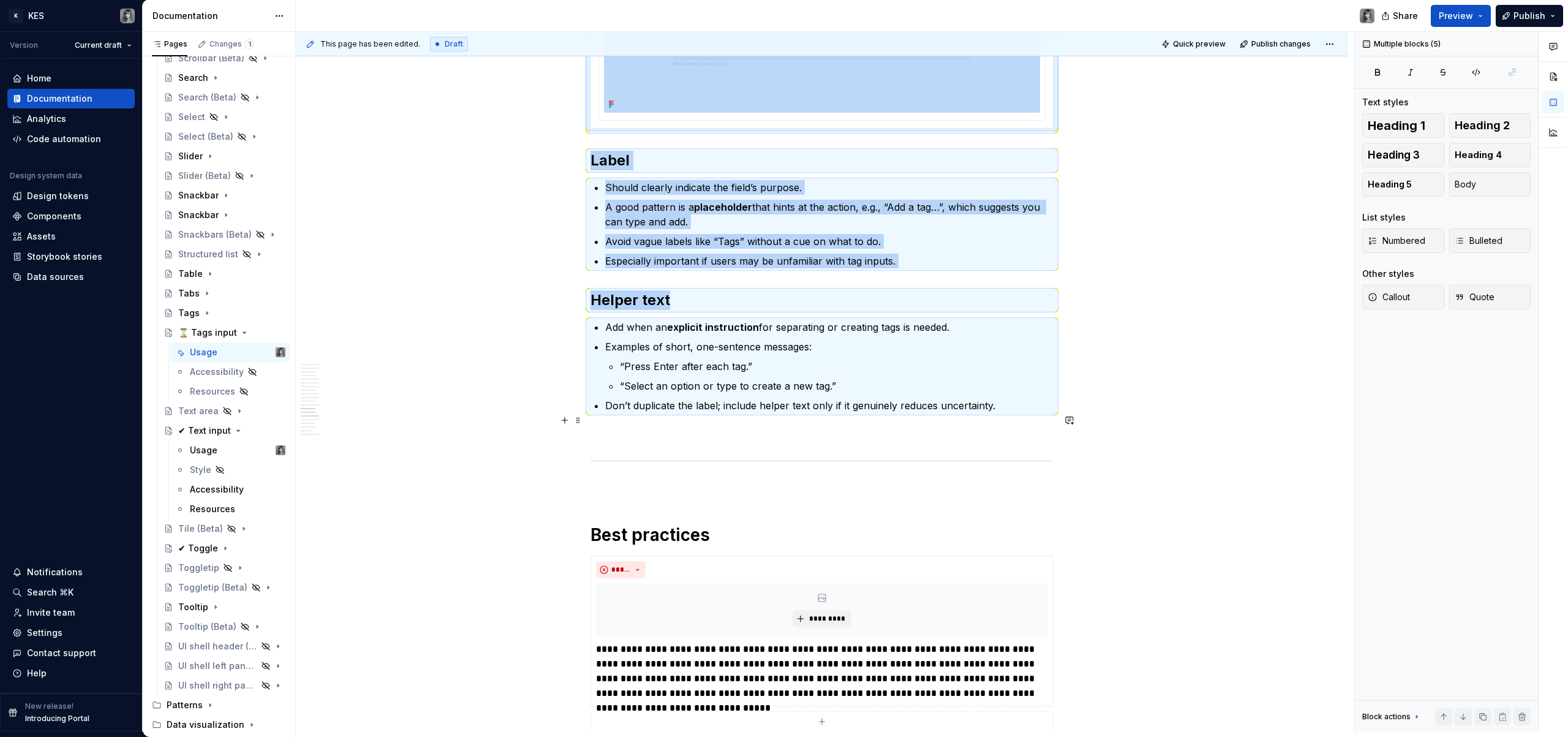
click at [683, 428] on p at bounding box center [822, 436] width 463 height 15
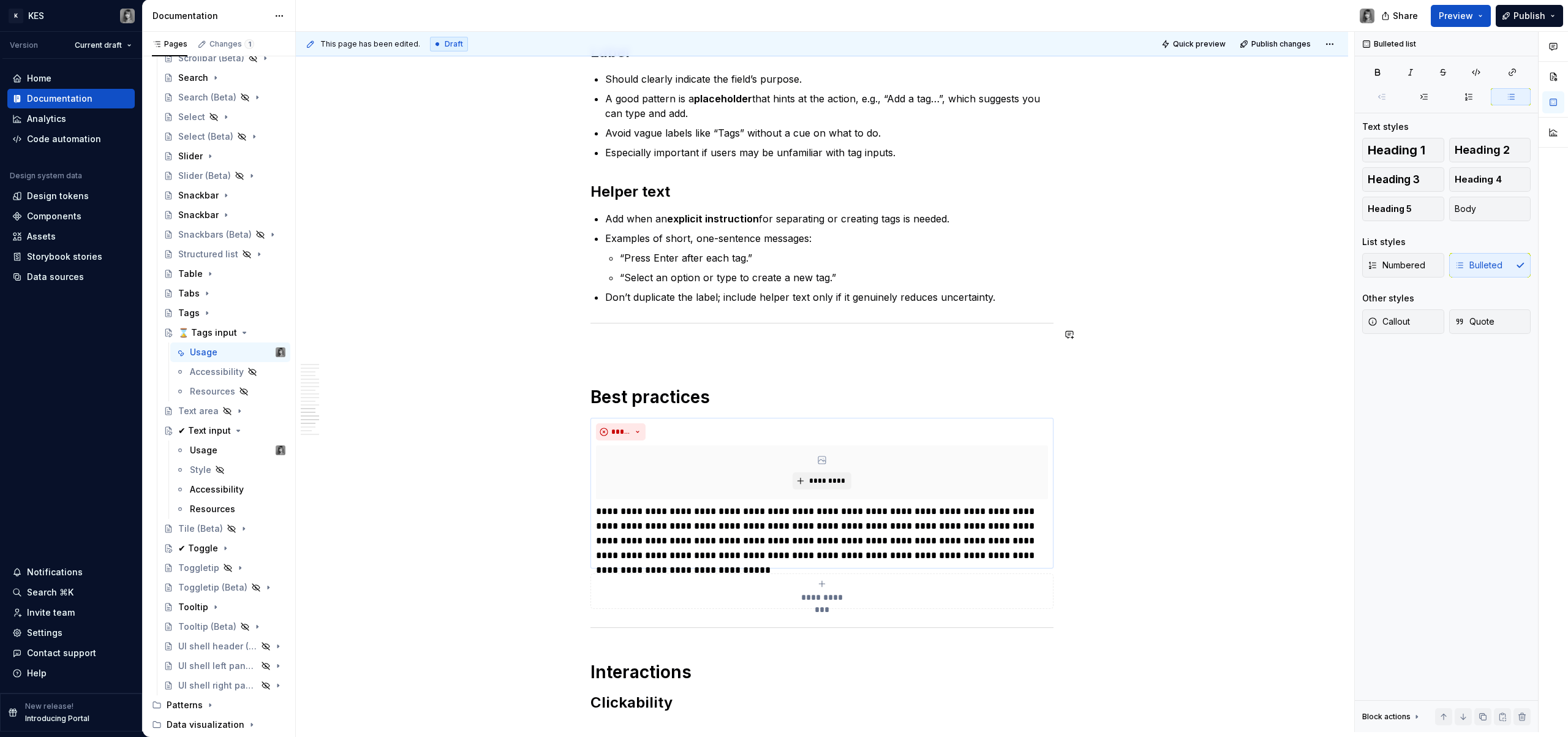
scroll to position [4035, 0]
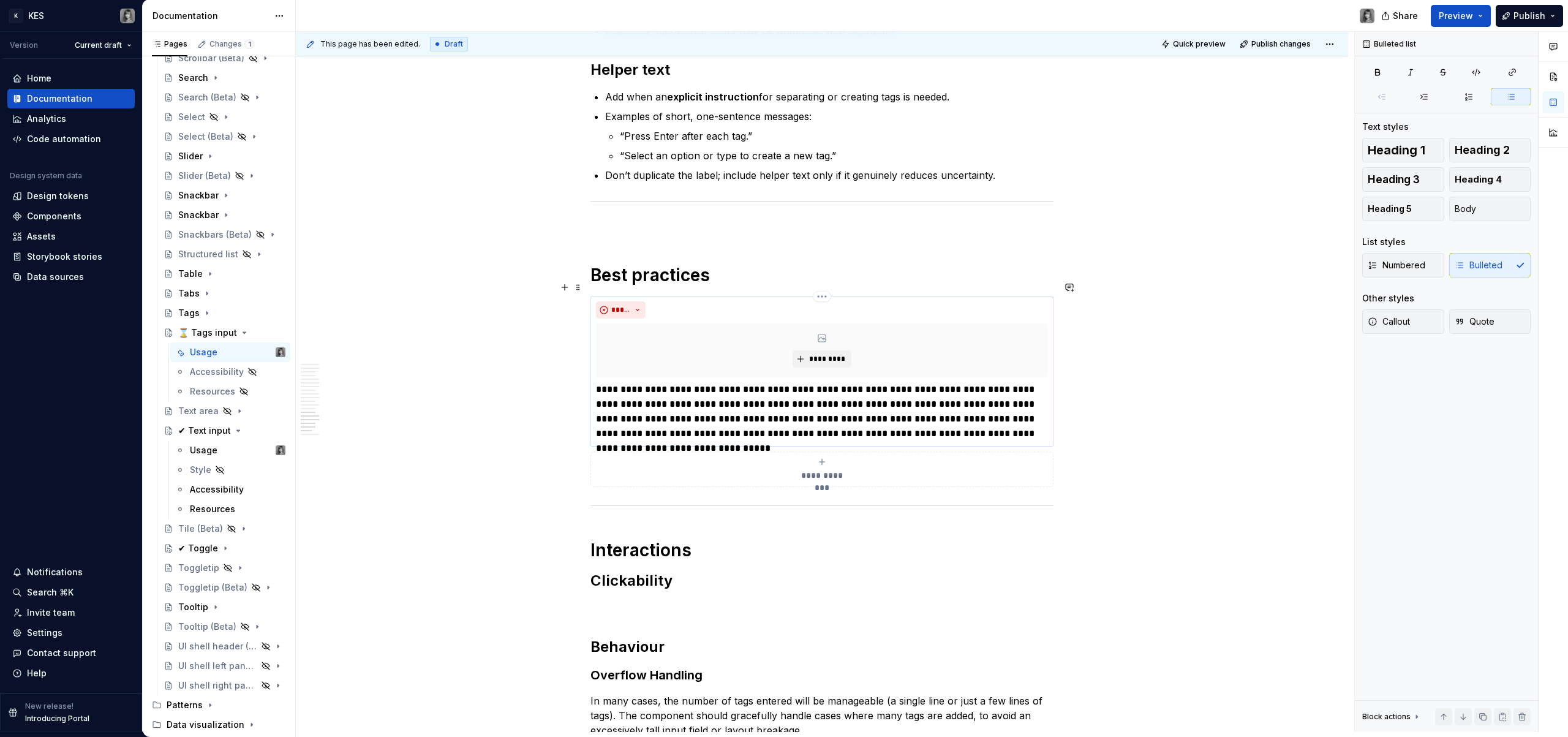
click at [837, 327] on div "*********" at bounding box center [822, 350] width 452 height 54
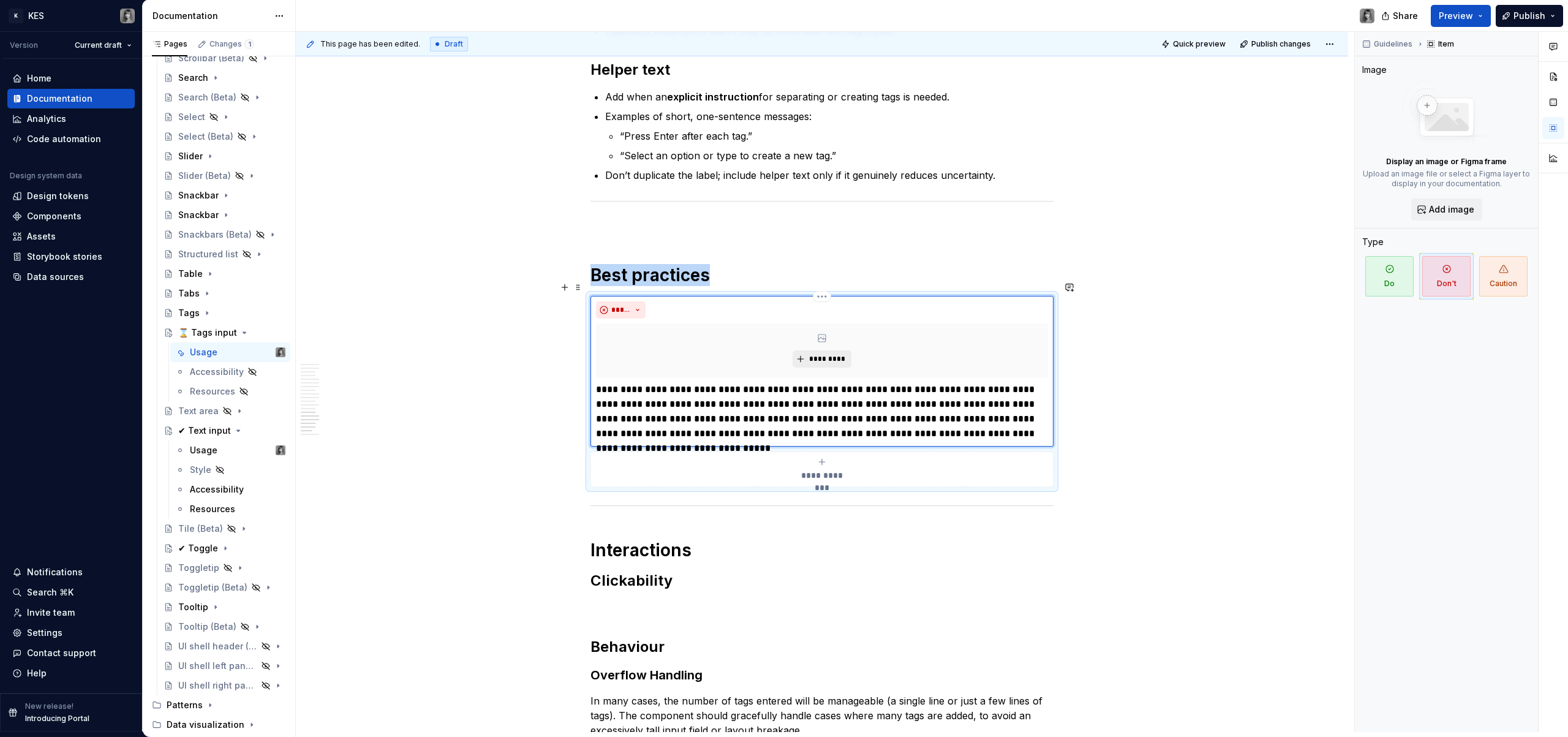
click at [830, 350] on button "*********" at bounding box center [821, 359] width 58 height 17
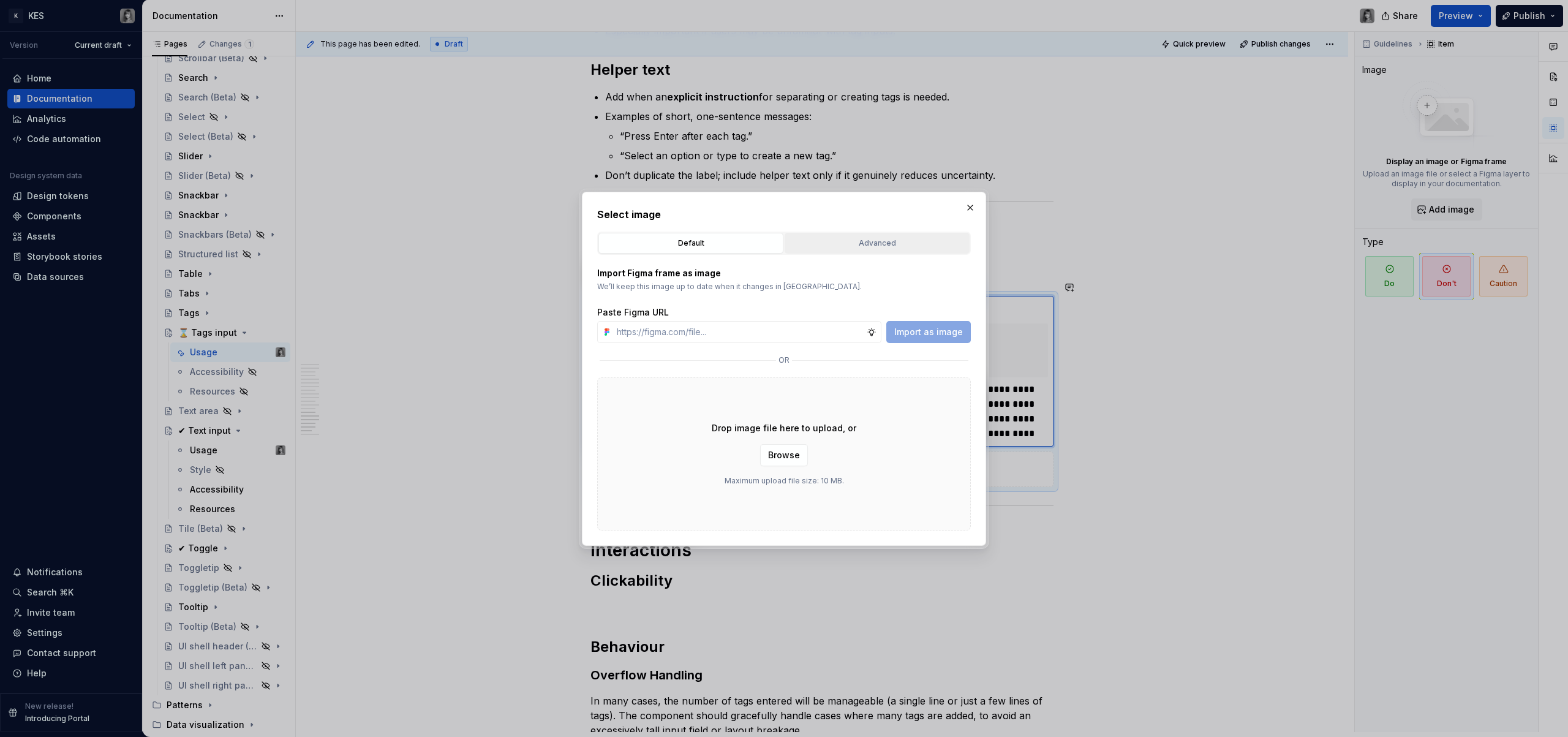
click at [854, 244] on div "Advanced" at bounding box center [877, 243] width 176 height 12
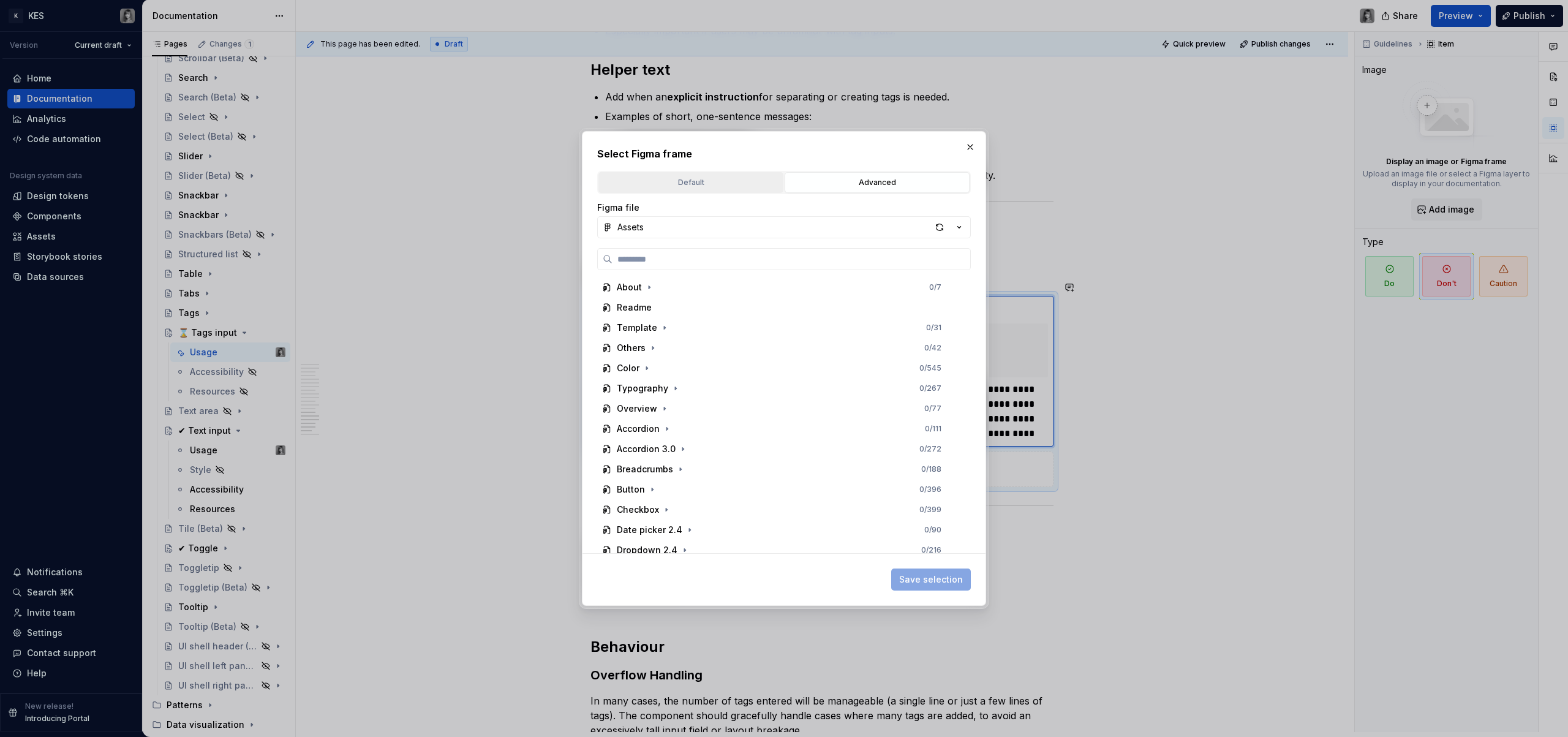
click at [716, 182] on div "Default" at bounding box center [691, 182] width 176 height 12
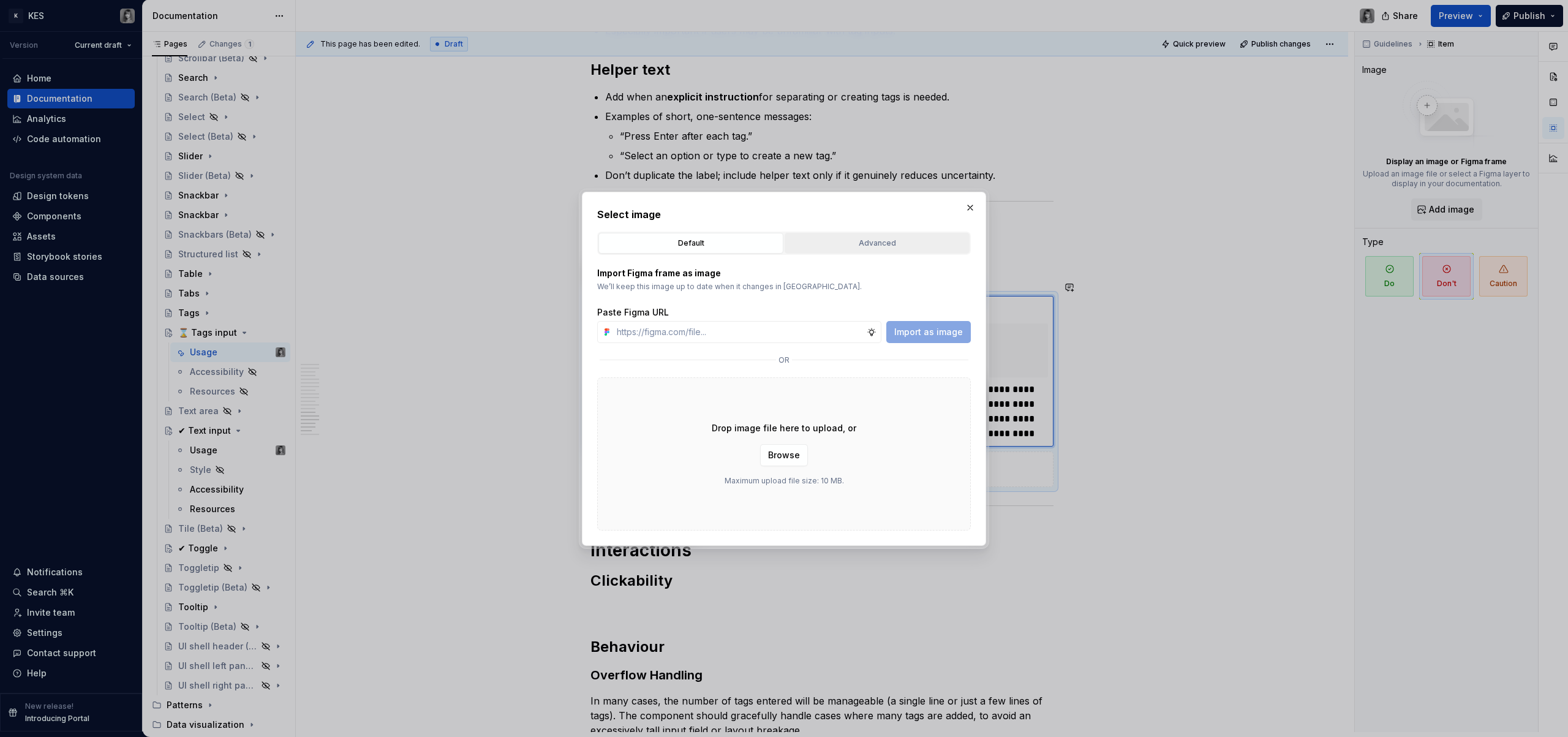
click at [860, 237] on div "Advanced" at bounding box center [877, 243] width 176 height 12
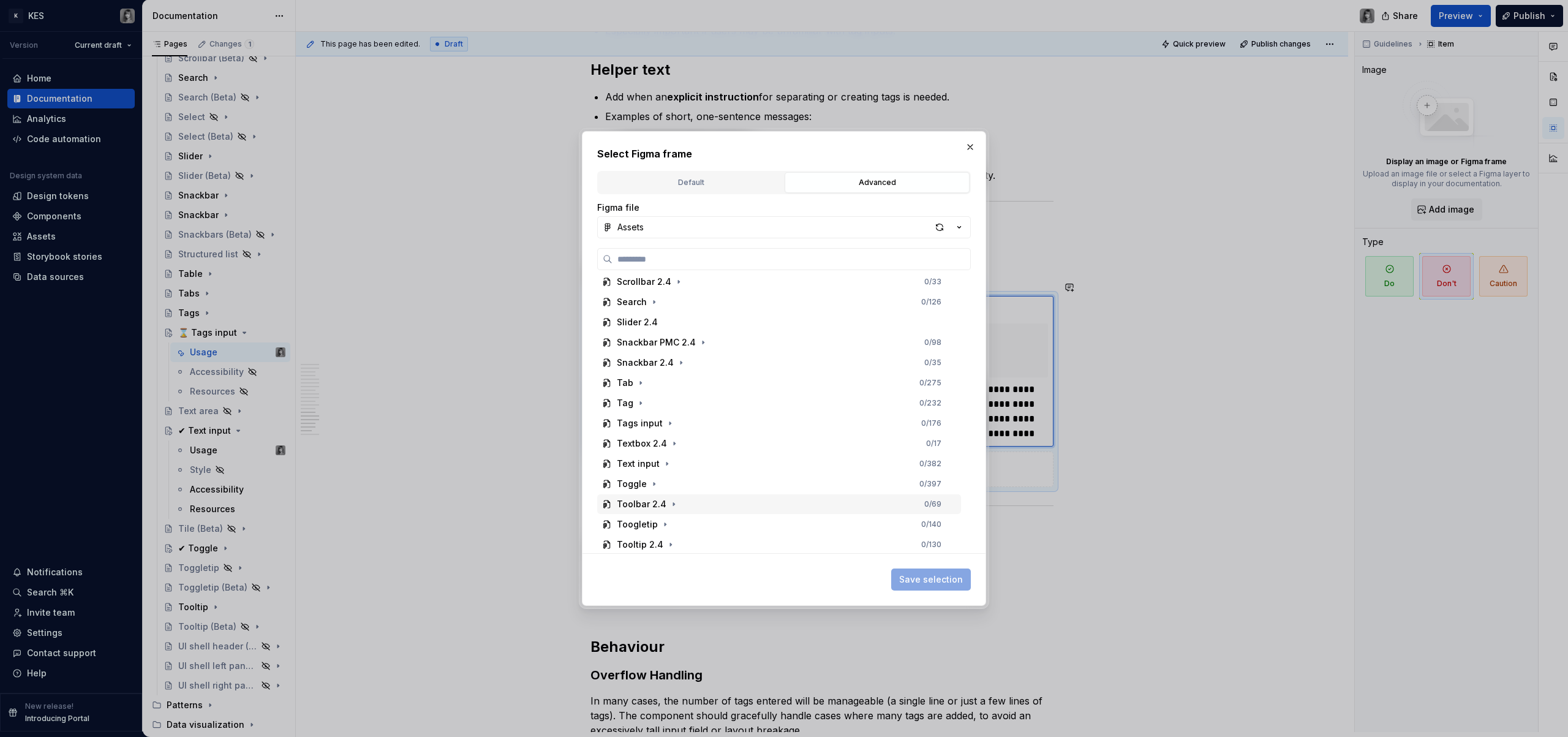
scroll to position [574, 0]
click at [665, 359] on icon "button" at bounding box center [670, 360] width 10 height 10
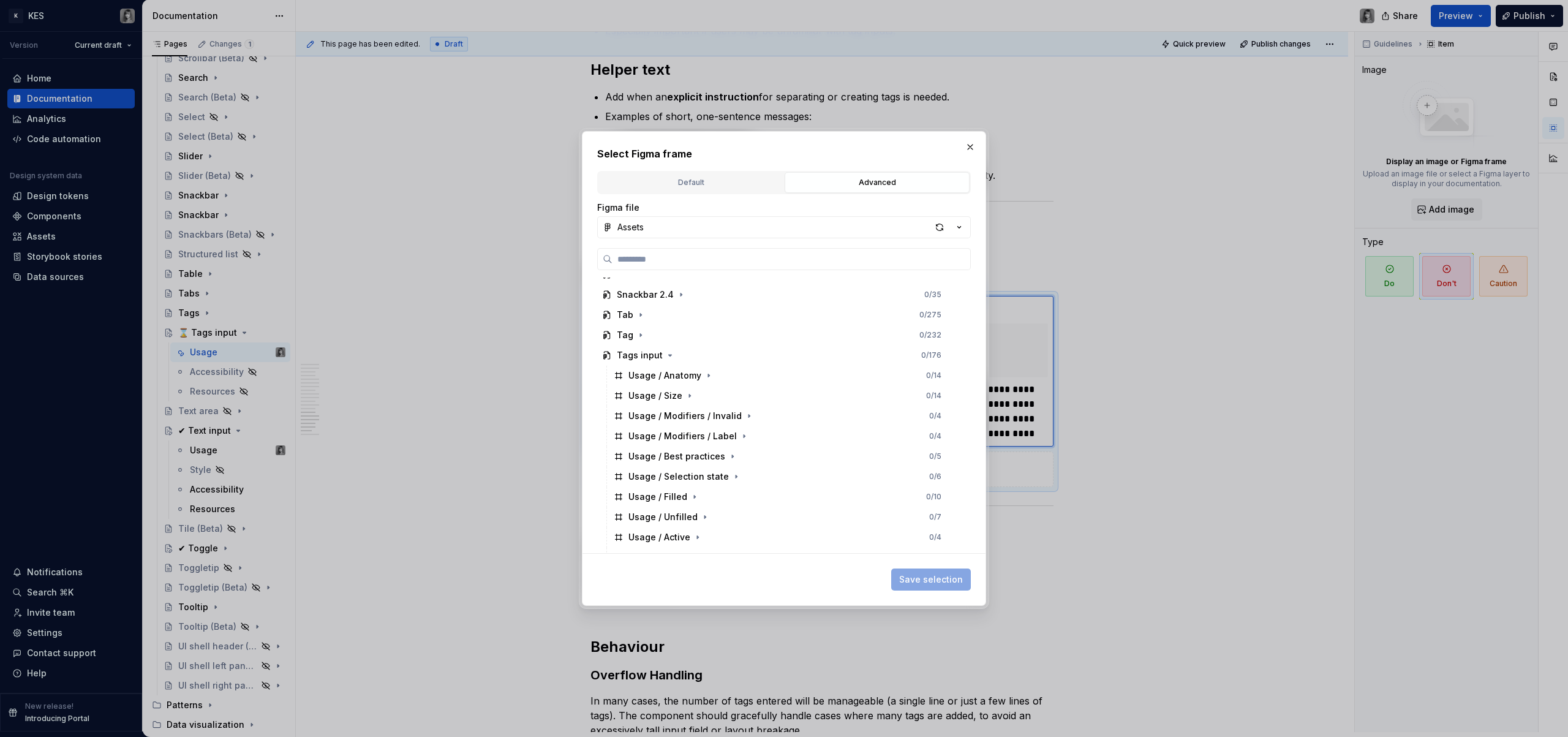
scroll to position [582, 0]
click at [732, 454] on icon "button" at bounding box center [733, 454] width 2 height 3
click at [641, 469] on div "Row" at bounding box center [650, 473] width 18 height 12
click at [924, 585] on span "Save selection" at bounding box center [931, 580] width 64 height 12
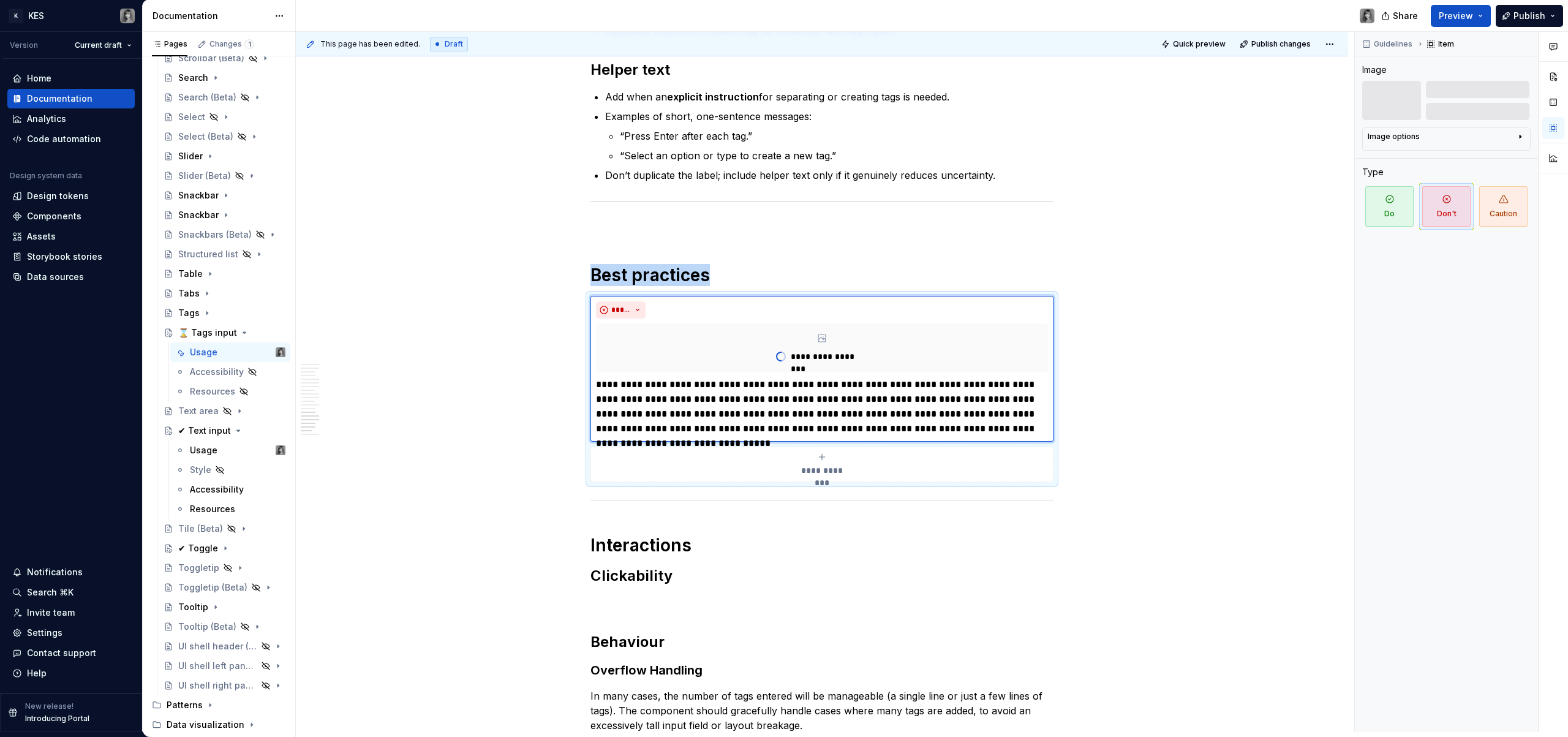
click at [580, 289] on span at bounding box center [578, 287] width 10 height 17
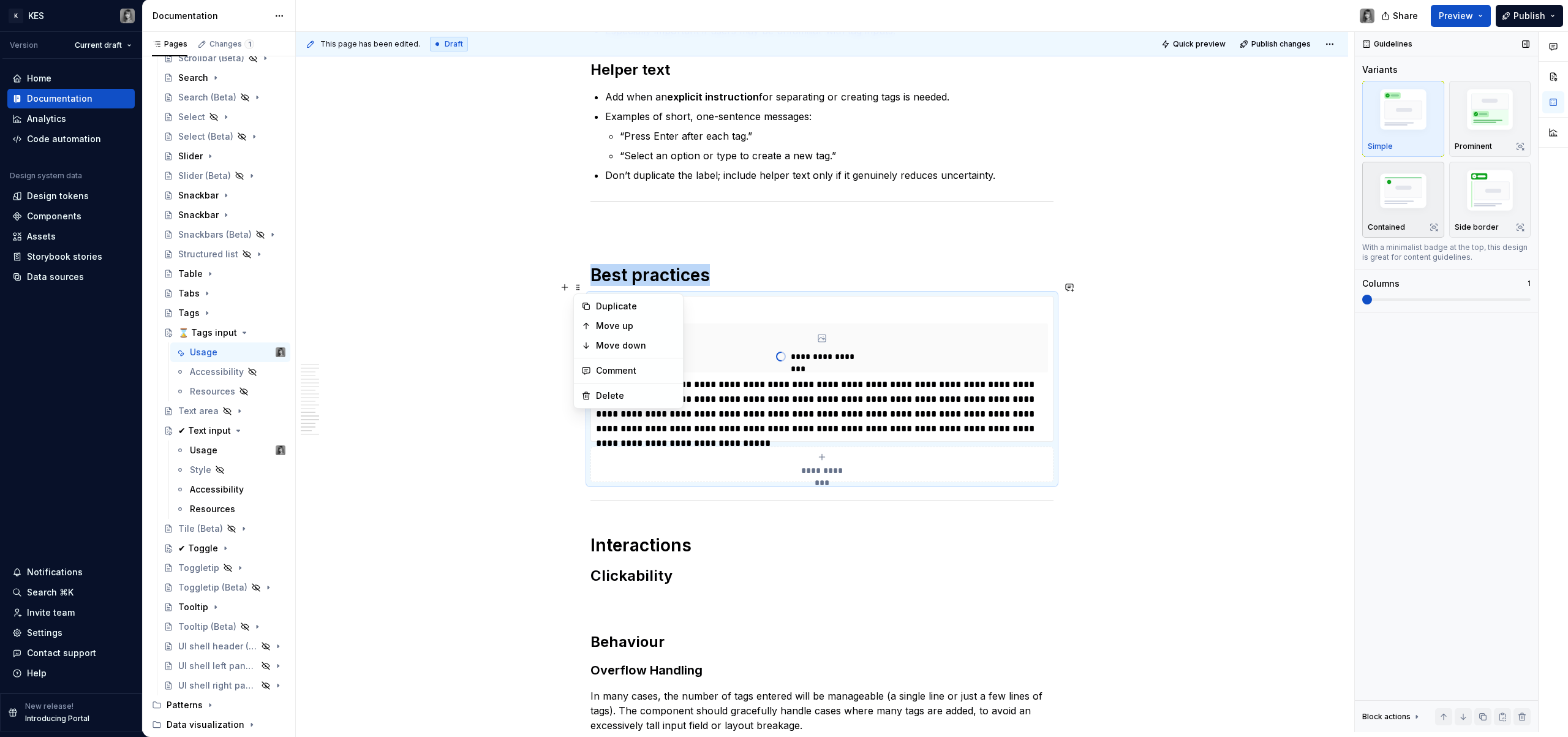
click at [1418, 192] on img "button" at bounding box center [1404, 192] width 71 height 47
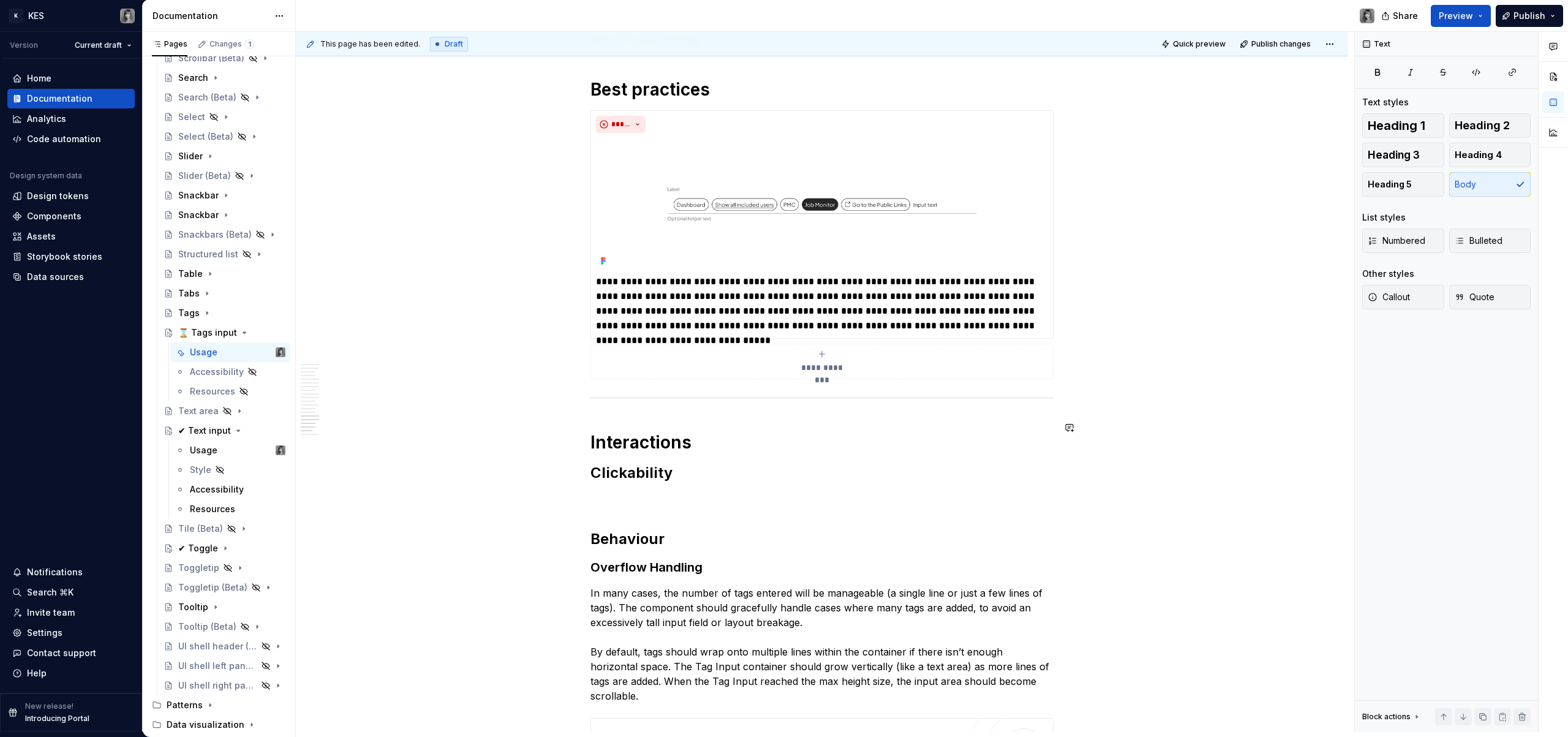
scroll to position [4236, 0]
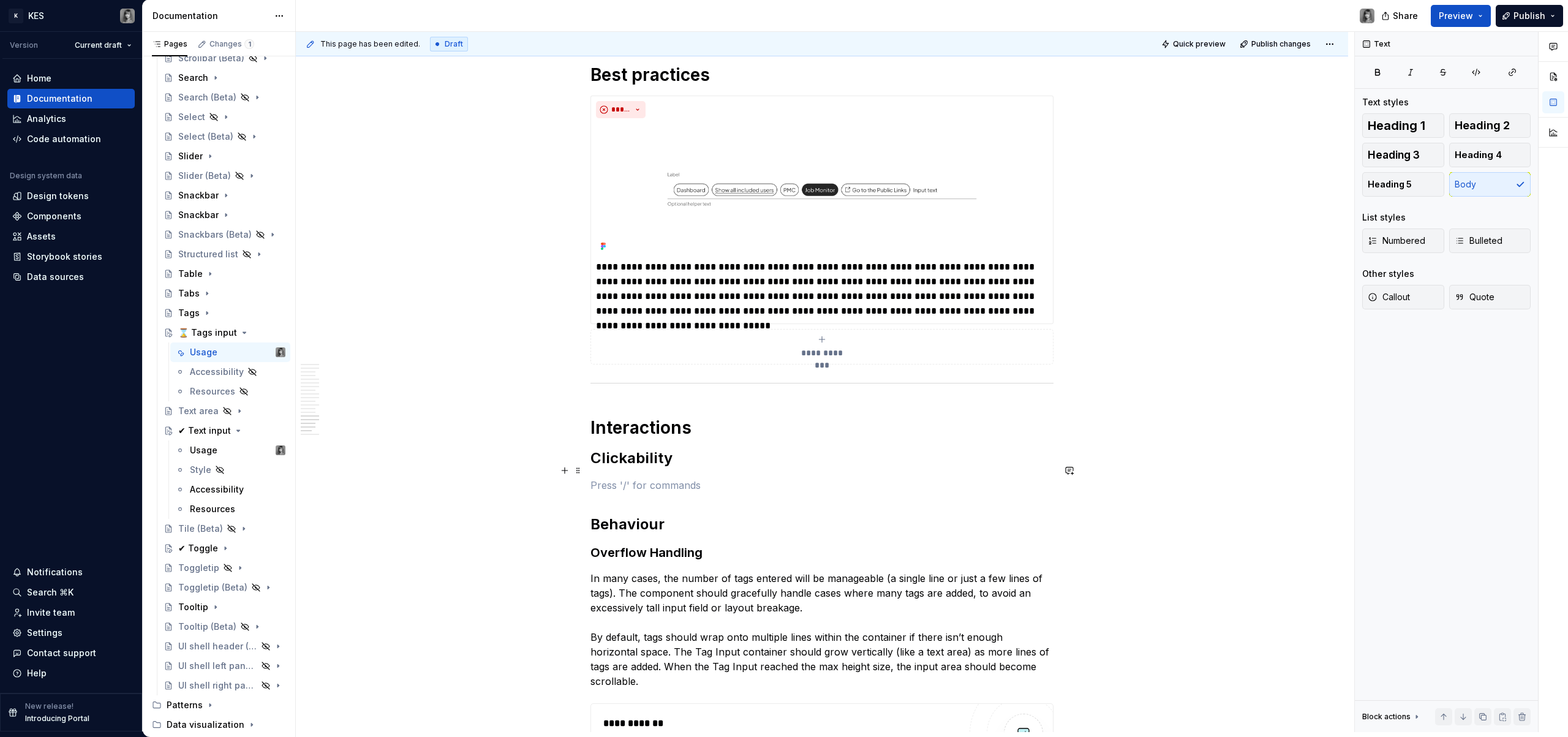
click at [653, 478] on p at bounding box center [822, 485] width 463 height 15
click at [626, 478] on p at bounding box center [822, 485] width 463 height 15
click at [634, 448] on h2 "Clickability" at bounding box center [822, 458] width 463 height 20
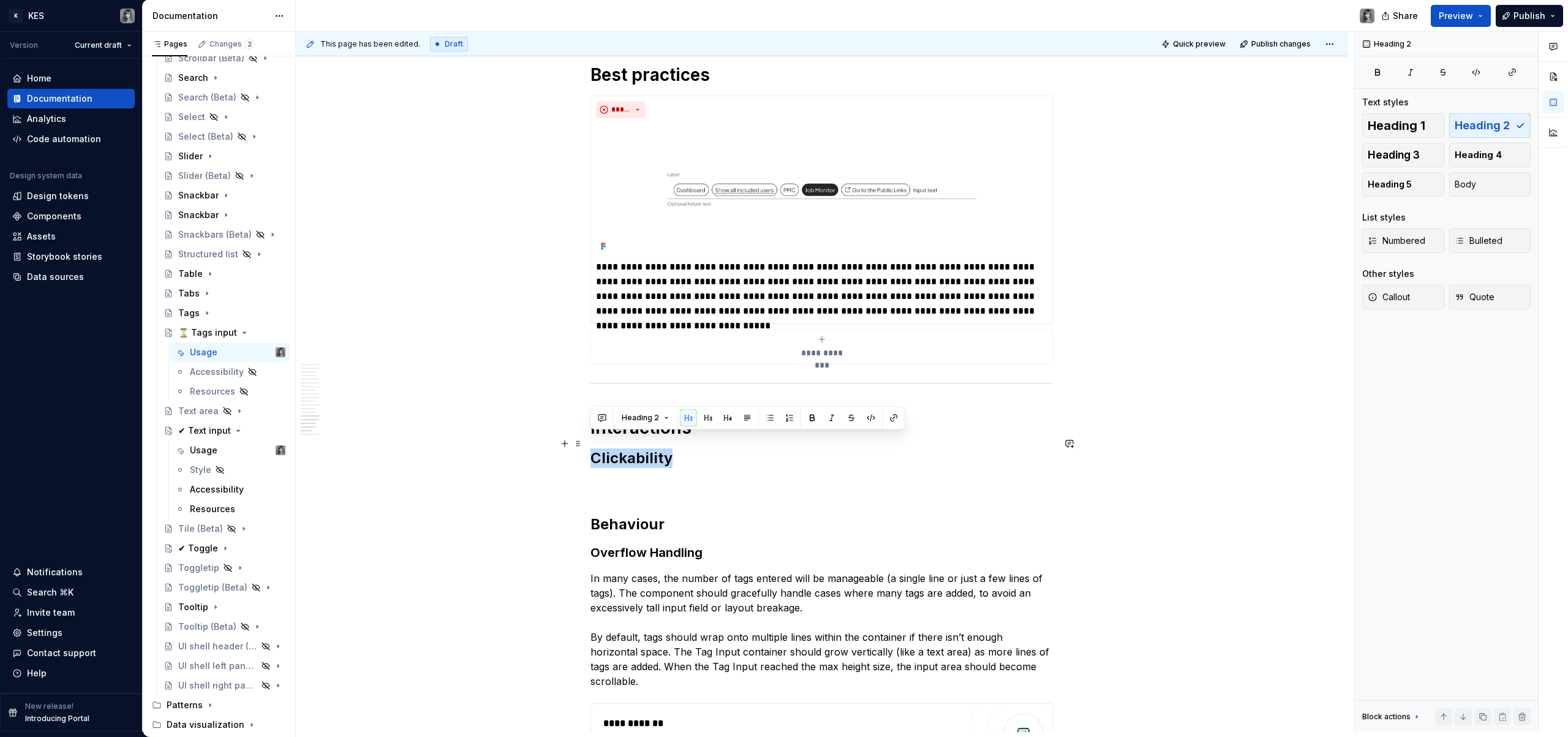
click at [634, 448] on h2 "Clickability" at bounding box center [822, 458] width 463 height 20
click at [659, 544] on h3 "Overflow Handling" at bounding box center [822, 552] width 463 height 17
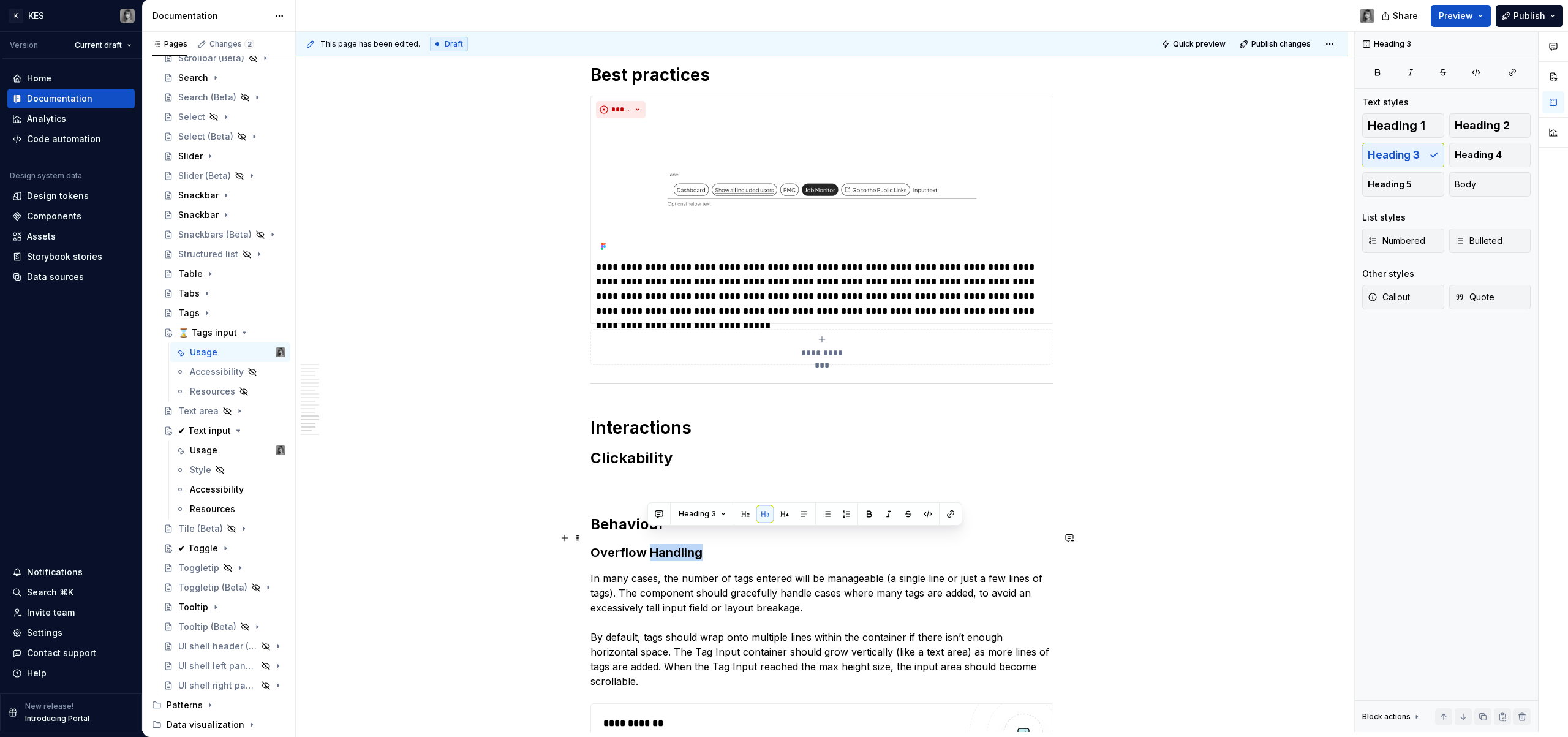
click at [659, 544] on h3 "Overflow Handling" at bounding box center [822, 552] width 463 height 17
click at [625, 544] on h3 "Overflow Handling" at bounding box center [822, 552] width 463 height 17
click at [636, 478] on p at bounding box center [822, 485] width 463 height 15
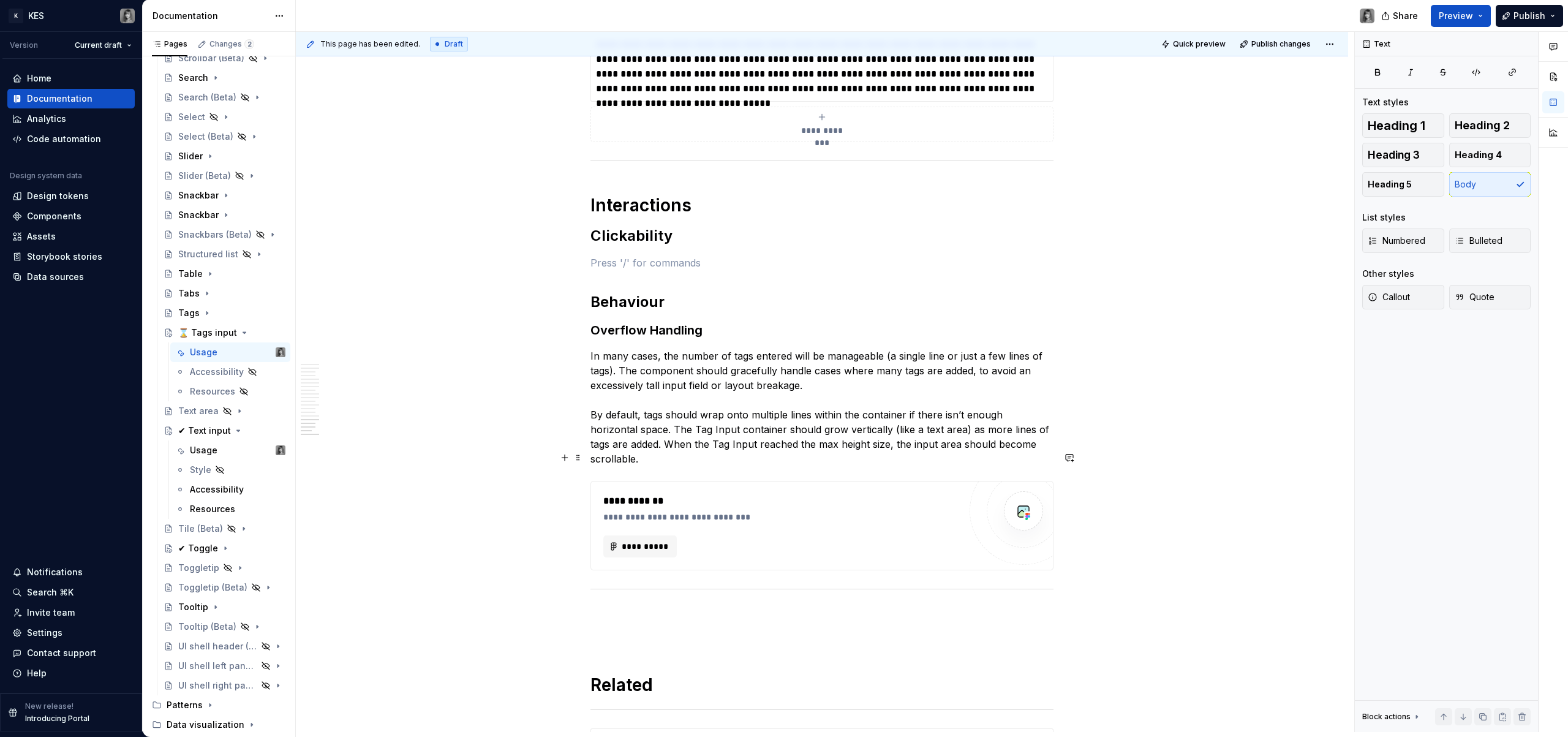
scroll to position [4471, 0]
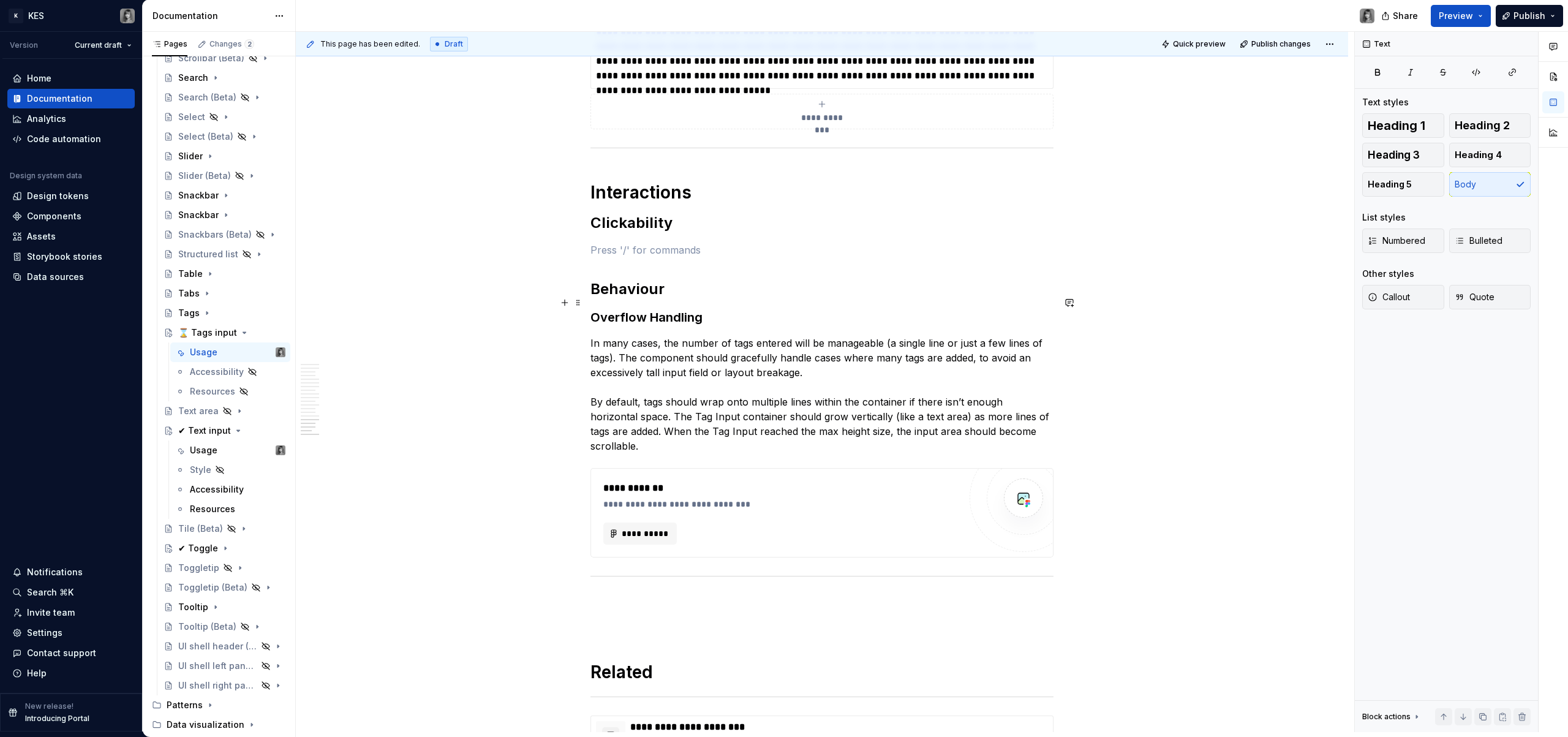
click at [711, 309] on h3 "Overflow Handling" at bounding box center [822, 317] width 463 height 17
click at [657, 523] on button "**********" at bounding box center [640, 534] width 74 height 22
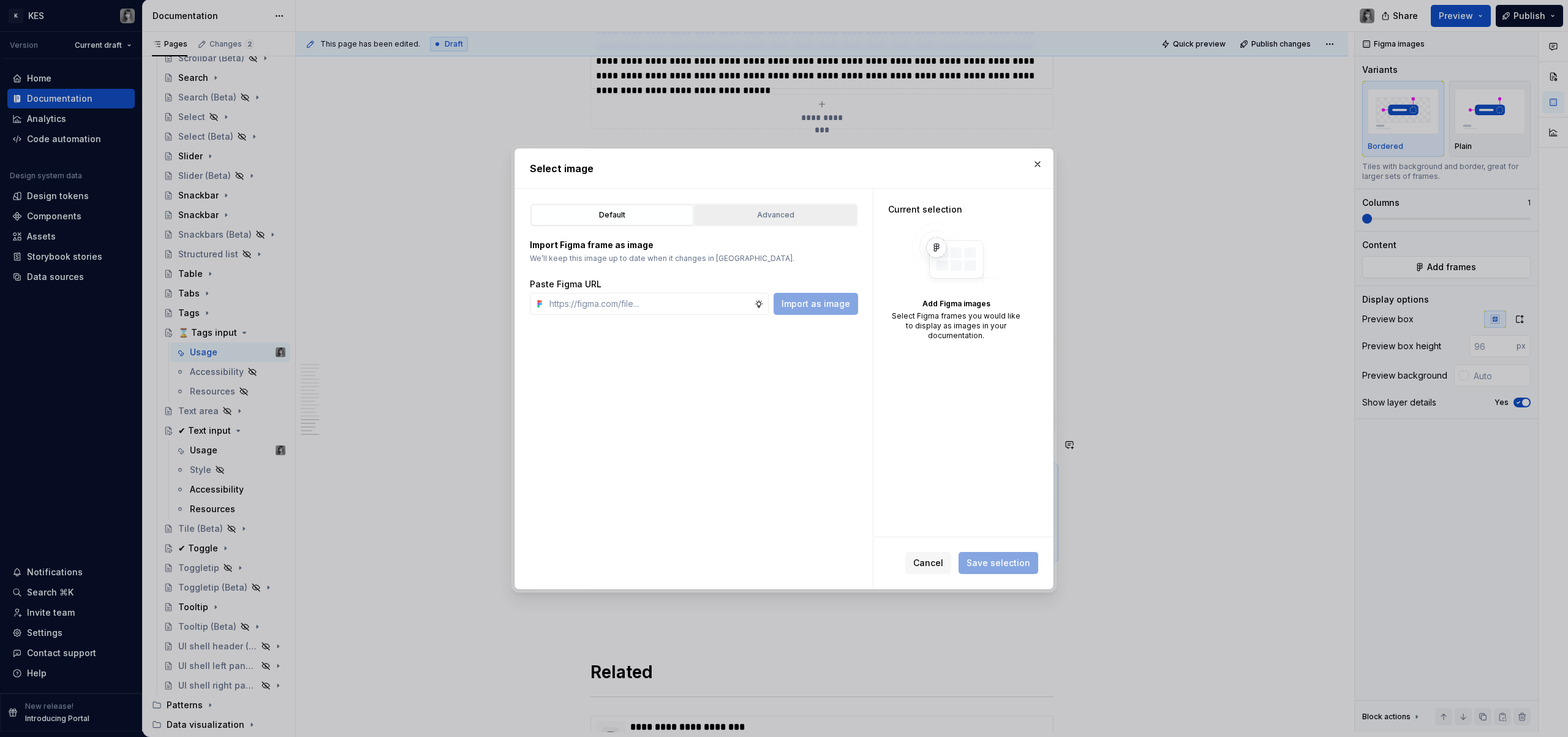
click at [761, 216] on div "Advanced" at bounding box center [776, 215] width 154 height 12
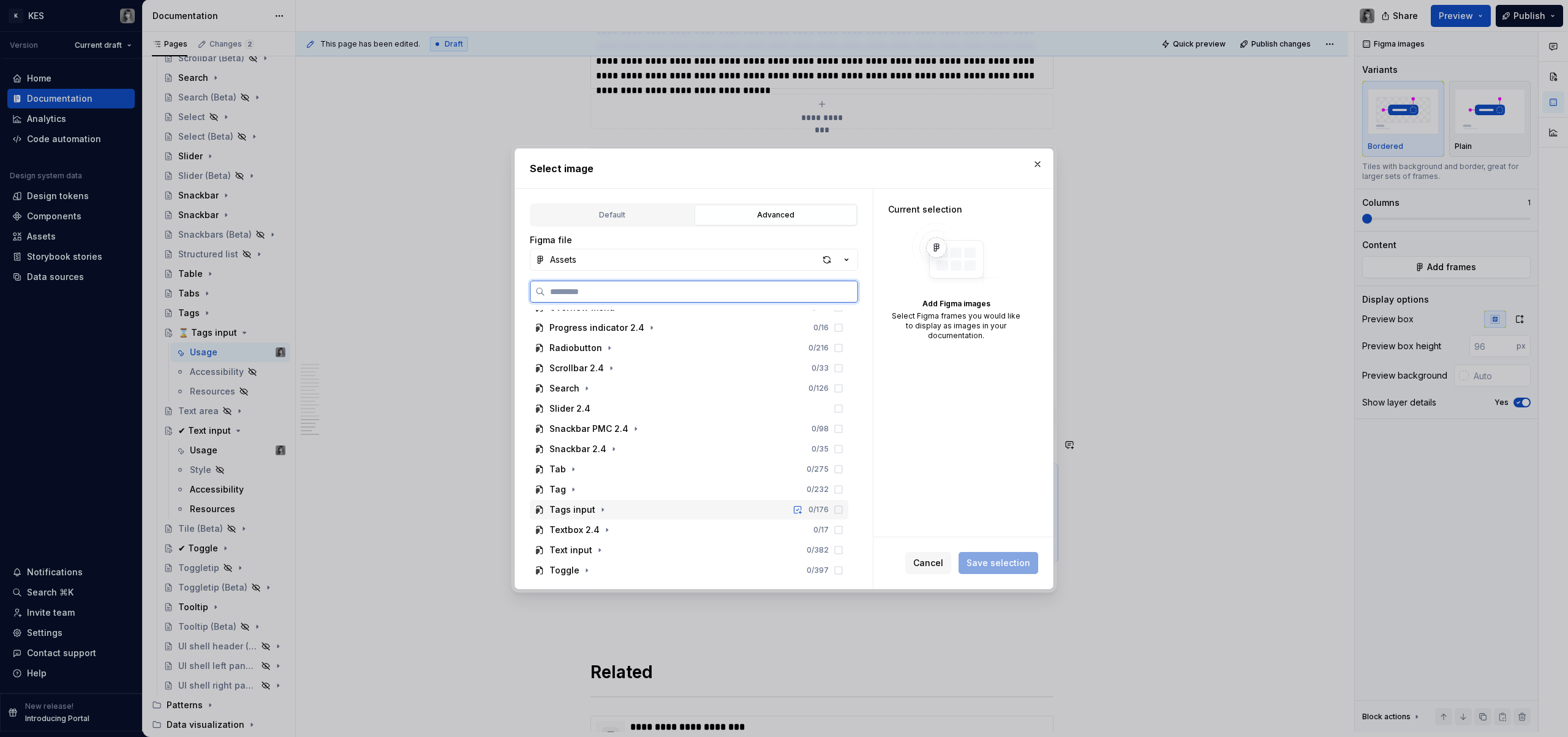
scroll to position [471, 0]
click at [601, 496] on icon "button" at bounding box center [603, 495] width 10 height 10
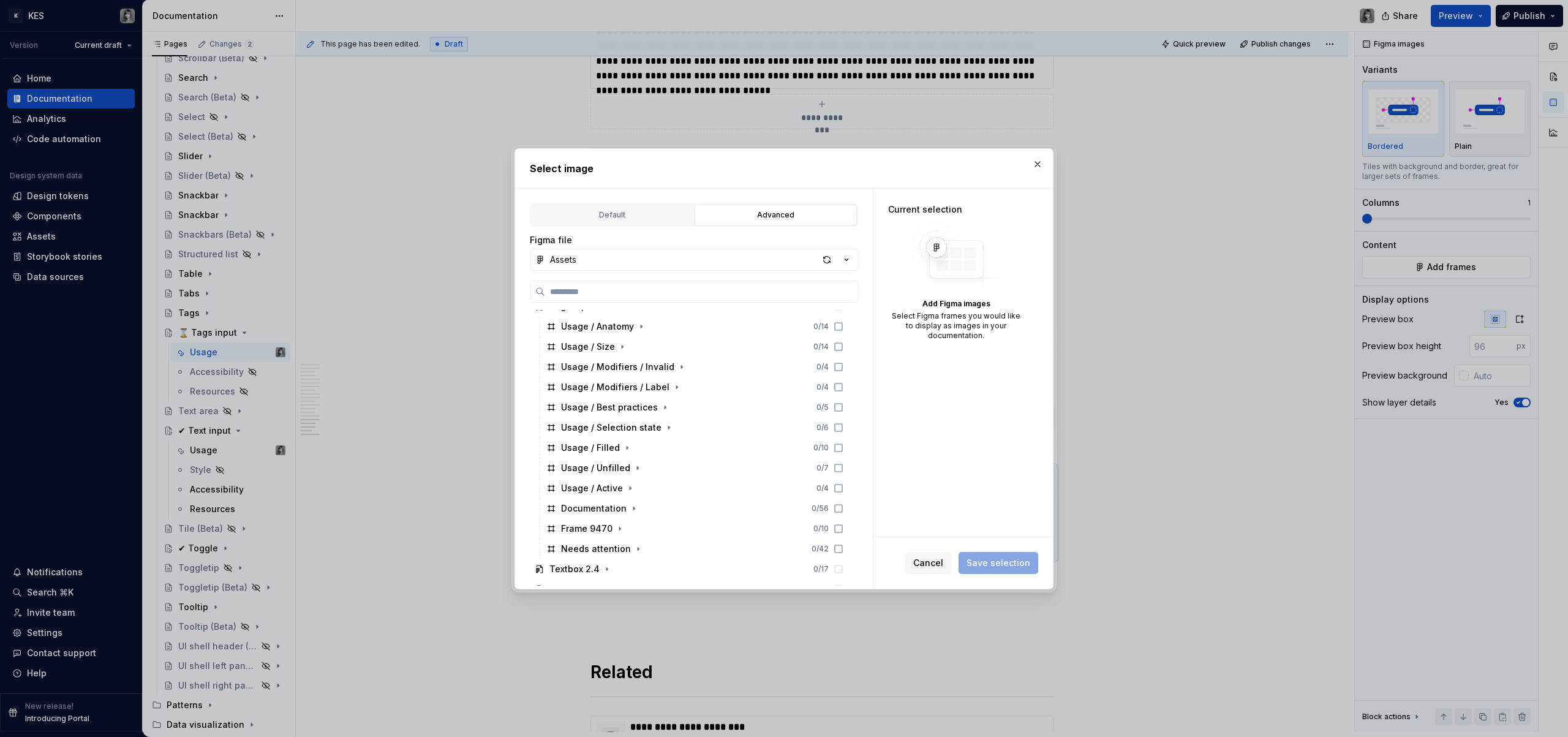
scroll to position [662, 0]
click at [1041, 163] on button "button" at bounding box center [1038, 164] width 17 height 17
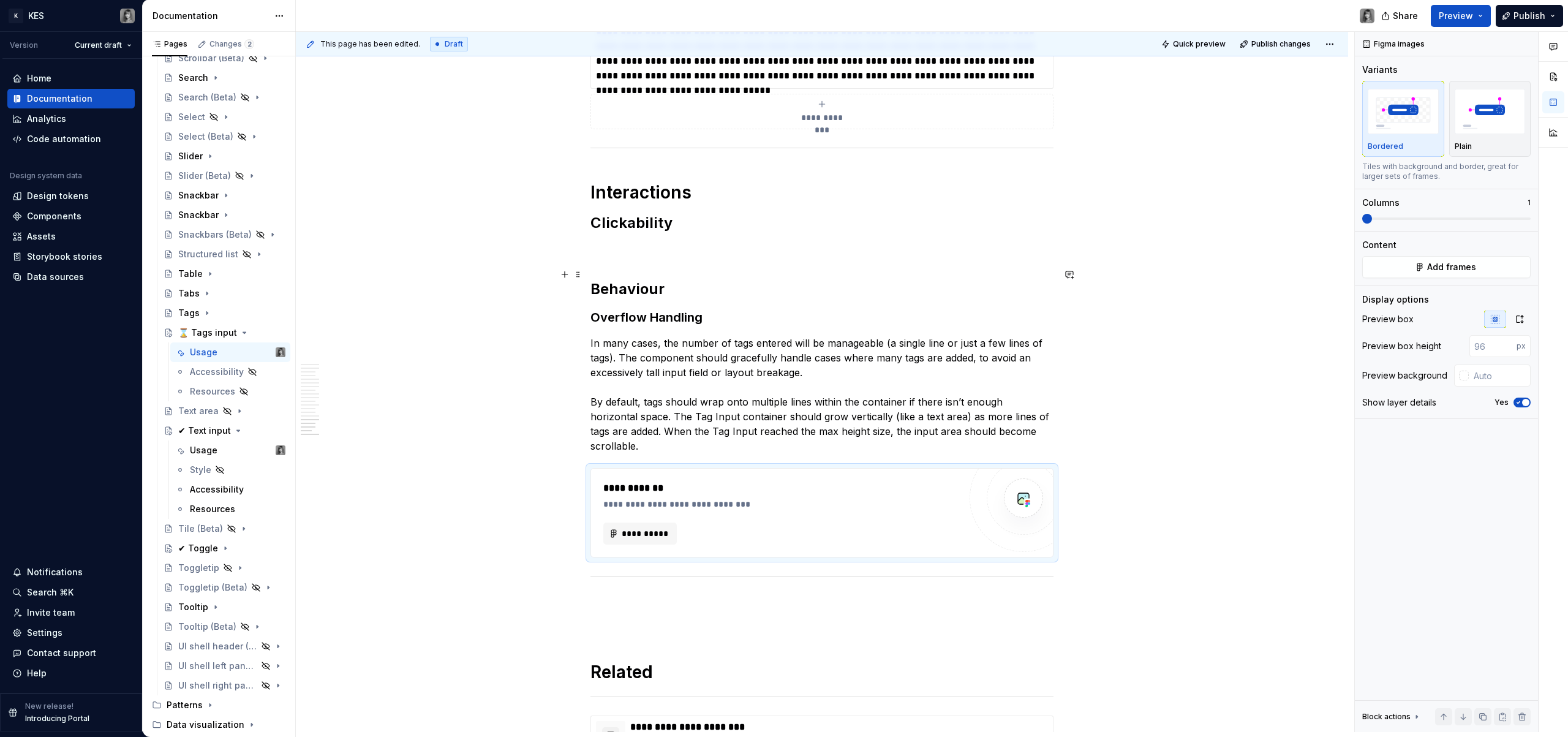
click at [746, 280] on h2 "Behaviour" at bounding box center [822, 289] width 463 height 20
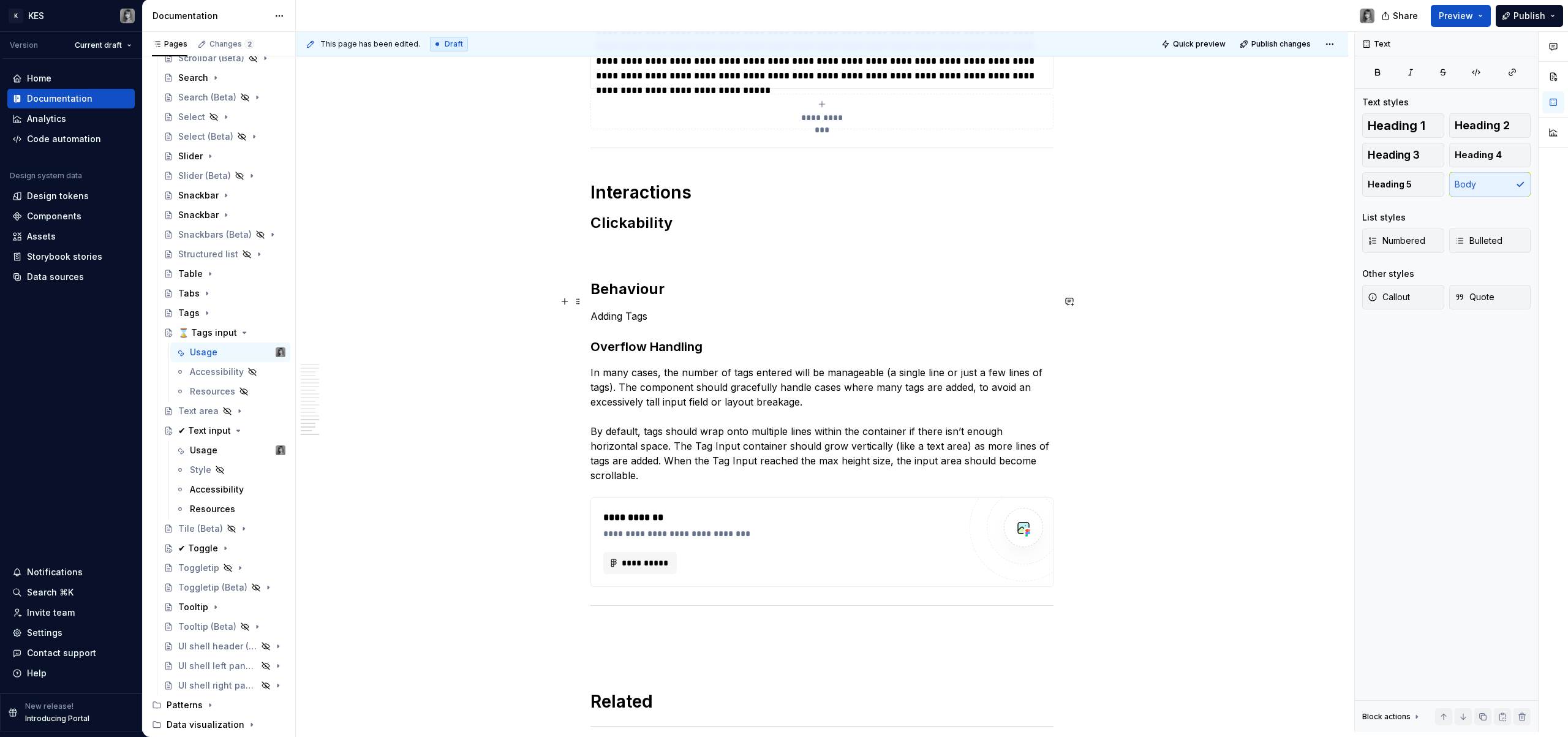
click at [604, 309] on p "Adding Tags" at bounding box center [822, 317] width 463 height 15
drag, startPoint x: 1526, startPoint y: 121, endPoint x: 1512, endPoint y: 123, distance: 14.1
click at [1526, 121] on button "Heading 2" at bounding box center [1490, 125] width 82 height 25
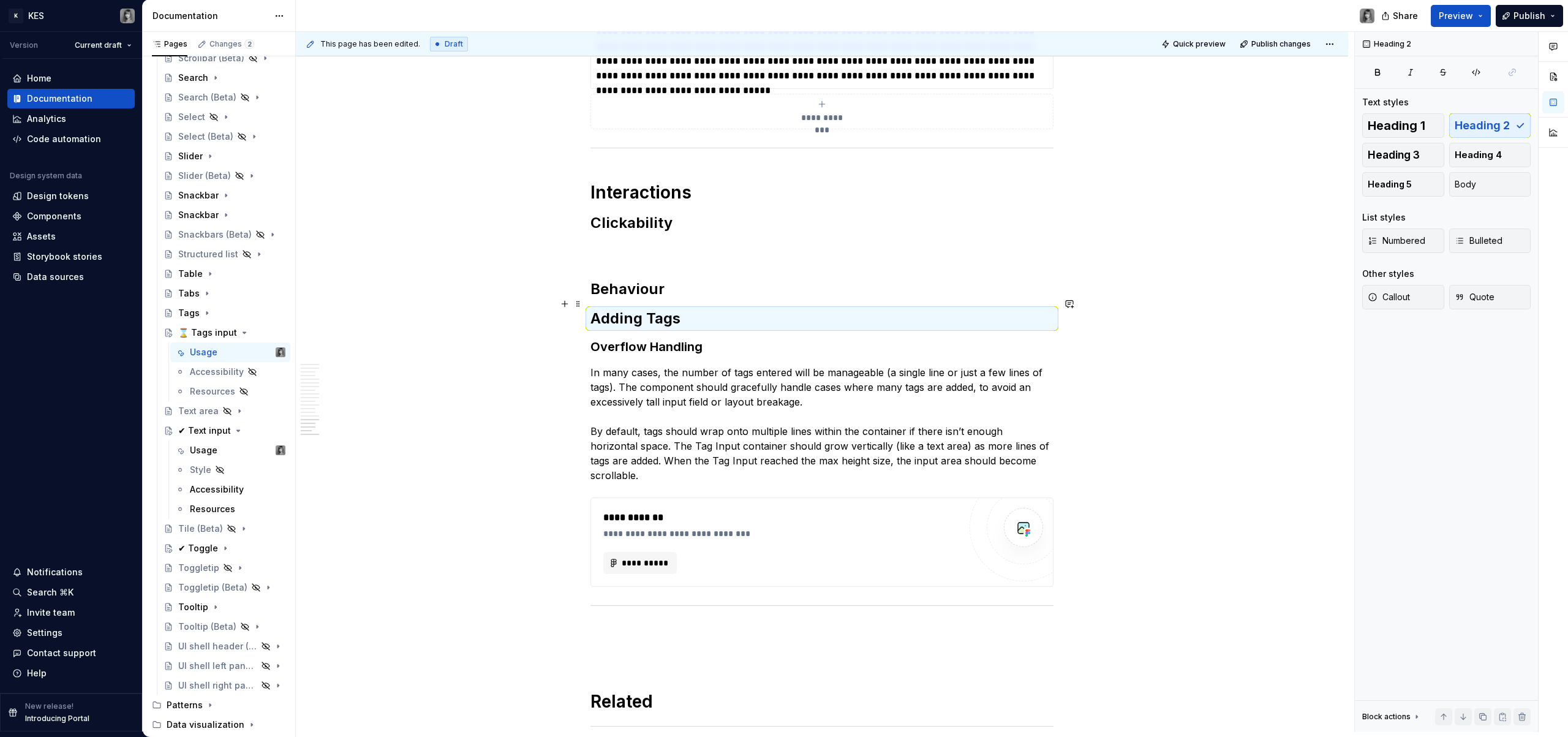
click at [686, 338] on h3 "Overflow Handling" at bounding box center [822, 347] width 463 height 17
click at [703, 309] on h2 "Adding Tags" at bounding box center [822, 319] width 463 height 20
click at [647, 310] on h2 "Adding Tags\" at bounding box center [822, 319] width 463 height 20
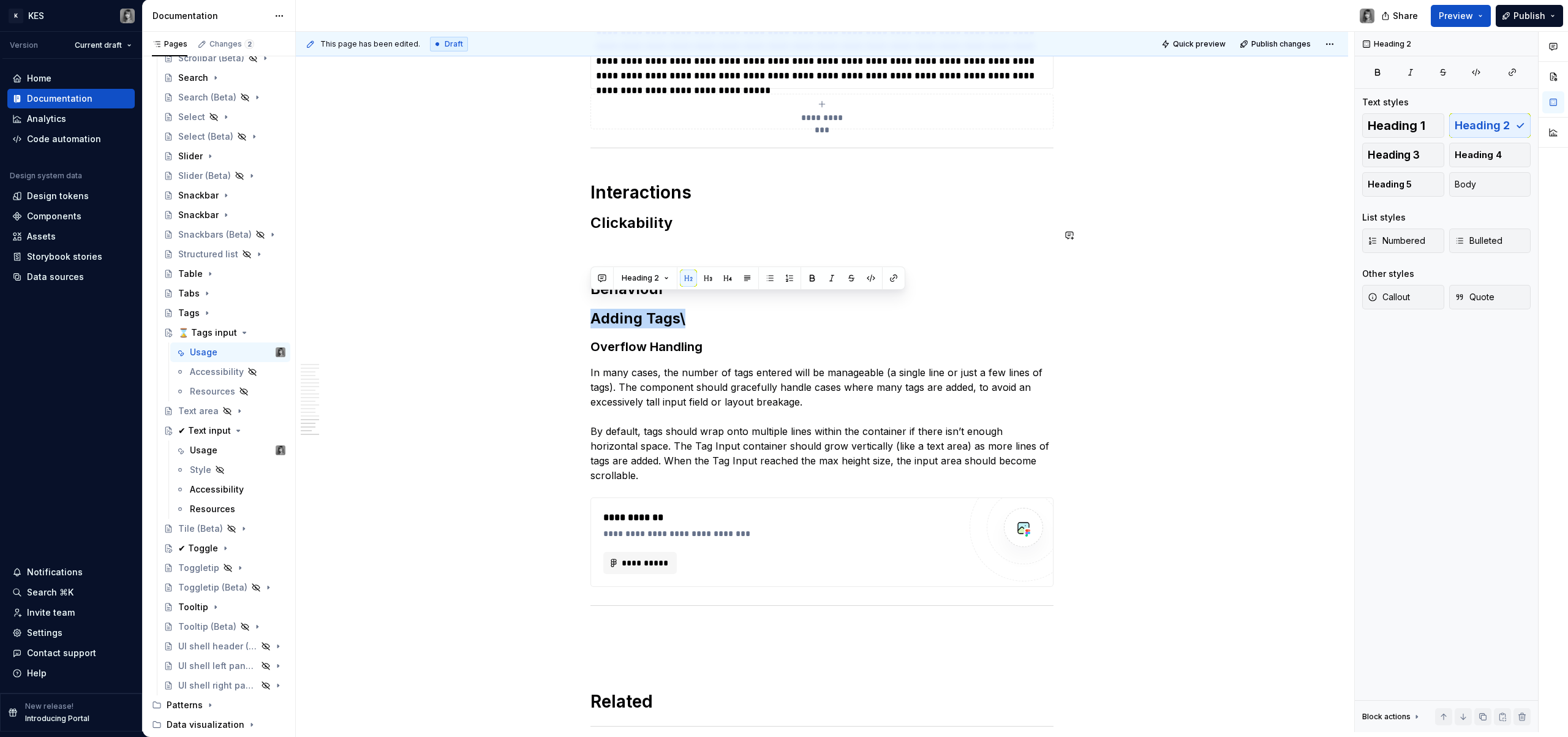
click at [710, 278] on button "button" at bounding box center [708, 278] width 17 height 17
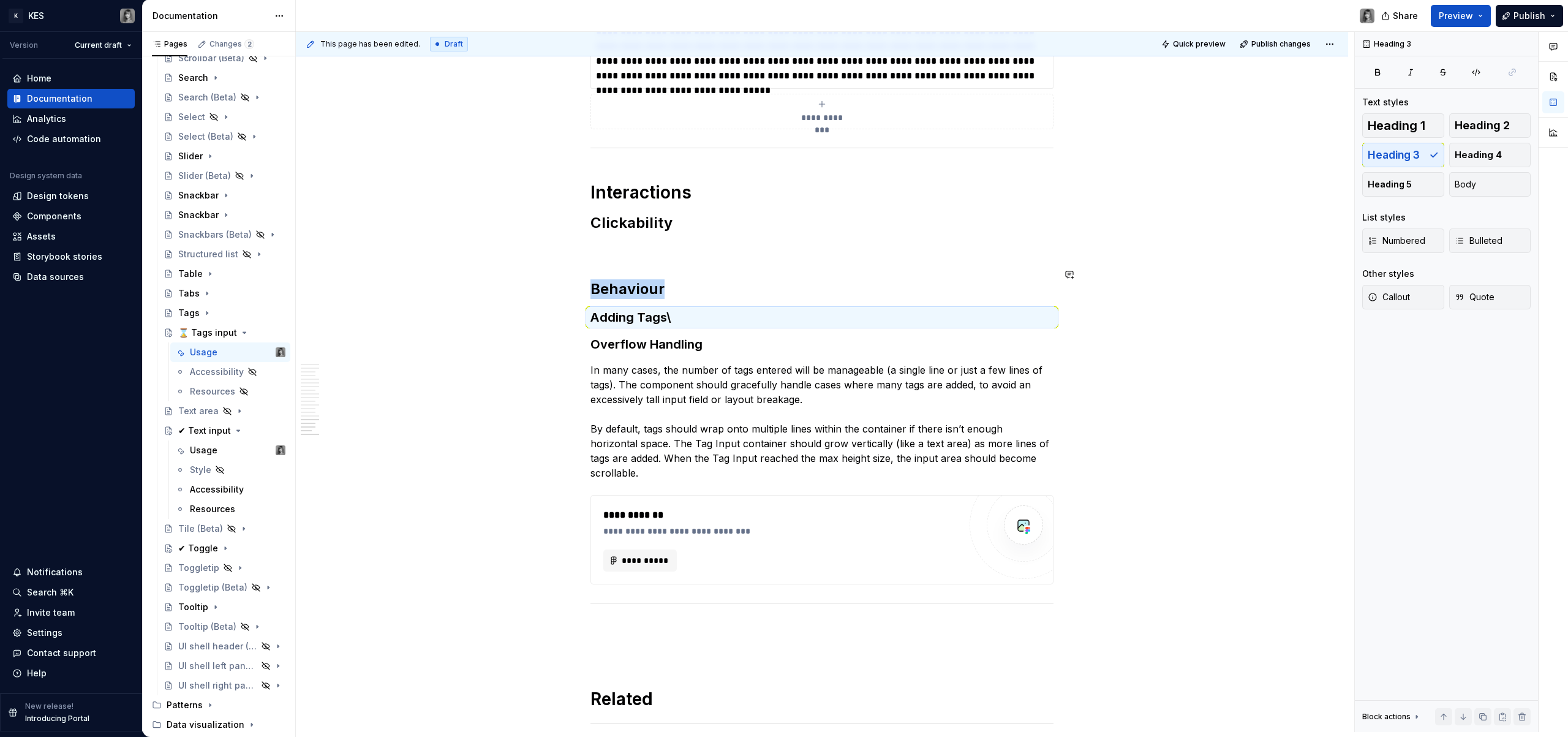
click at [667, 309] on h3 "Adding Tags\" at bounding box center [822, 317] width 463 height 17
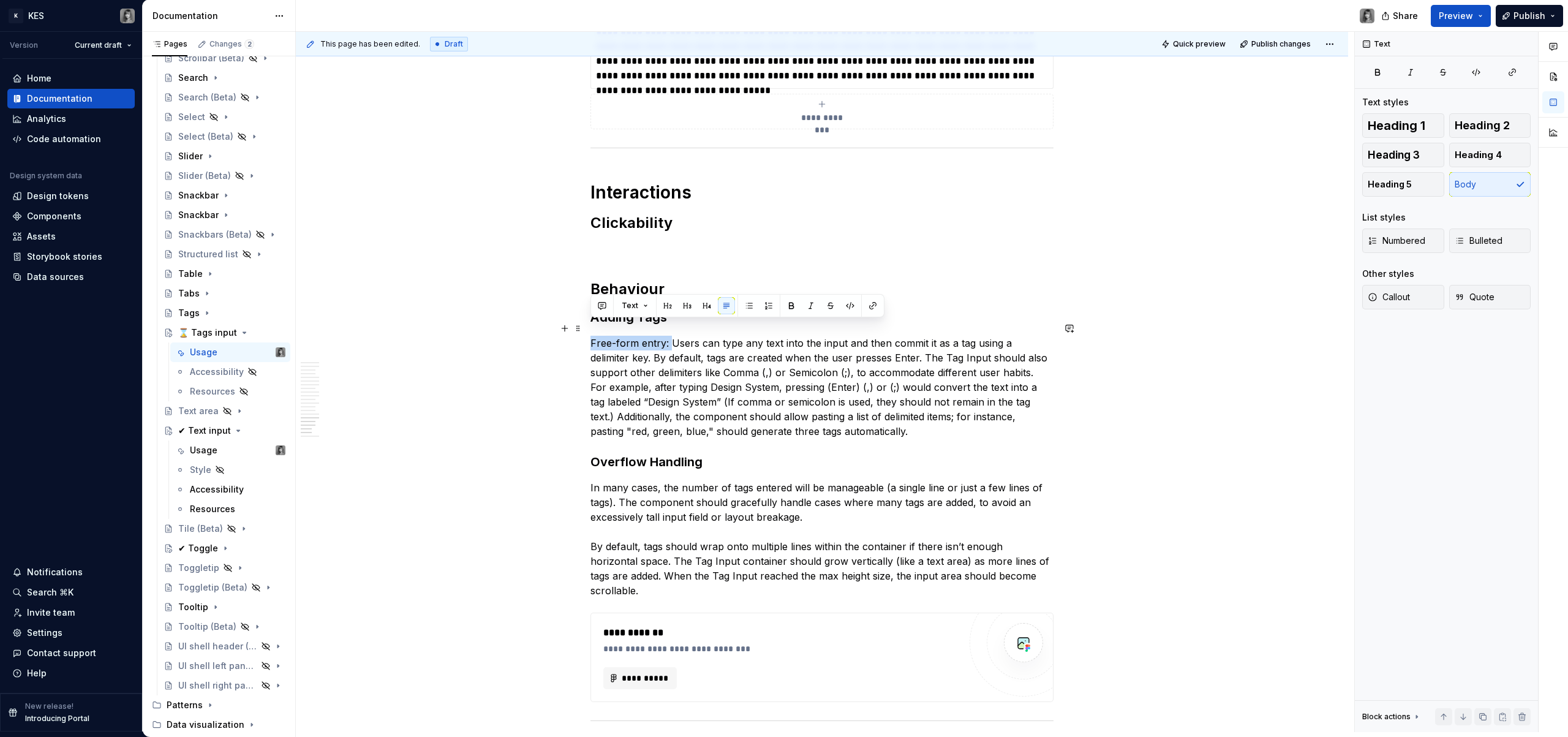
drag, startPoint x: 668, startPoint y: 327, endPoint x: 543, endPoint y: 332, distance: 125.1
click at [768, 376] on p "Free-form entry: Users can type any text into the input and then commit it as a…" at bounding box center [822, 387] width 463 height 103
click at [872, 421] on p "Free-form entry: Users can type any text into the input and then commit it as a…" at bounding box center [822, 387] width 463 height 103
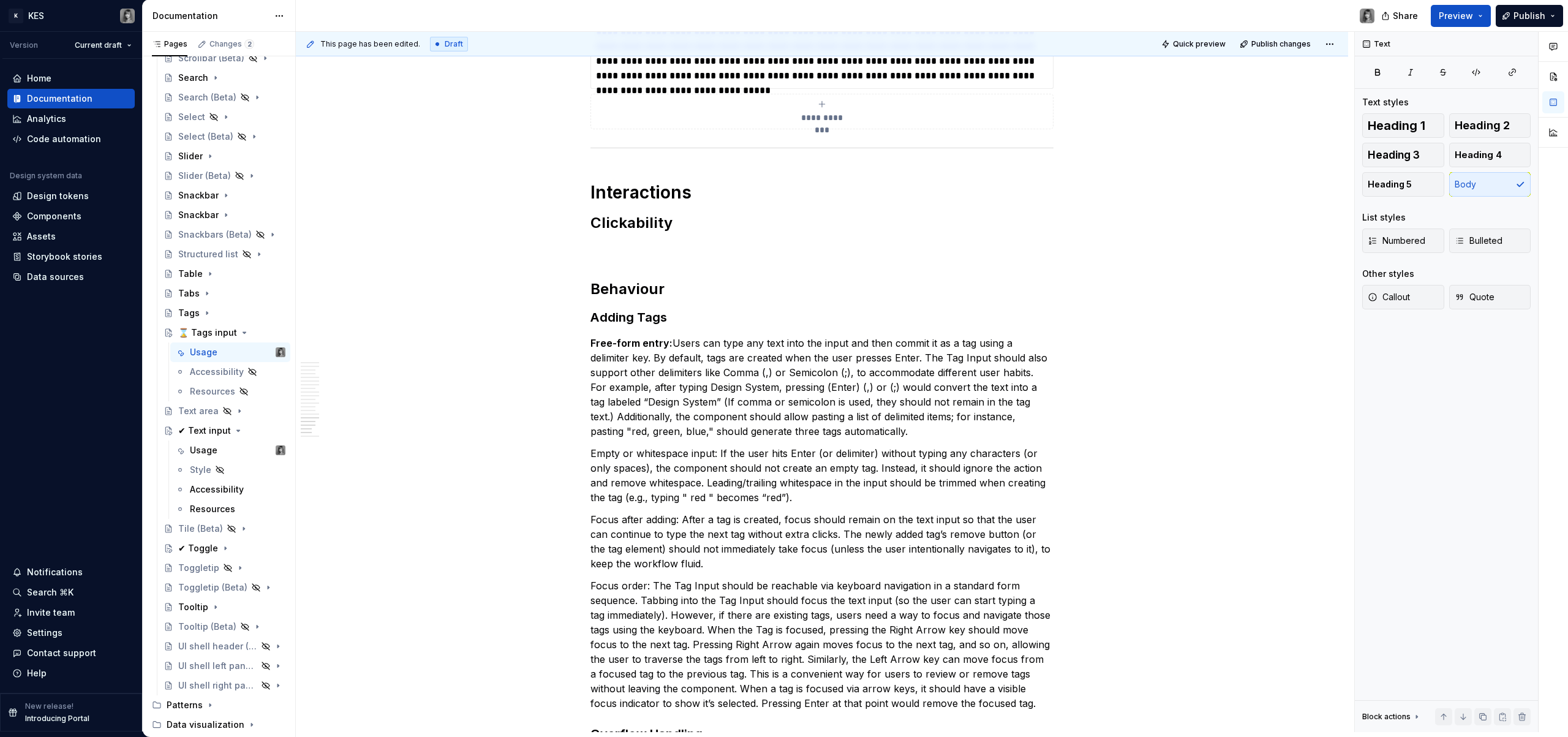
type textarea "*"
